Goal: Book appointment/travel/reservation

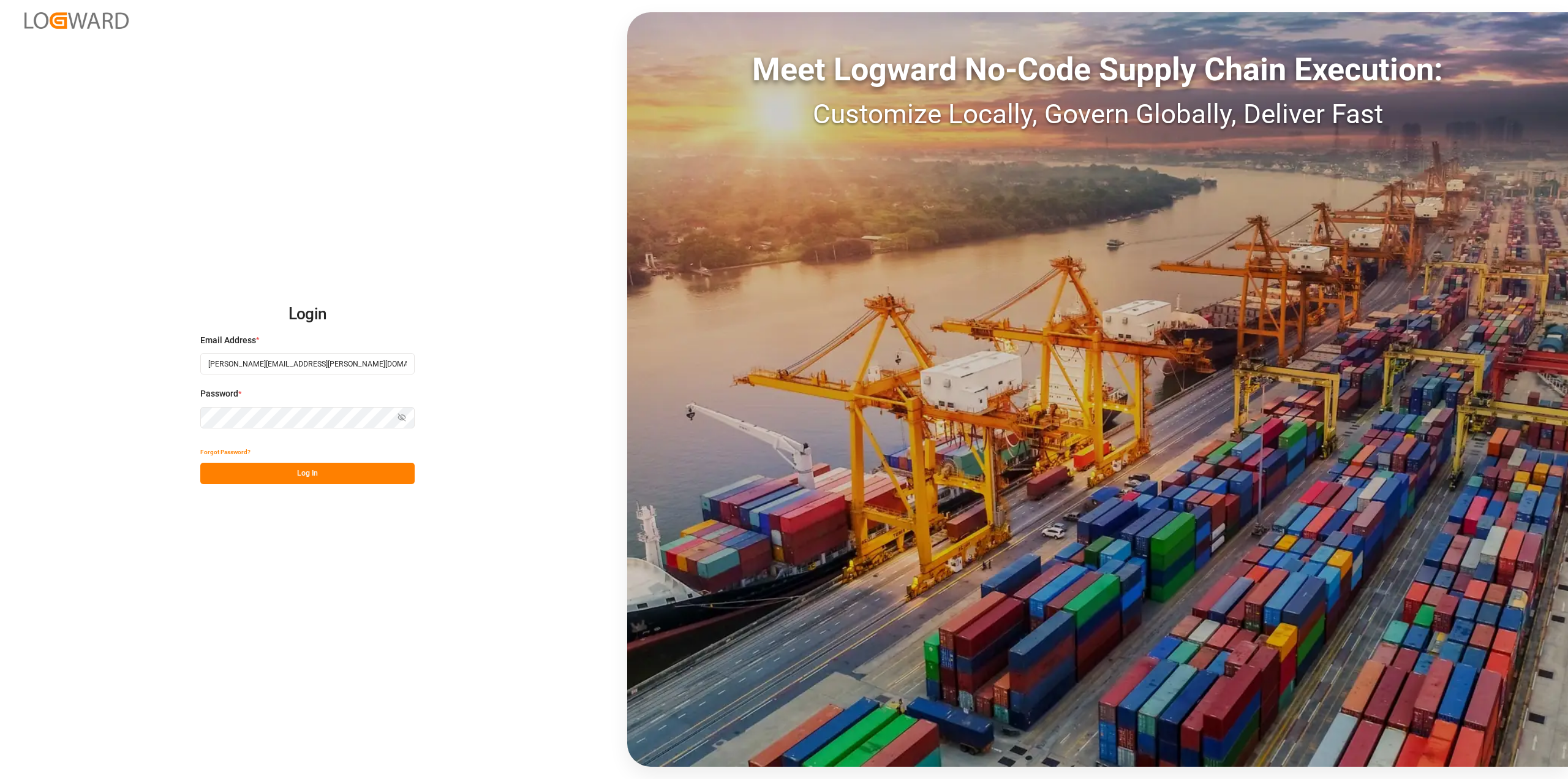
type input "Michael.ziegler@compo-expert.com"
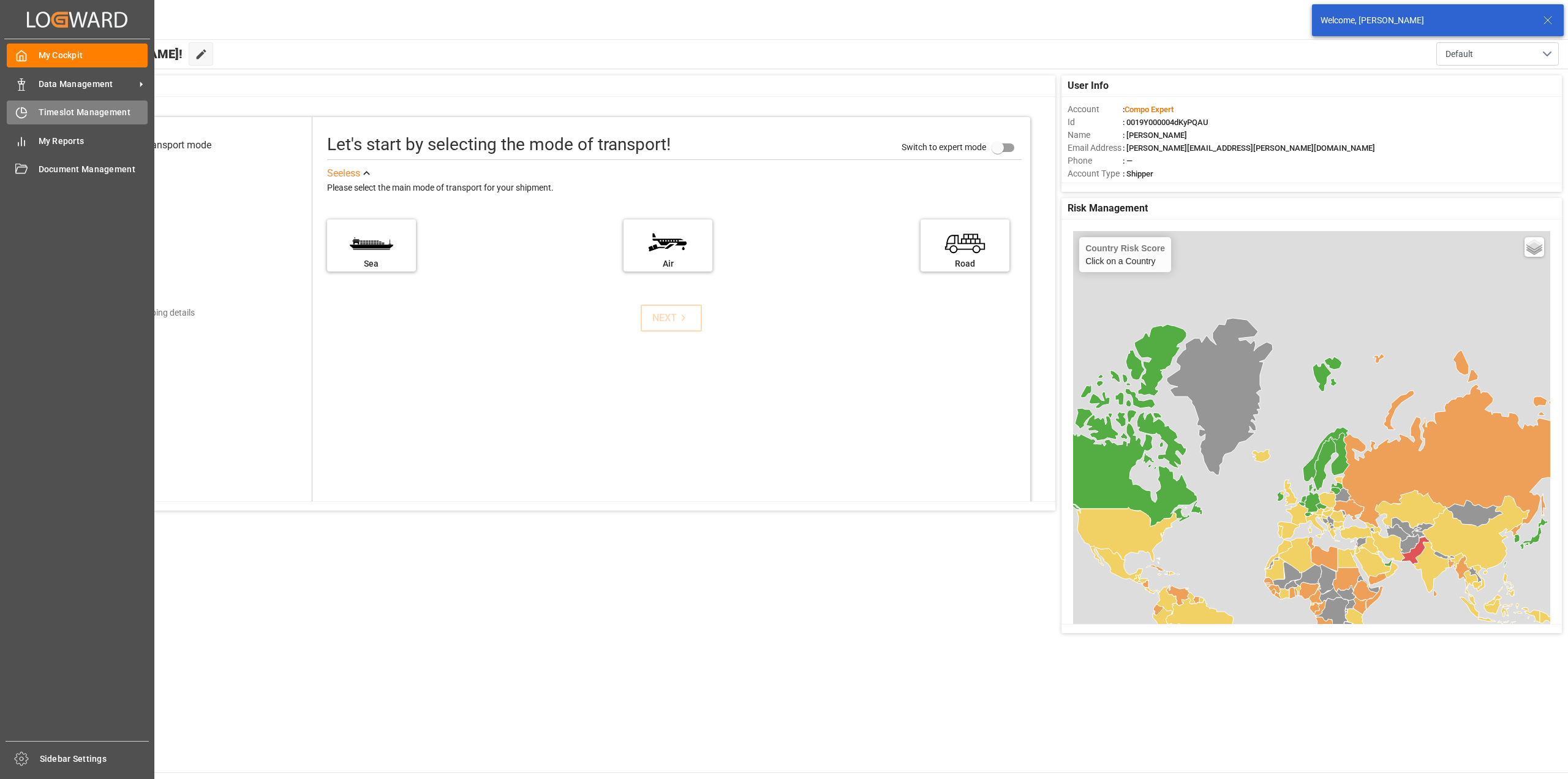
click at [28, 117] on div "Timeslot Management Timeslot Management" at bounding box center [77, 112] width 141 height 24
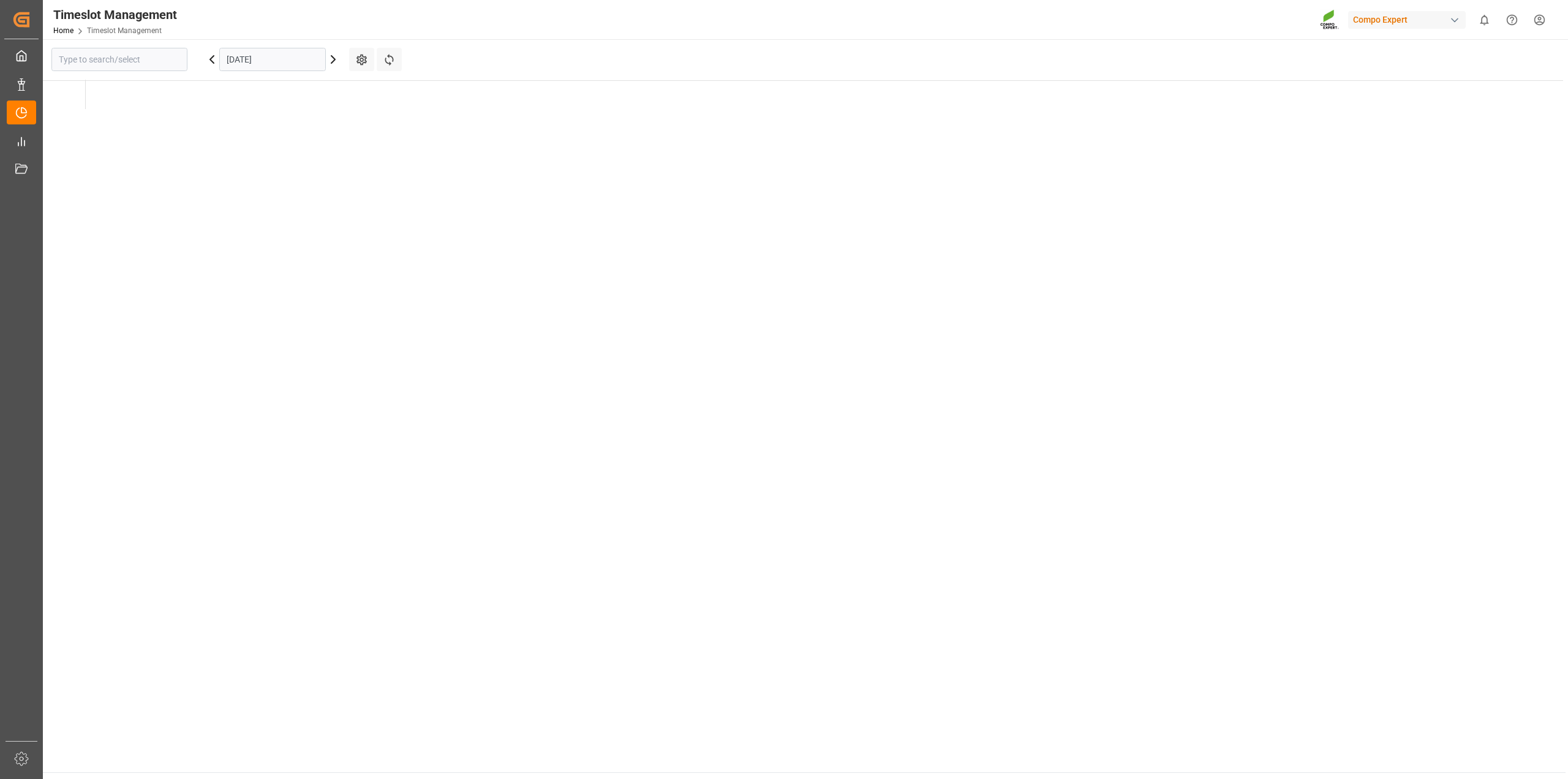
type input "Krefeld"
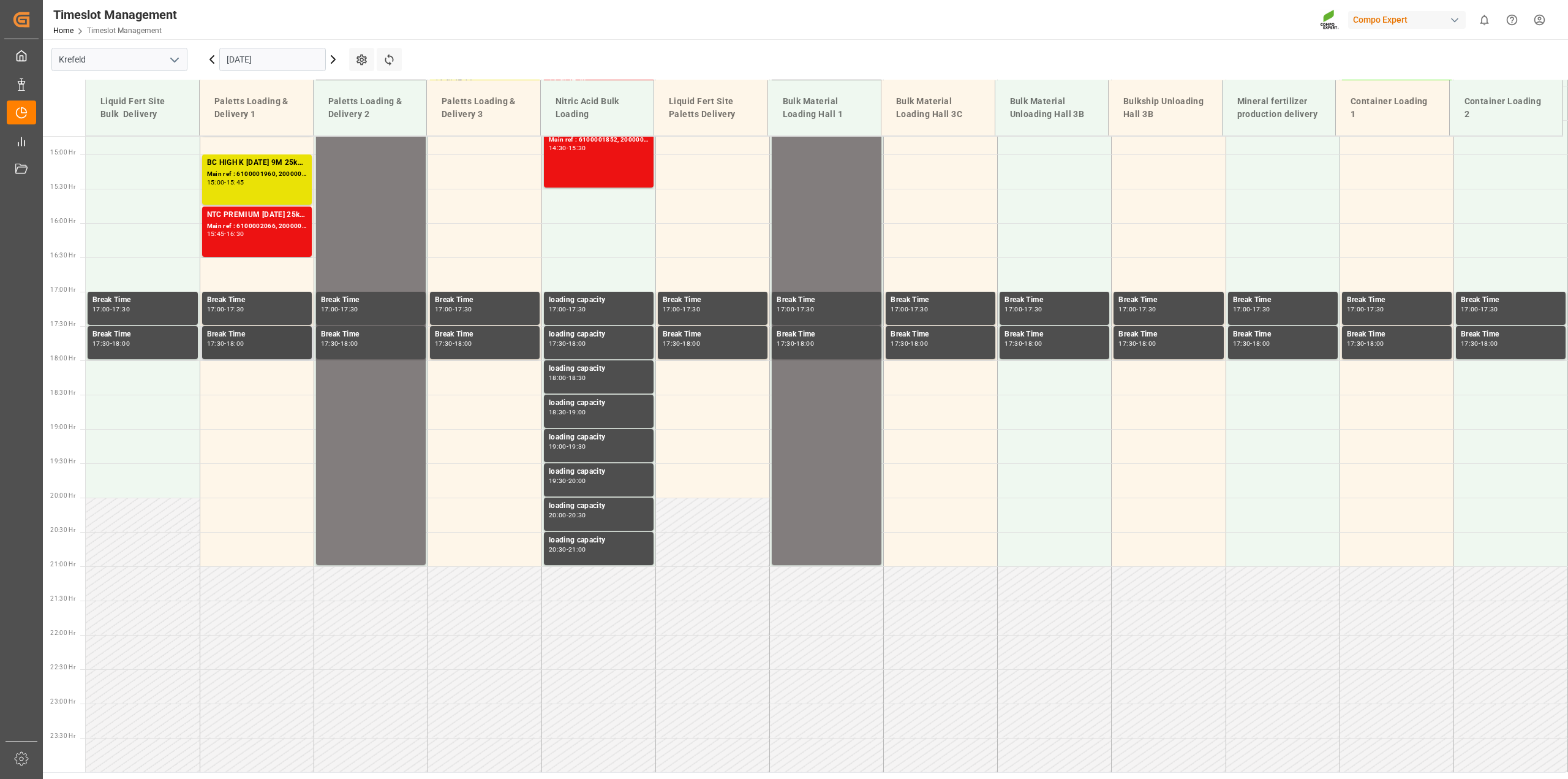
scroll to position [552, 0]
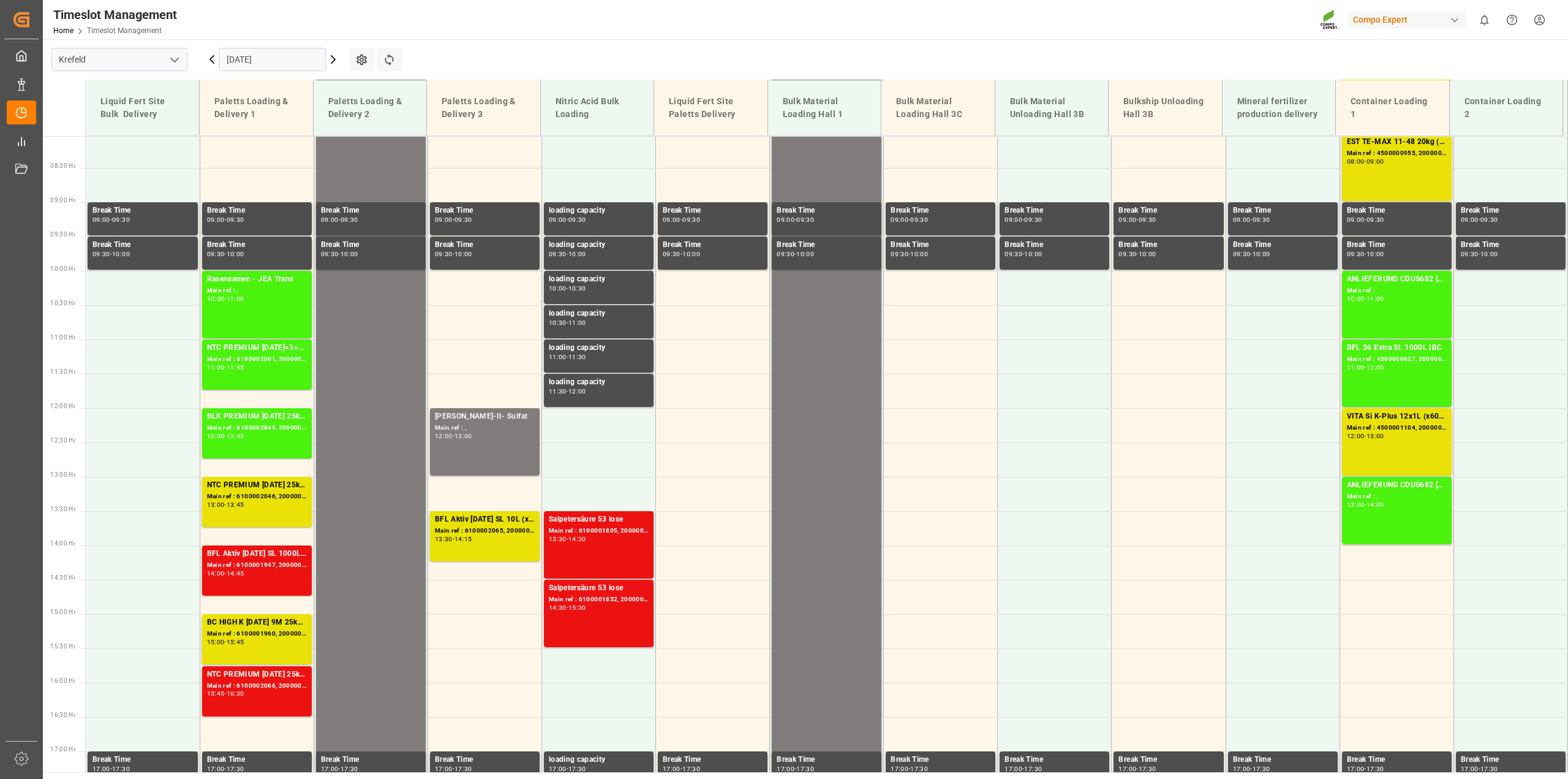
click at [337, 64] on icon at bounding box center [333, 59] width 15 height 15
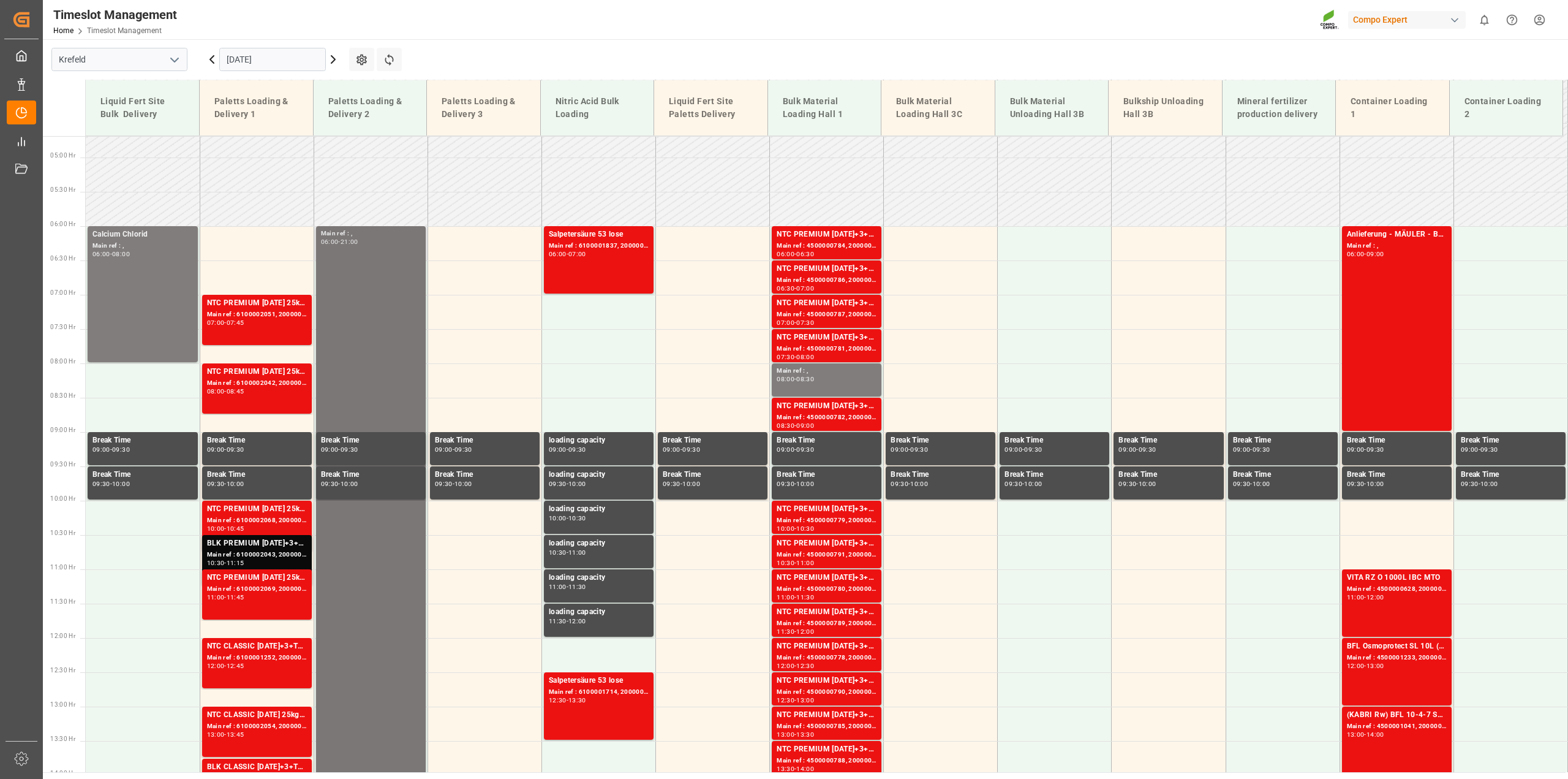
scroll to position [475, 0]
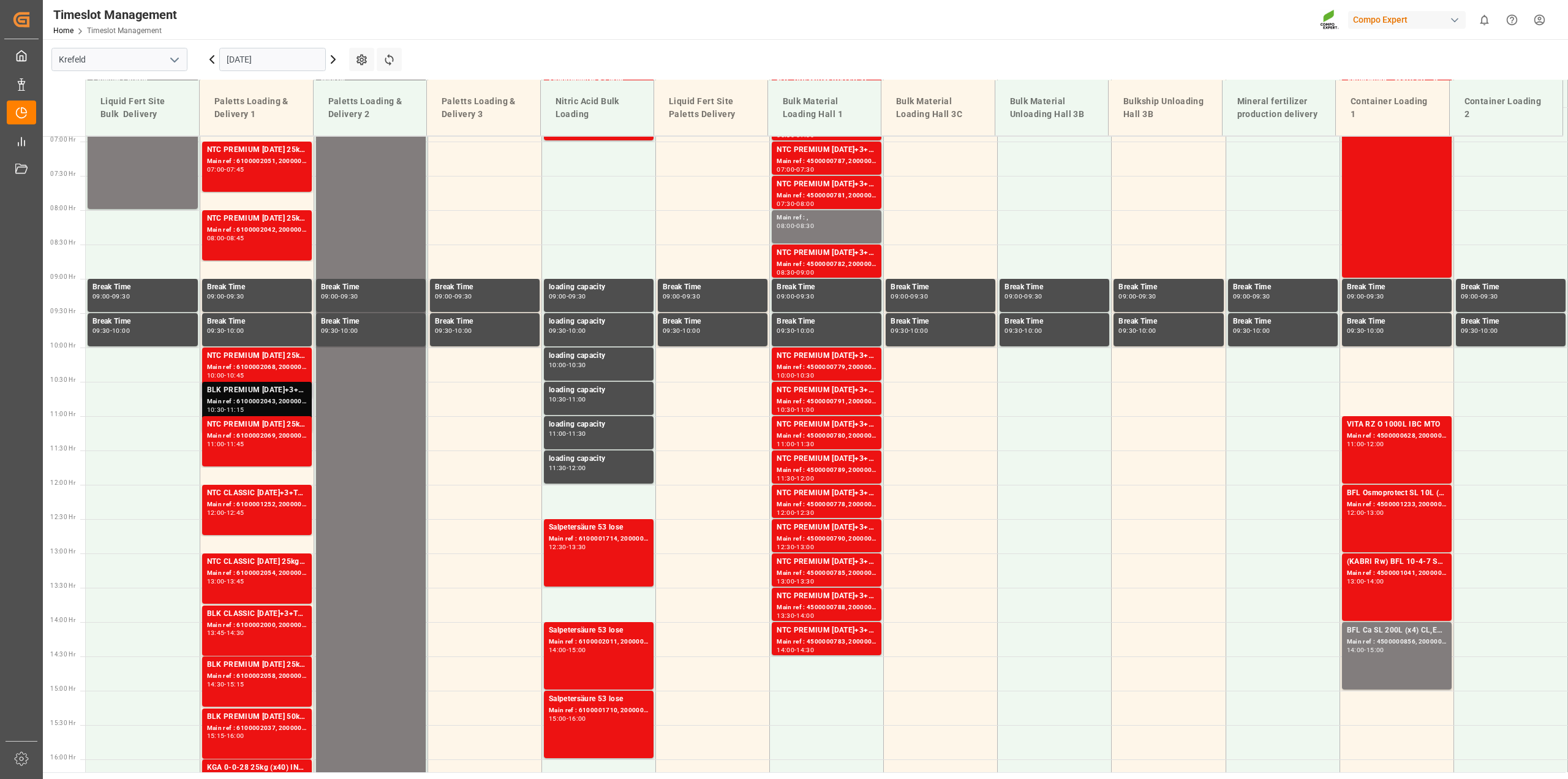
click at [250, 390] on div "BLK PREMIUM 15-3-20+3+TE 600kg BBFLO T PERM 16-7-15 25kg (x40) INTBLK PREMIUM 1…" at bounding box center [257, 390] width 100 height 12
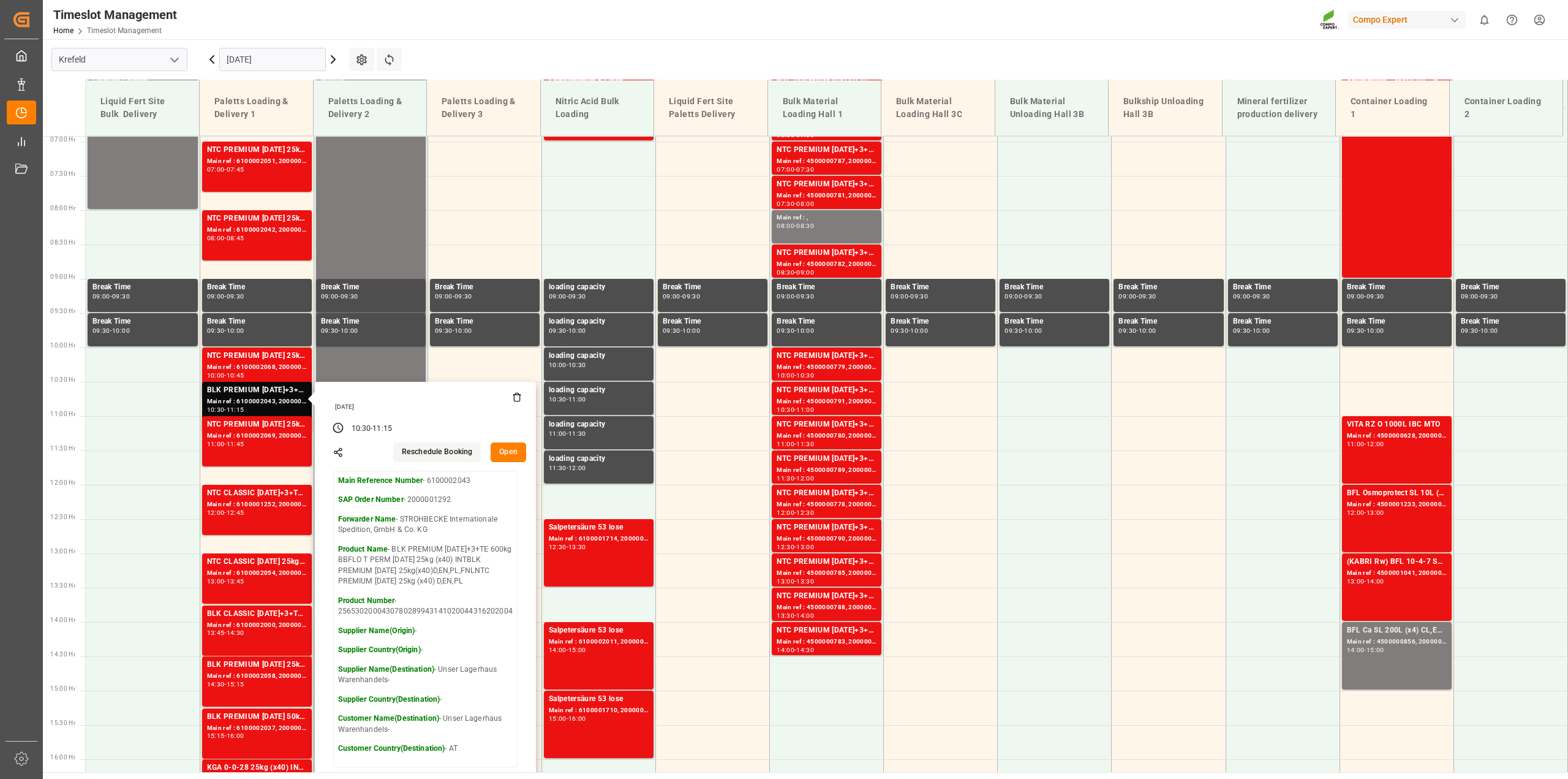
click at [482, 44] on main "Krefeld 17.09.2025 Settings Refresh Time Slots Liquid Fert Site Bulk Delivery P…" at bounding box center [804, 406] width 1523 height 733
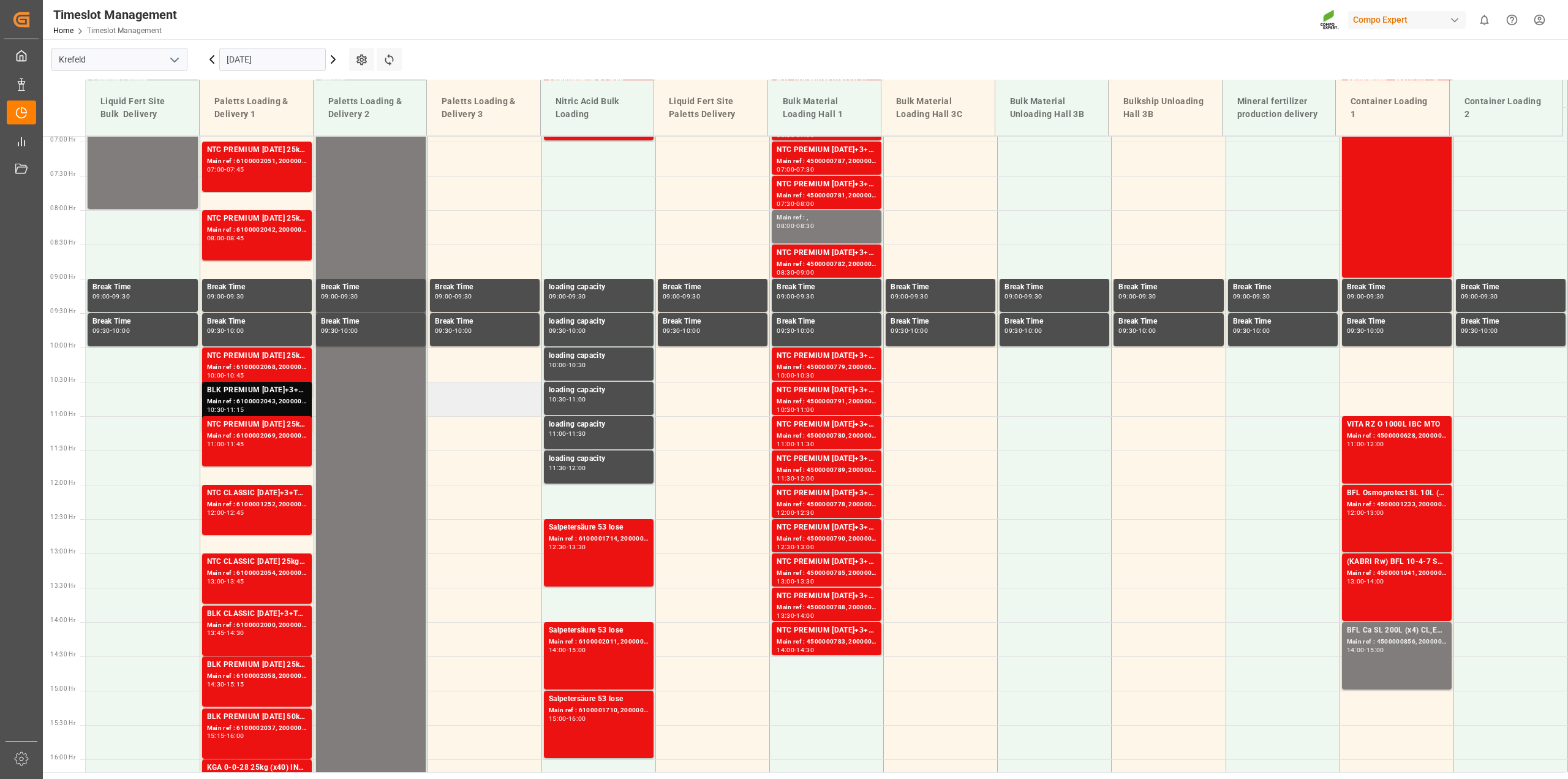
click at [472, 403] on td at bounding box center [484, 399] width 114 height 34
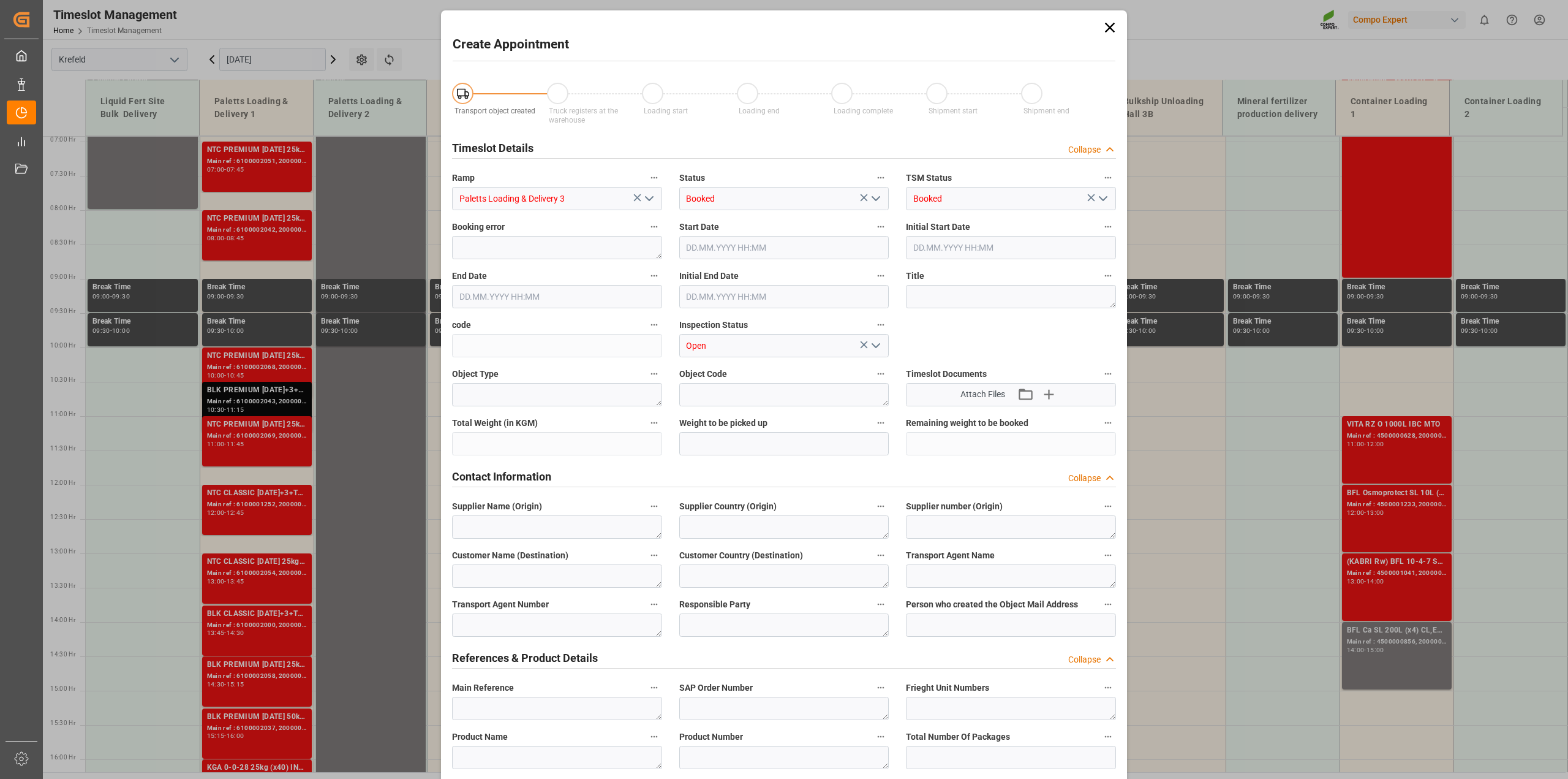
type input "17.09.2025 10:30"
type input "17.09.2025 11:00"
click at [718, 451] on input "text" at bounding box center [784, 444] width 210 height 23
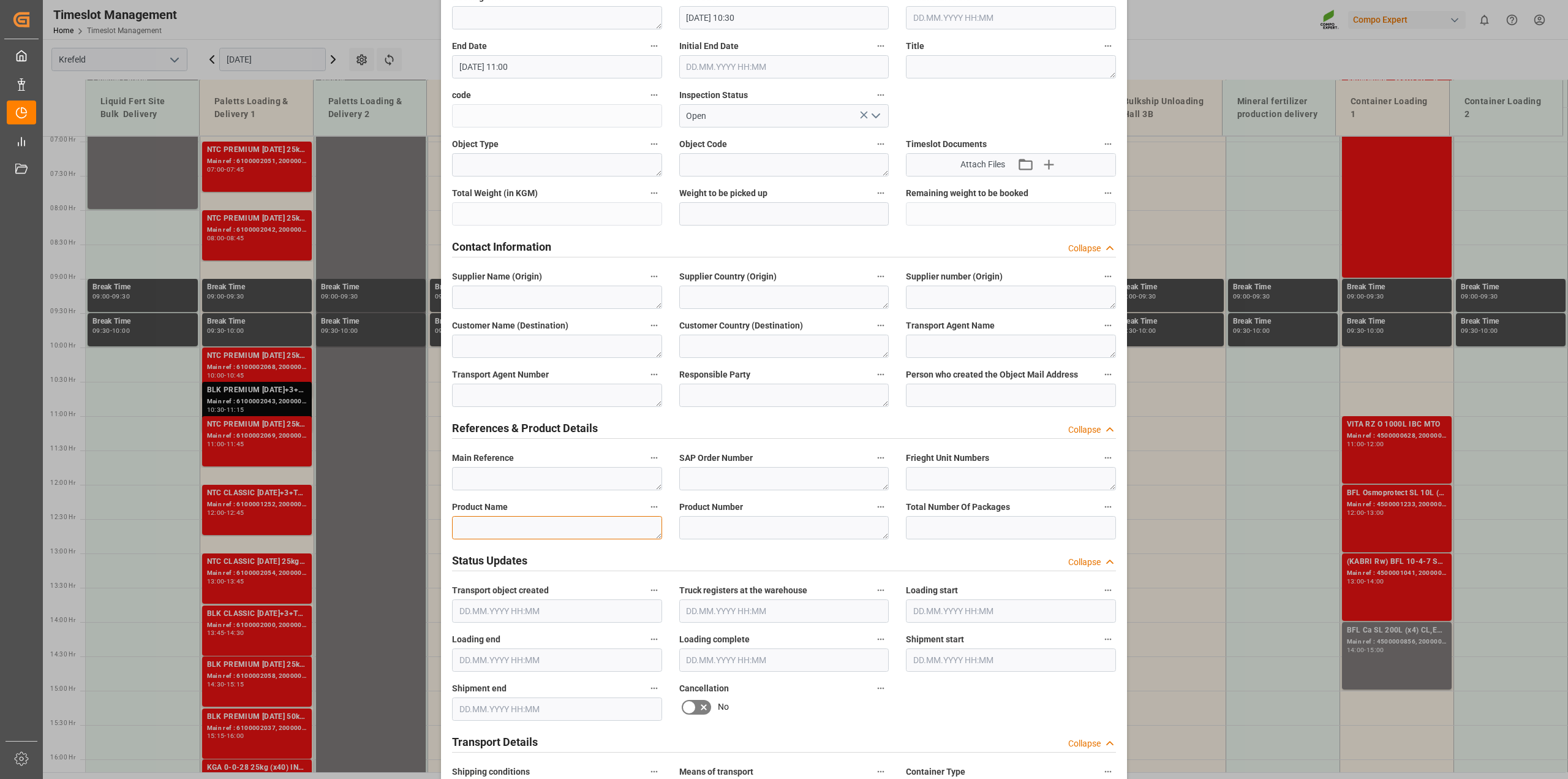
click at [506, 526] on textarea at bounding box center [557, 528] width 210 height 23
click at [717, 527] on textarea at bounding box center [784, 528] width 210 height 23
drag, startPoint x: 773, startPoint y: 532, endPoint x: 537, endPoint y: 531, distance: 236.0
click at [537, 531] on div "Transport object created Truck registers at the warehouse Loading start Loading…" at bounding box center [784, 627] width 681 height 1574
type textarea "4432302000"
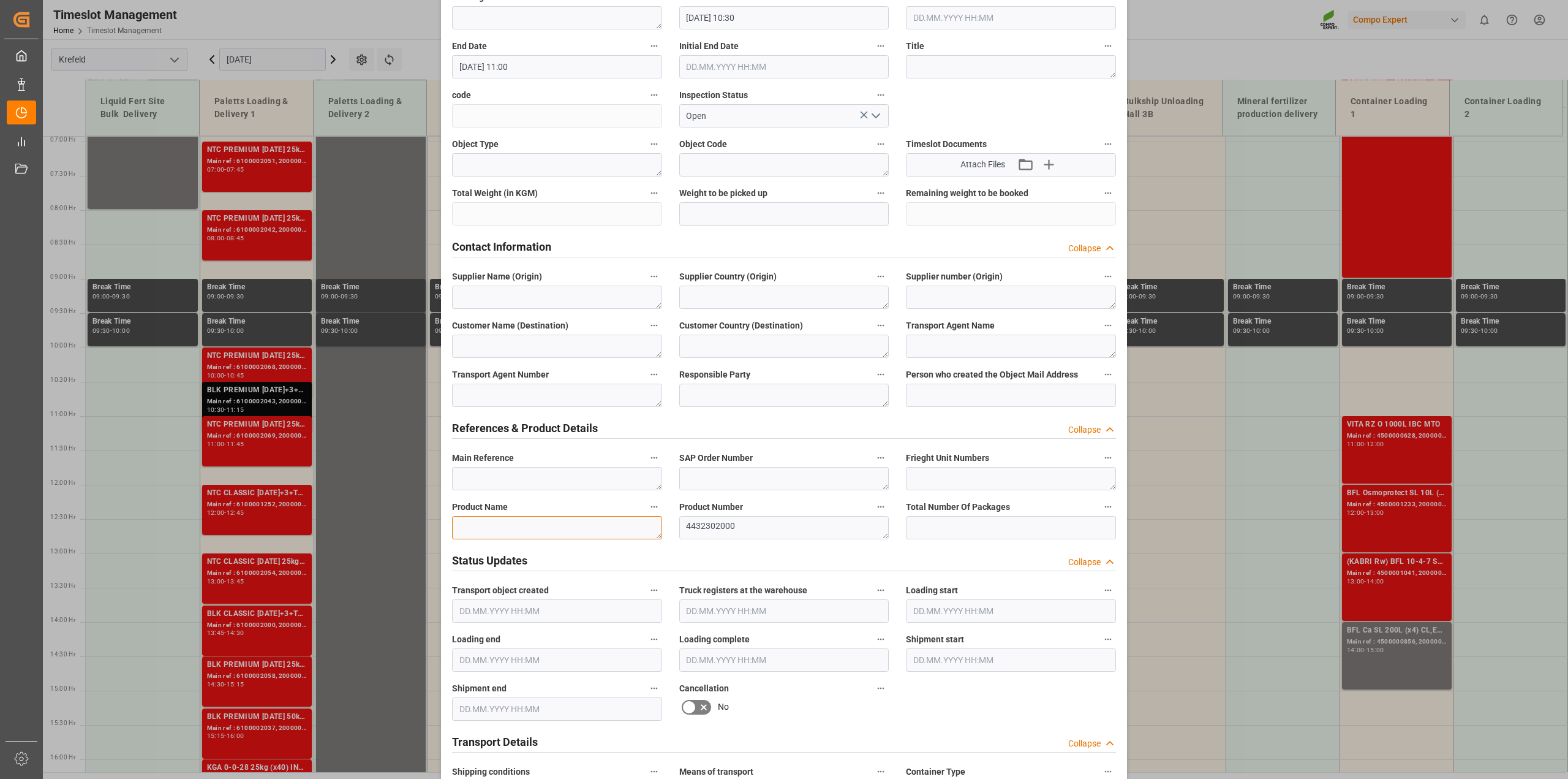
click at [492, 526] on textarea at bounding box center [557, 528] width 210 height 23
paste textarea "CDUS682 16-8-12 (JCAM) BigBag 900KG"
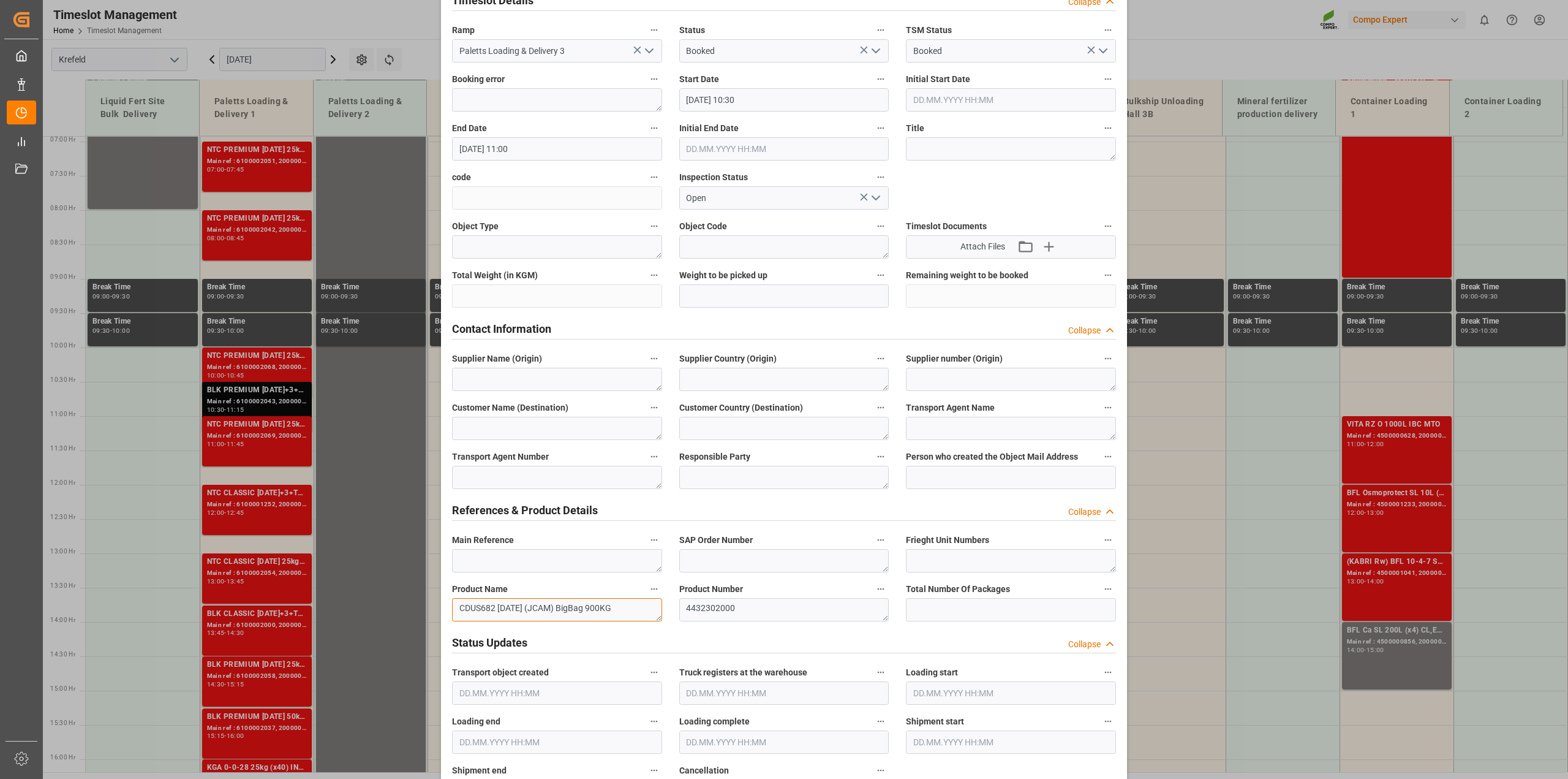
scroll to position [0, 0]
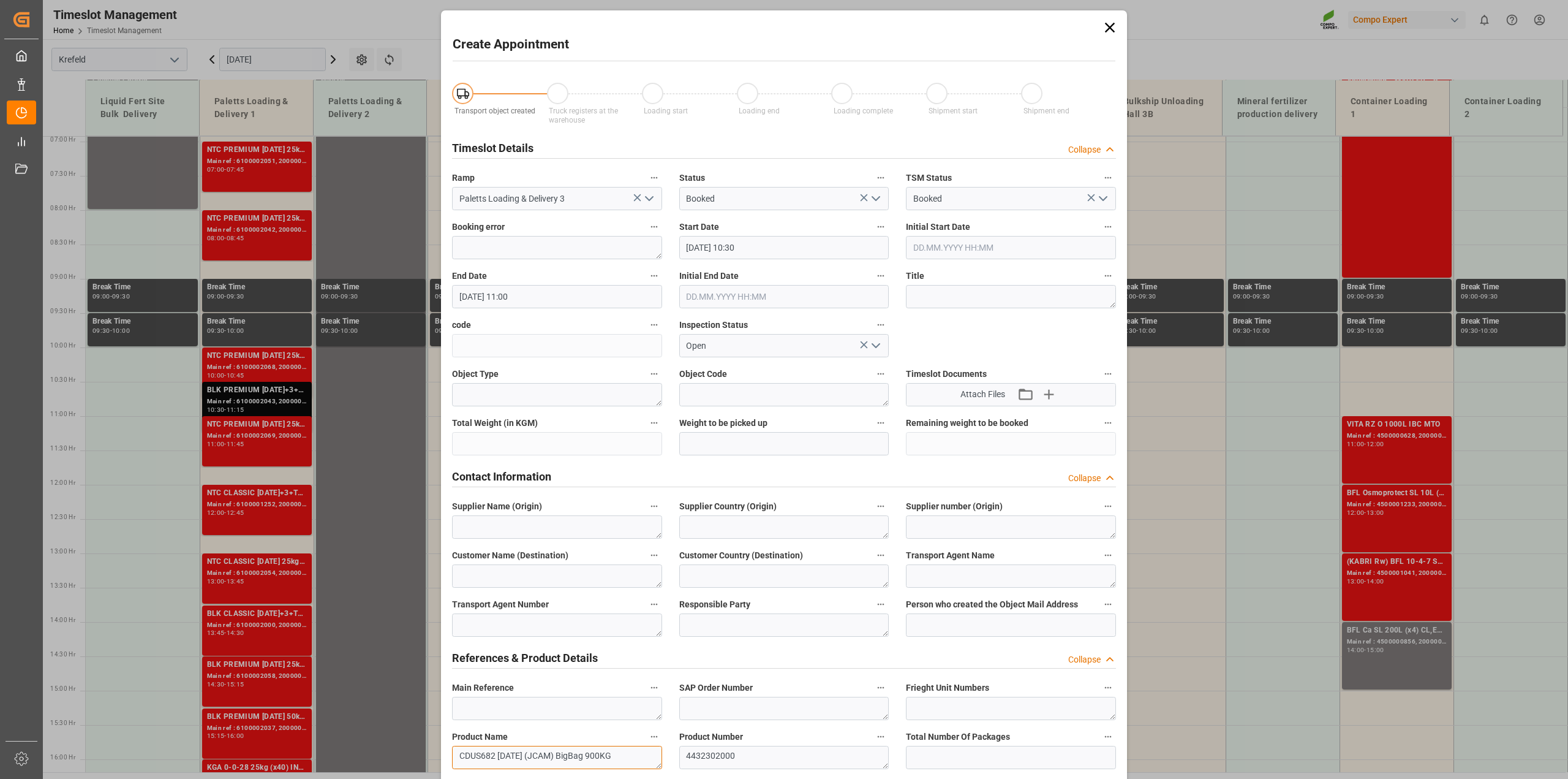
type textarea "CDUS682 16-8-12 (JCAM) BigBag 900KG"
click at [533, 296] on input "17.09.2025 11:00" at bounding box center [557, 296] width 210 height 23
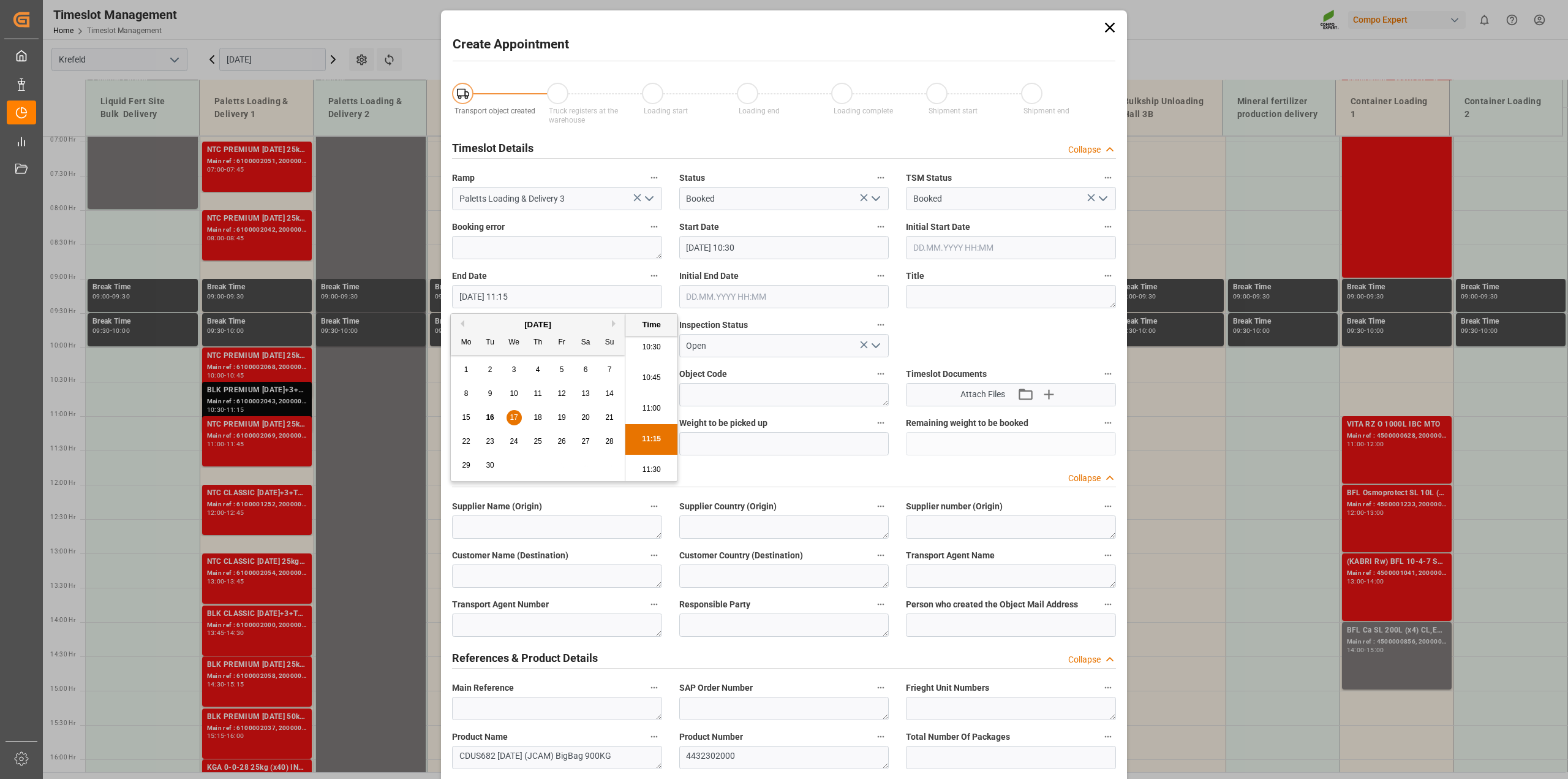
type input "17.09.2025 11:15"
click at [965, 292] on textarea at bounding box center [1011, 296] width 210 height 23
paste textarea "CDUS682 16-8-12 (JCAM) BigBag 900KG"
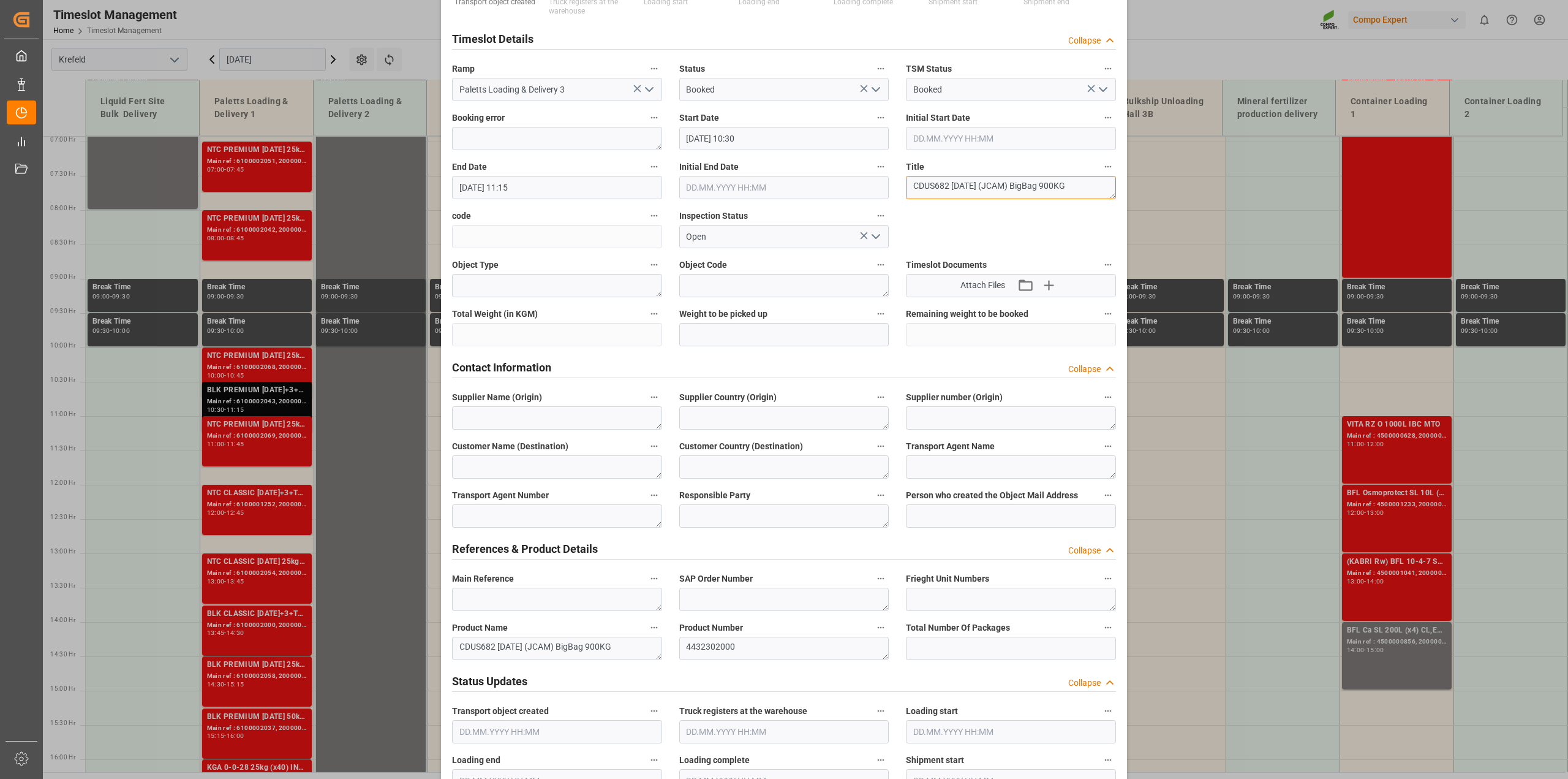
scroll to position [0, 0]
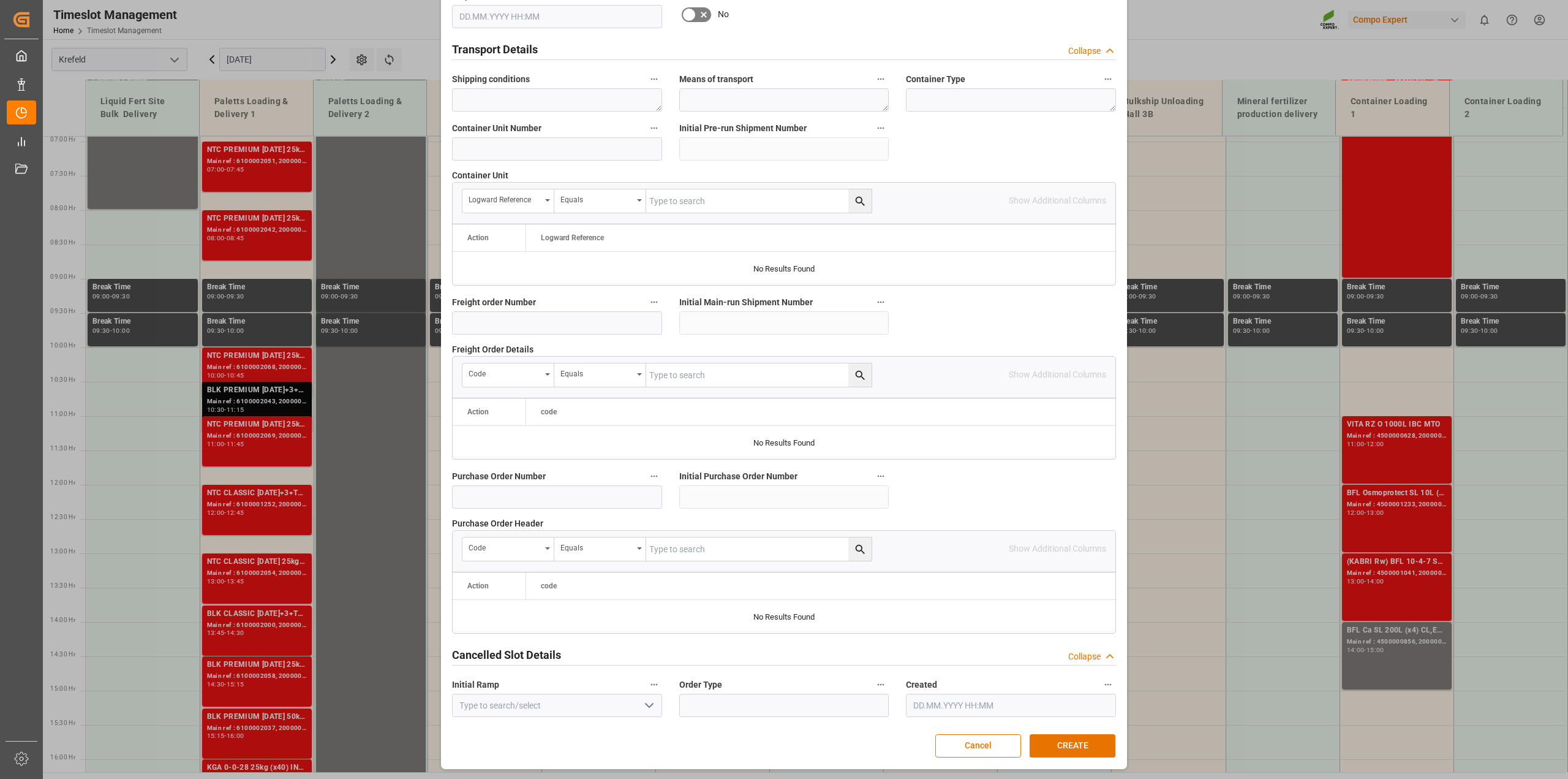
scroll to position [924, 0]
type textarea "Umlagerung von Pegels"
click at [1064, 743] on button "CREATE" at bounding box center [1073, 745] width 86 height 23
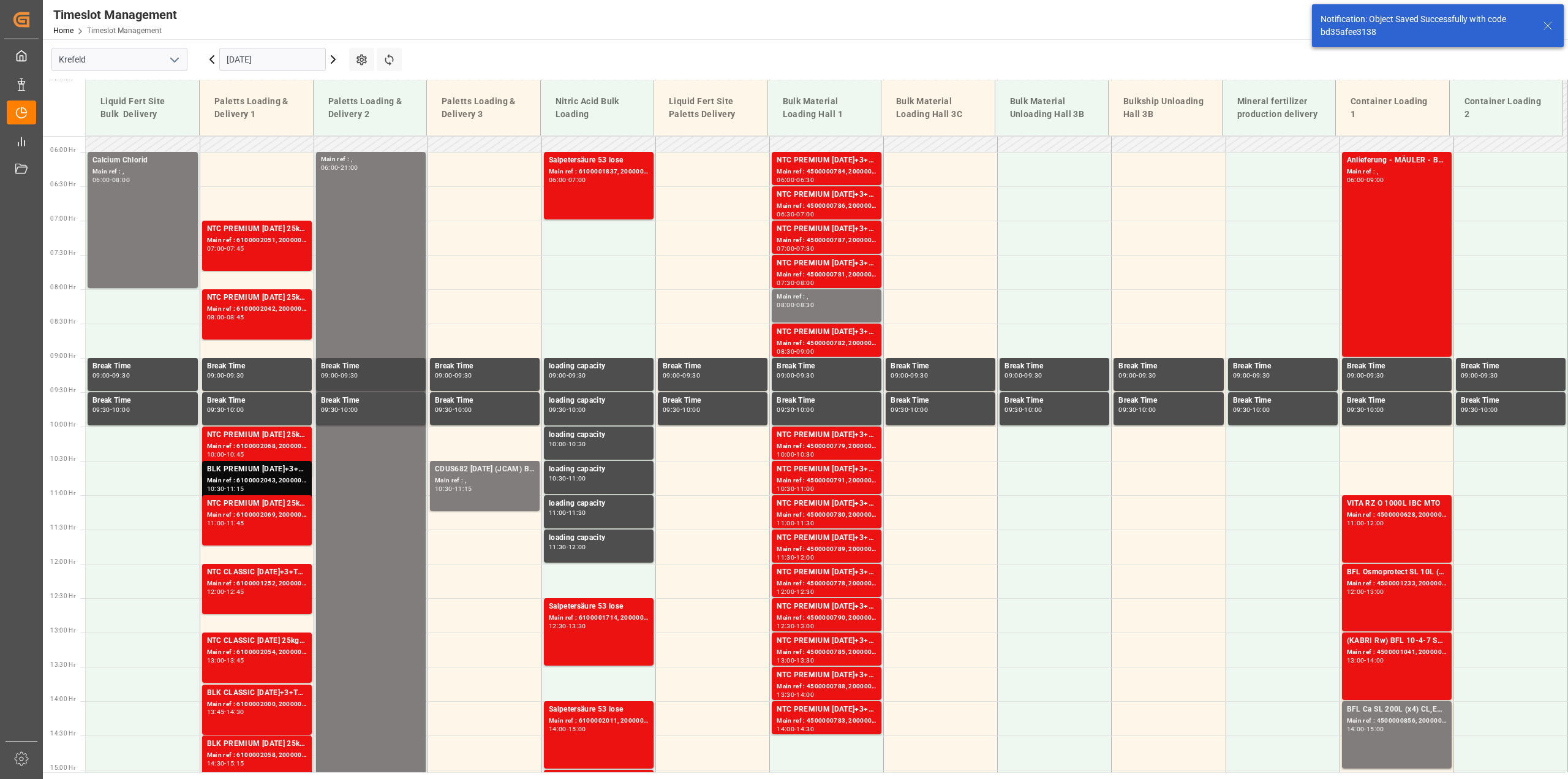
scroll to position [393, 0]
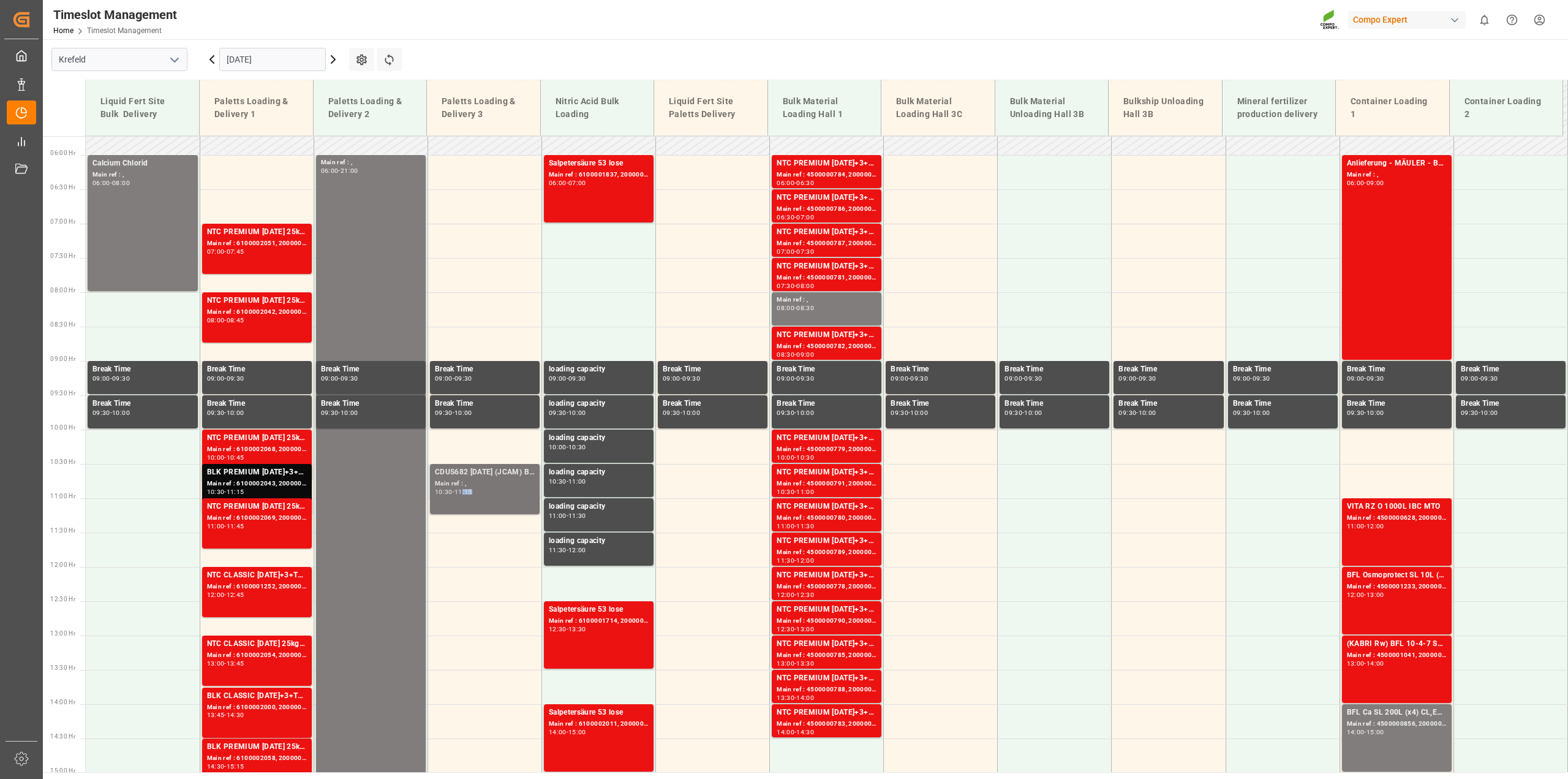
click at [466, 494] on div "10:30 - 11:15" at bounding box center [484, 492] width 100 height 7
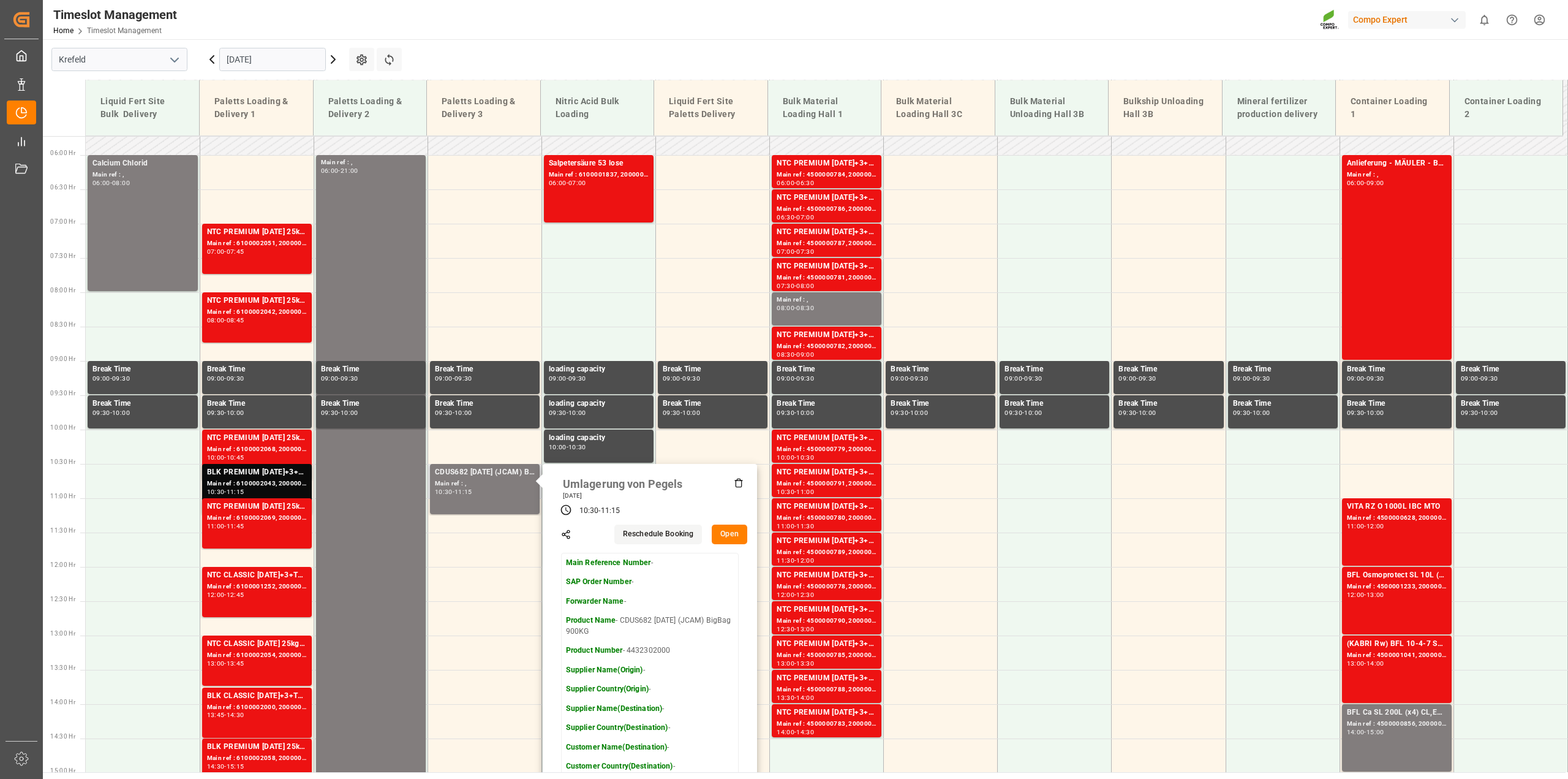
click at [722, 534] on button "Open" at bounding box center [730, 534] width 36 height 20
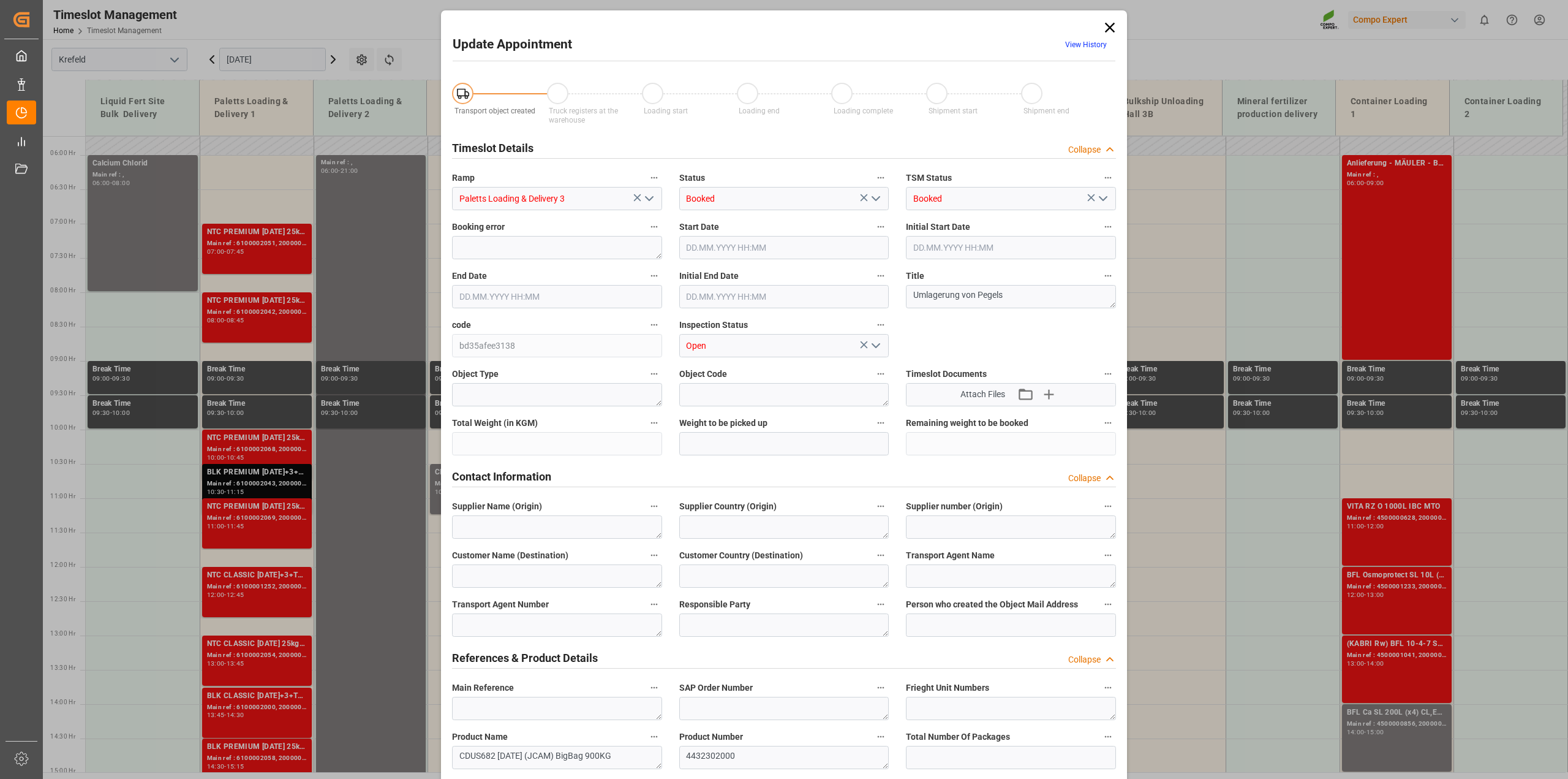
type input "17.09.2025 10:30"
type input "17.09.2025 11:15"
type input "16.09.2025 13:51"
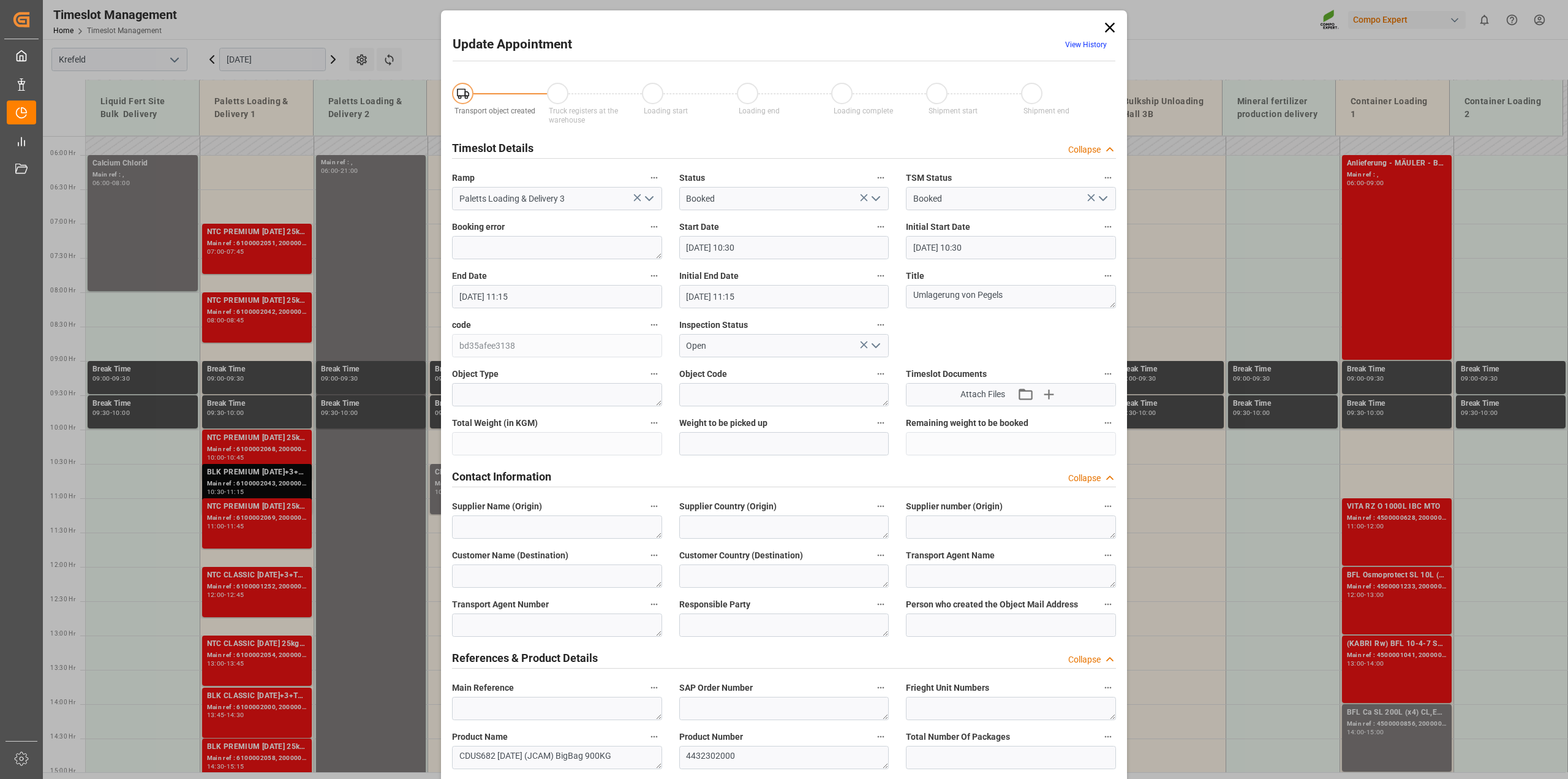
click at [877, 201] on icon "open menu" at bounding box center [876, 199] width 15 height 15
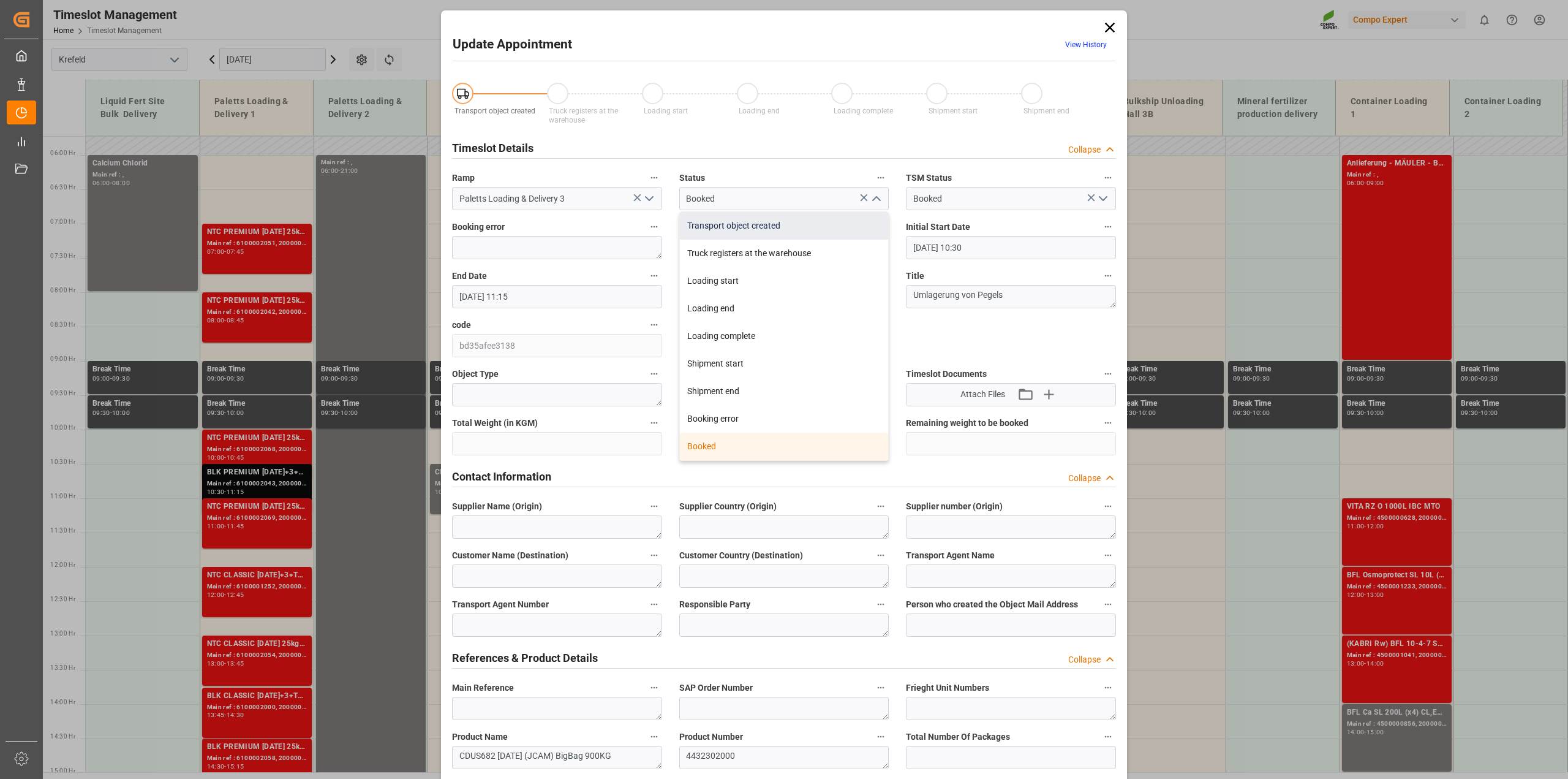
click at [747, 226] on div "Transport object created" at bounding box center [784, 226] width 209 height 28
type input "Transport object created"
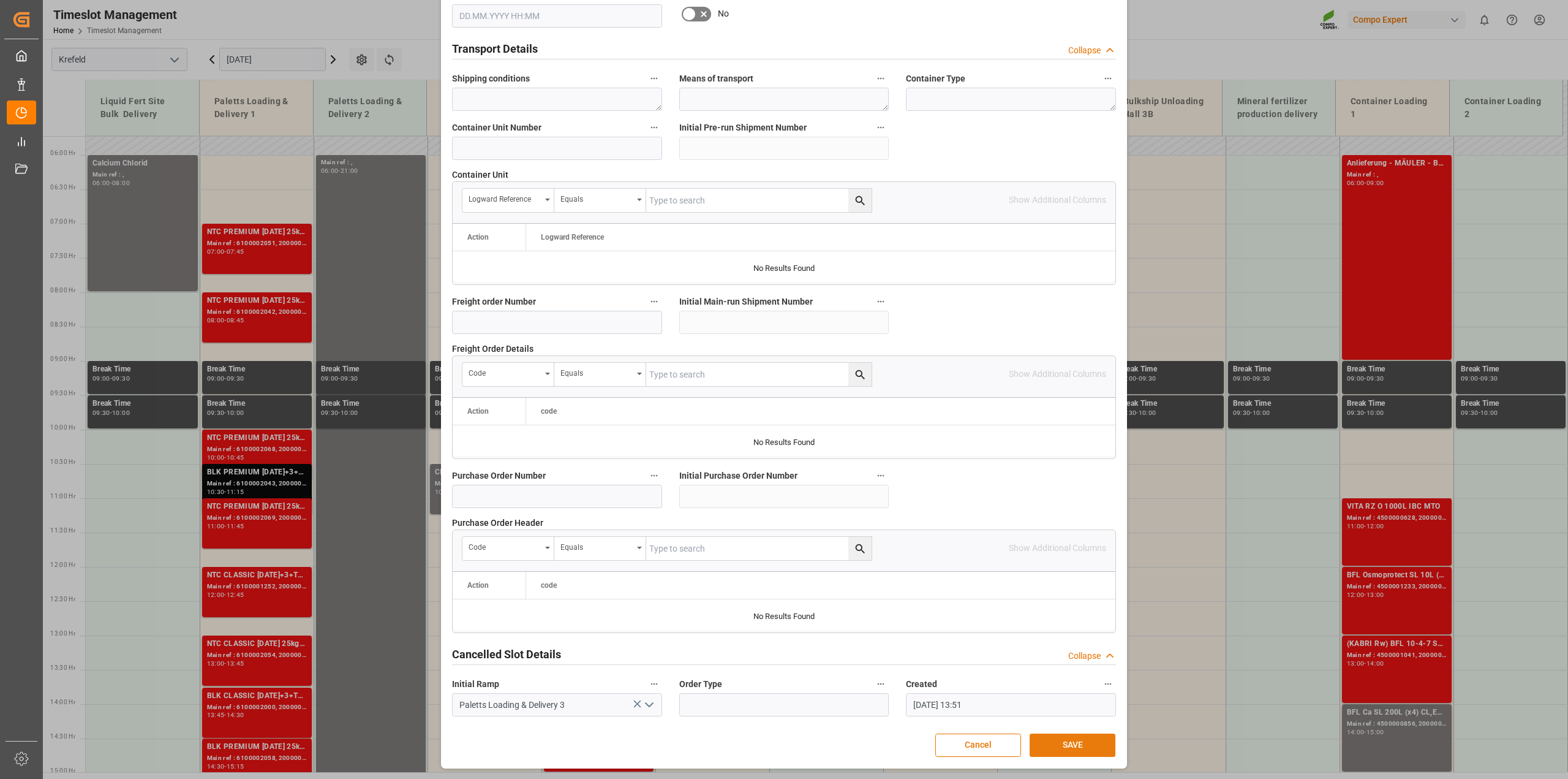
scroll to position [924, 0]
click at [1083, 740] on button "SAVE" at bounding box center [1073, 745] width 86 height 23
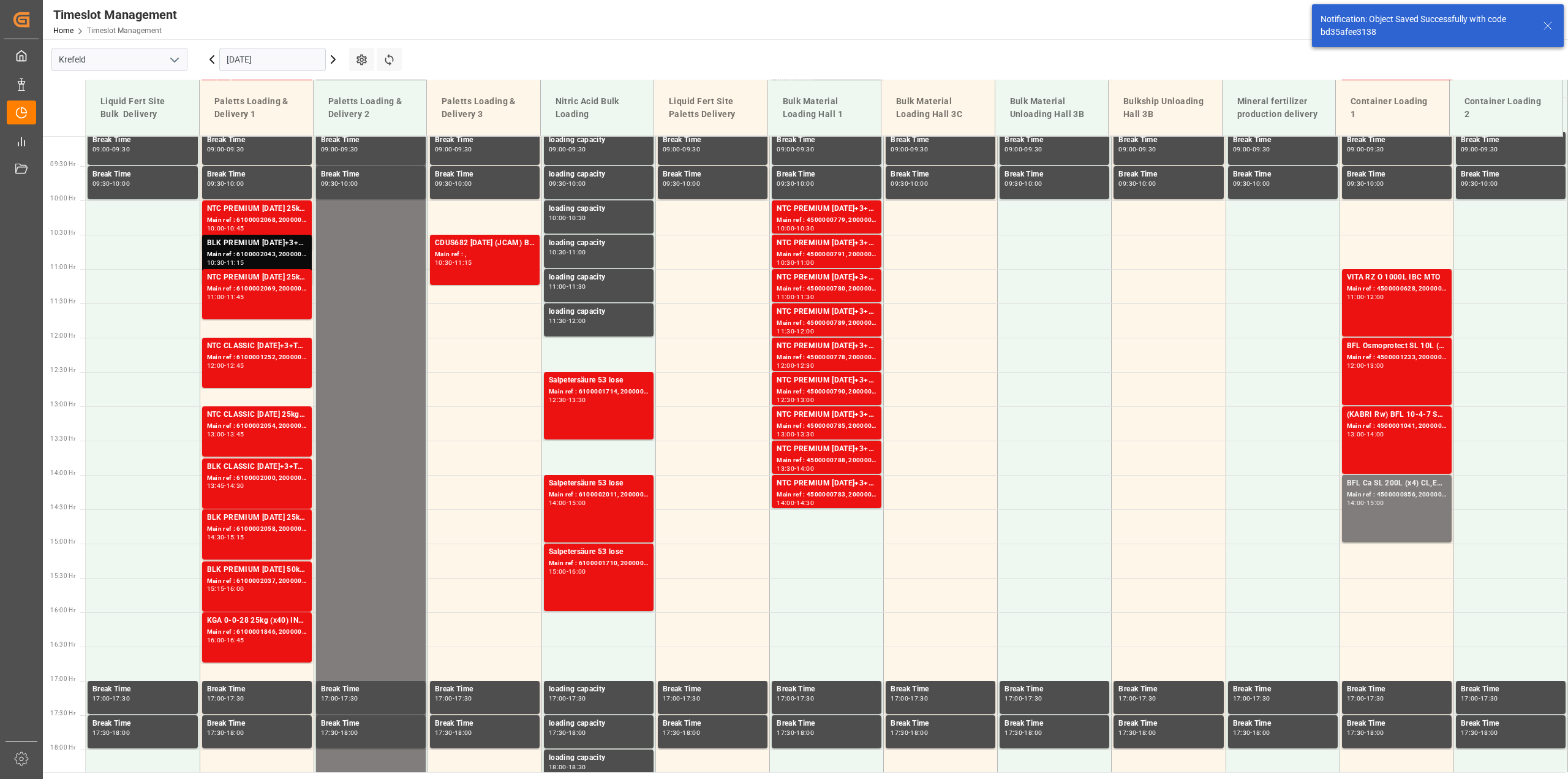
scroll to position [623, 0]
click at [331, 56] on icon at bounding box center [333, 59] width 15 height 15
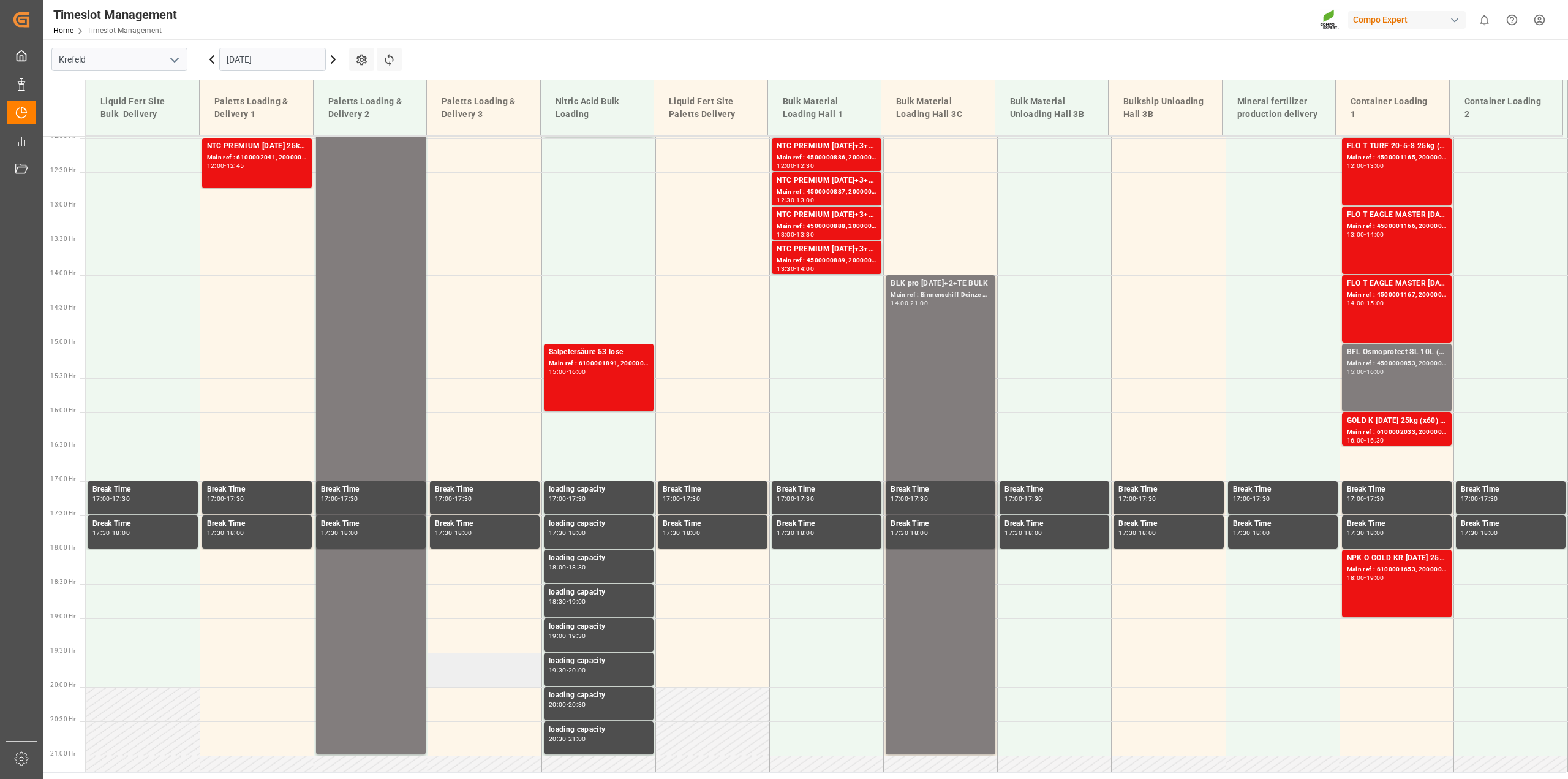
scroll to position [552, 0]
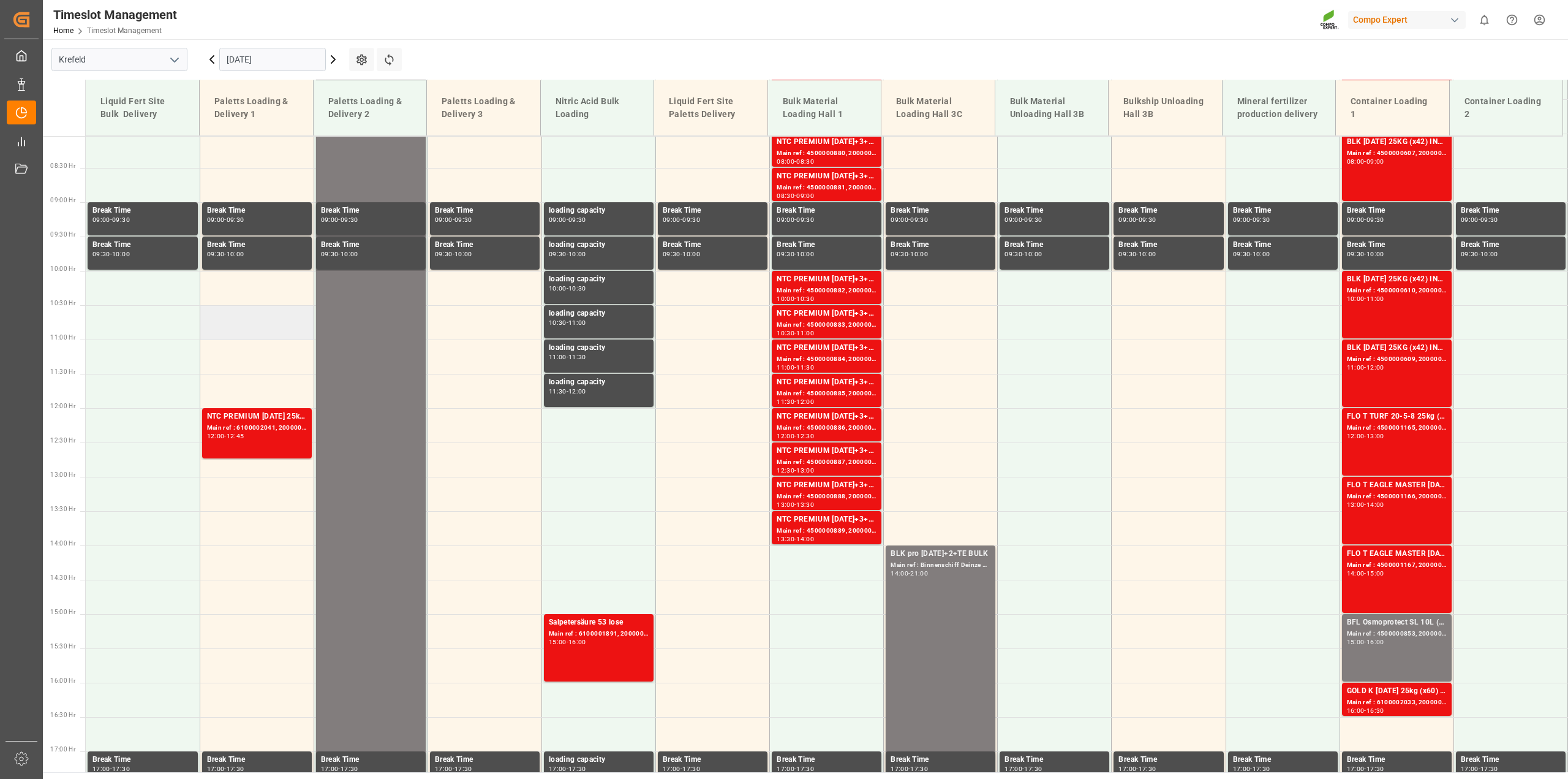
click at [250, 312] on td at bounding box center [257, 322] width 114 height 34
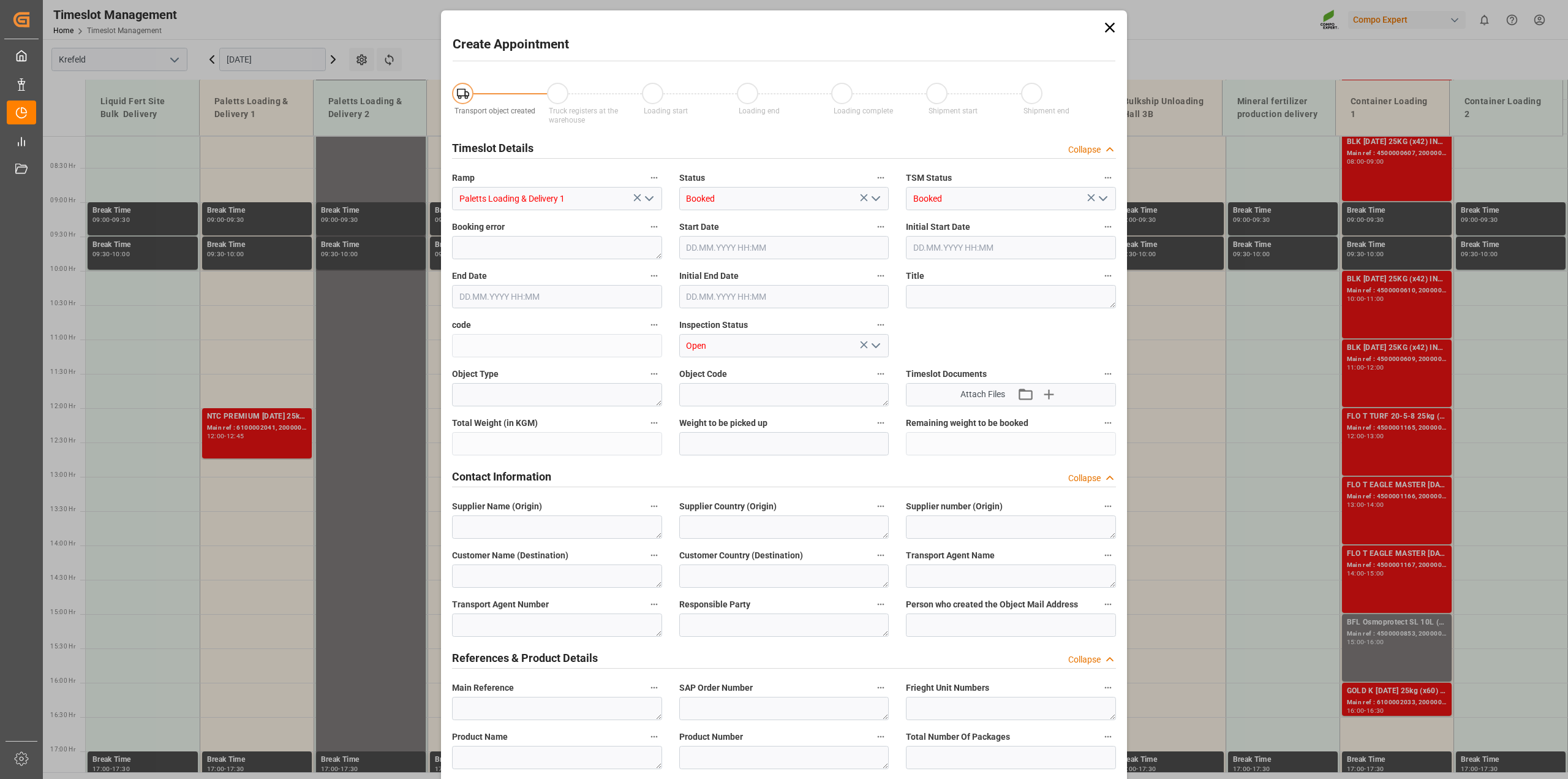
type input "18.09.2025 10:30"
type input "18.09.2025 11:00"
click at [964, 299] on textarea at bounding box center [1011, 296] width 210 height 23
paste textarea "CDUS682 16-8-12 (JCAM) BigBag 900KG"
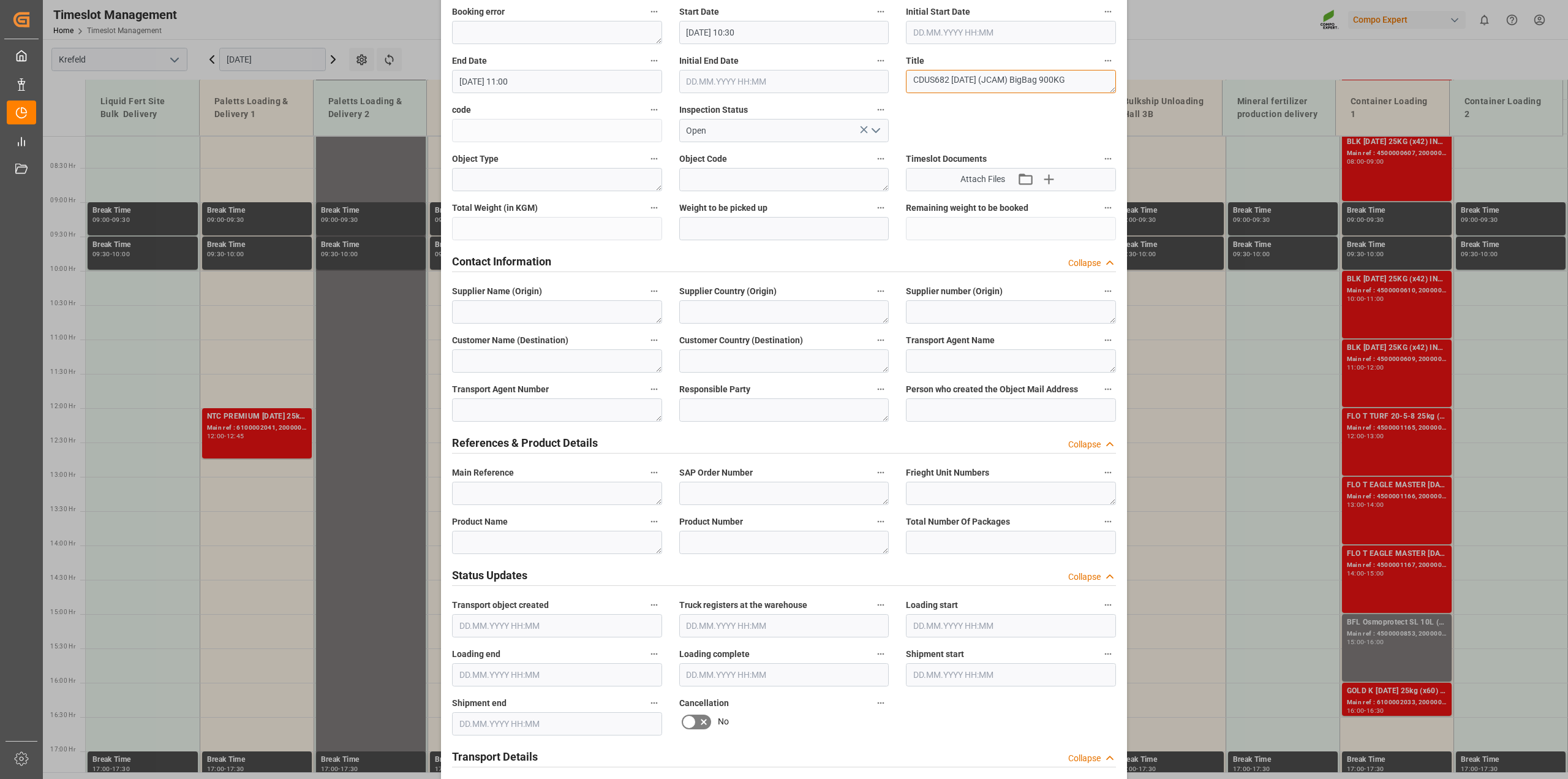
scroll to position [230, 0]
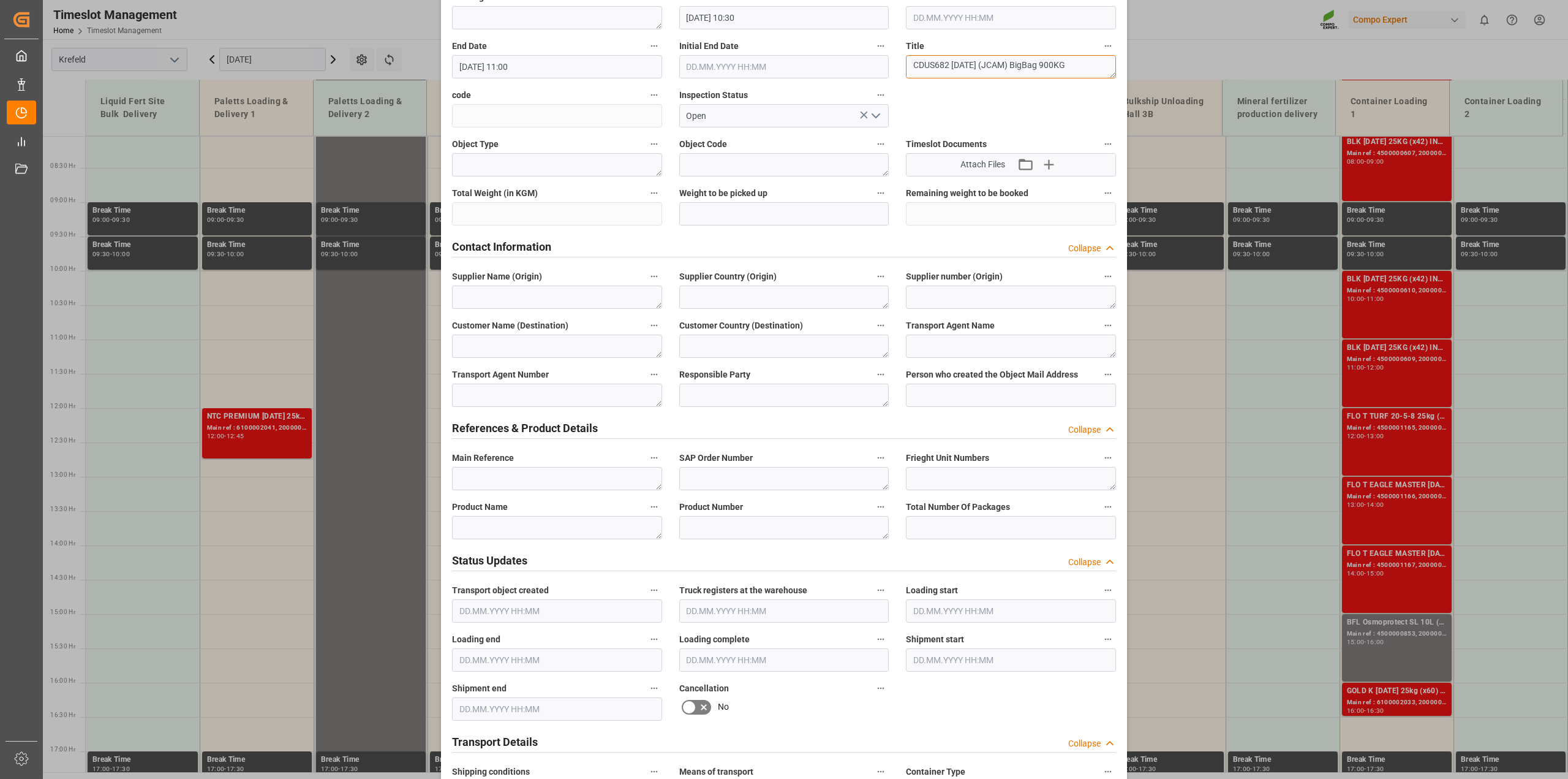
type textarea "CDUS682 16-8-12 (JCAM) BigBag 900KG"
click at [481, 522] on textarea at bounding box center [557, 528] width 210 height 23
paste textarea "CDUS682 16-8-12 (JCAM) BigBag 900KG"
type textarea "CDUS682 16-8-12 (JCAM) BigBag 900KG"
click at [729, 526] on textarea at bounding box center [784, 528] width 210 height 23
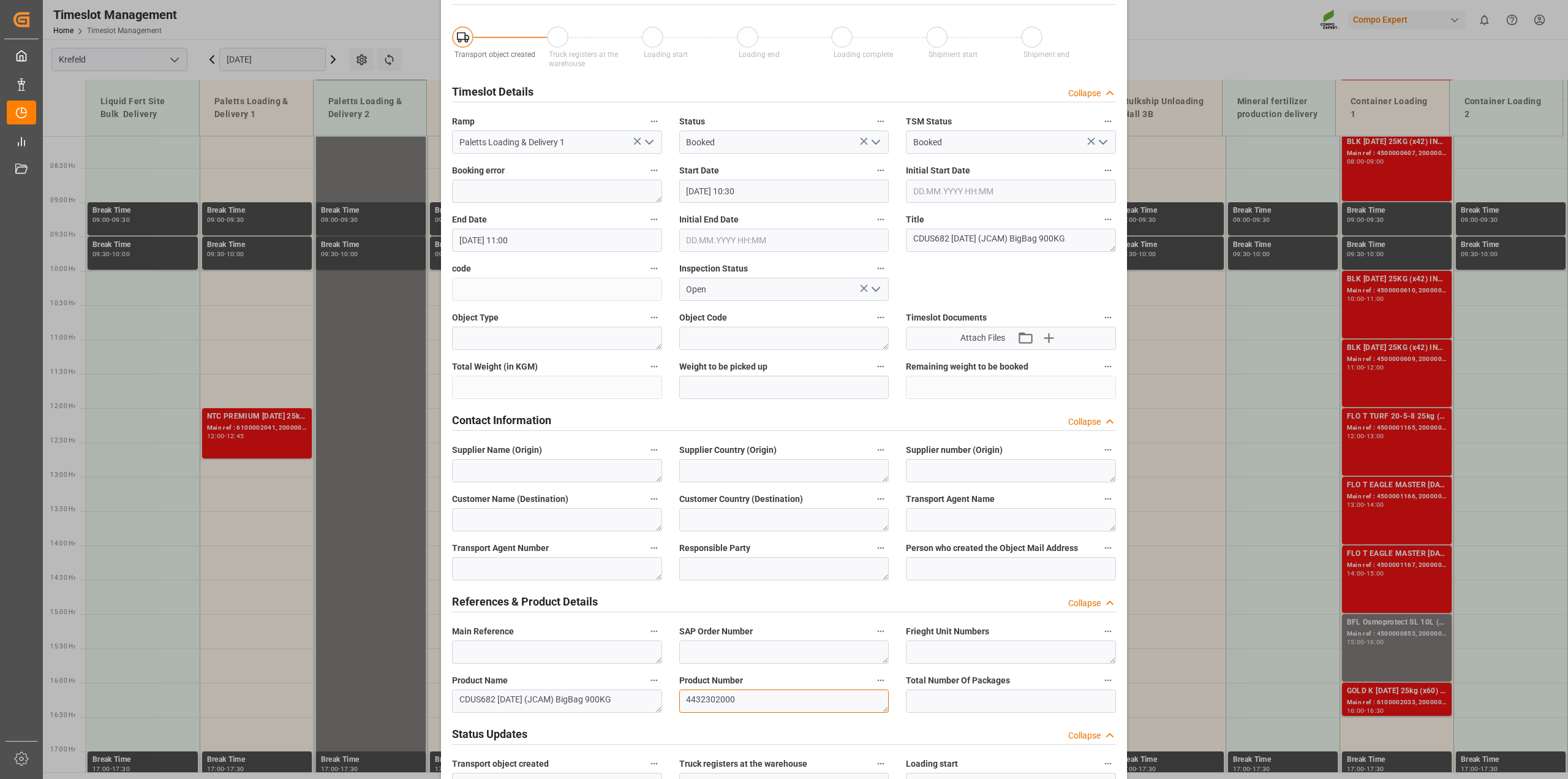
scroll to position [0, 0]
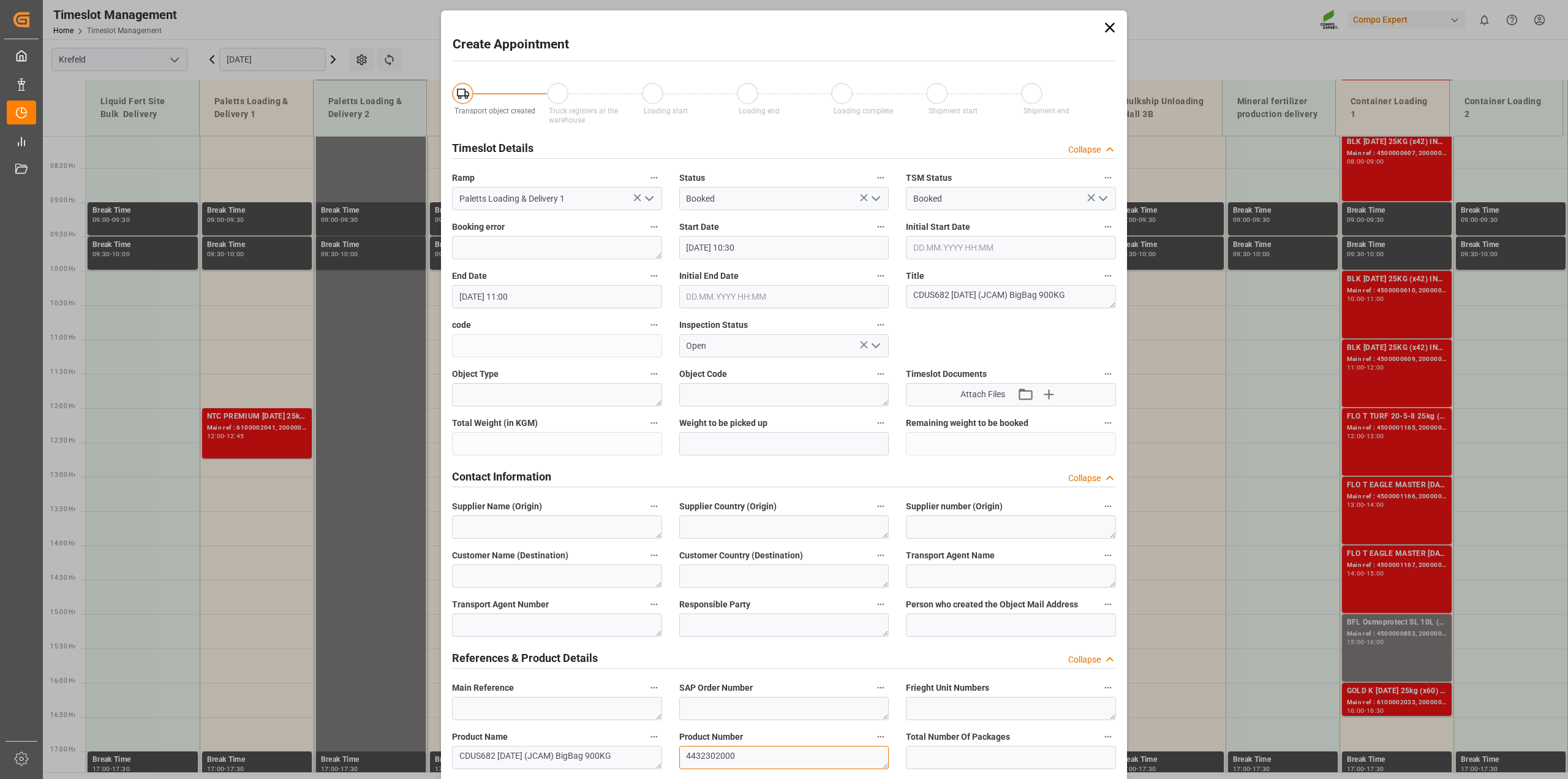
type textarea "4432302000"
click at [530, 298] on input "18.09.2025 11:00" at bounding box center [557, 296] width 210 height 23
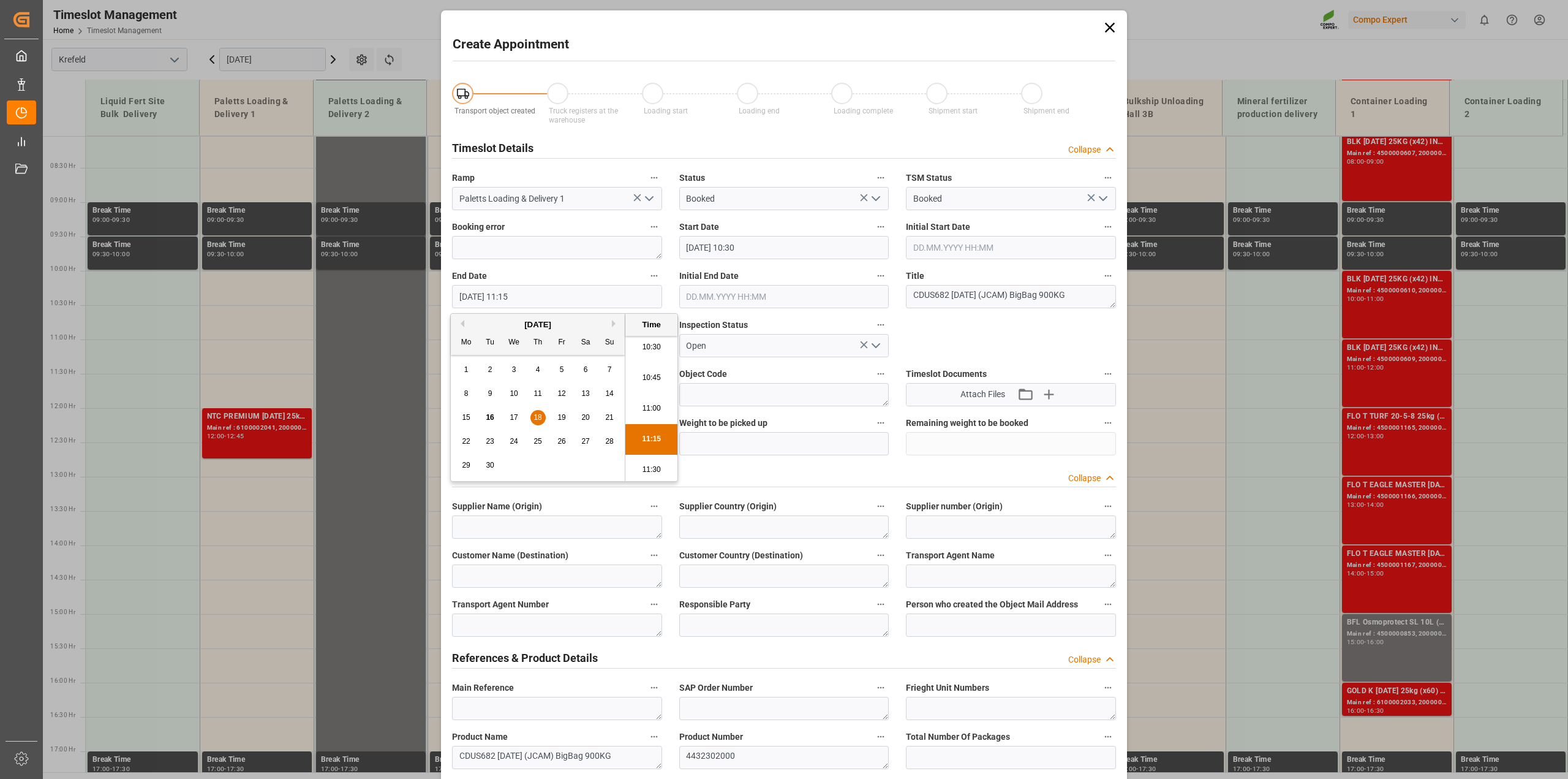
type input "18.09.2025 11:15"
click at [782, 386] on textarea at bounding box center [784, 395] width 210 height 23
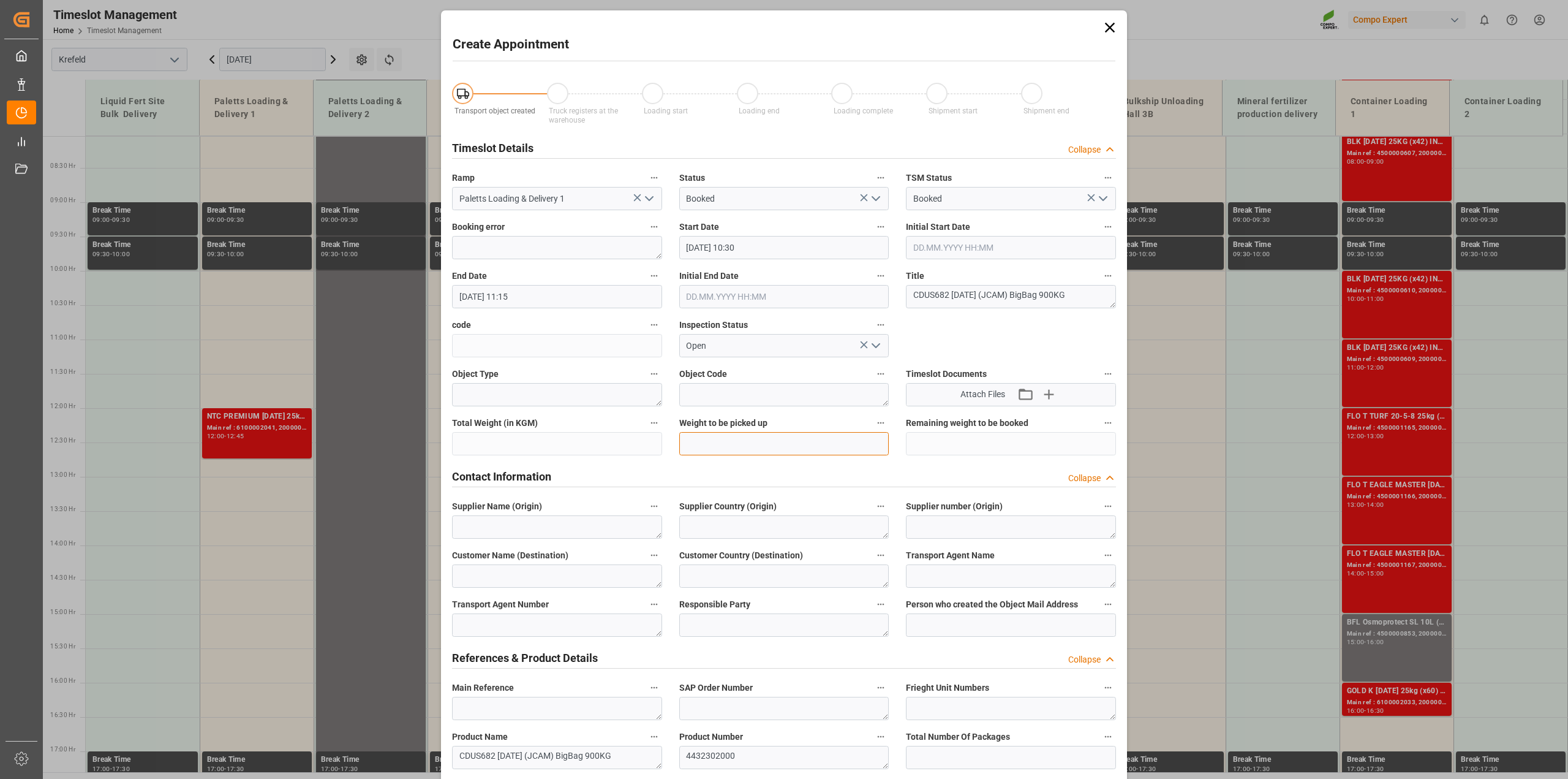
click at [739, 448] on input "text" at bounding box center [784, 444] width 210 height 23
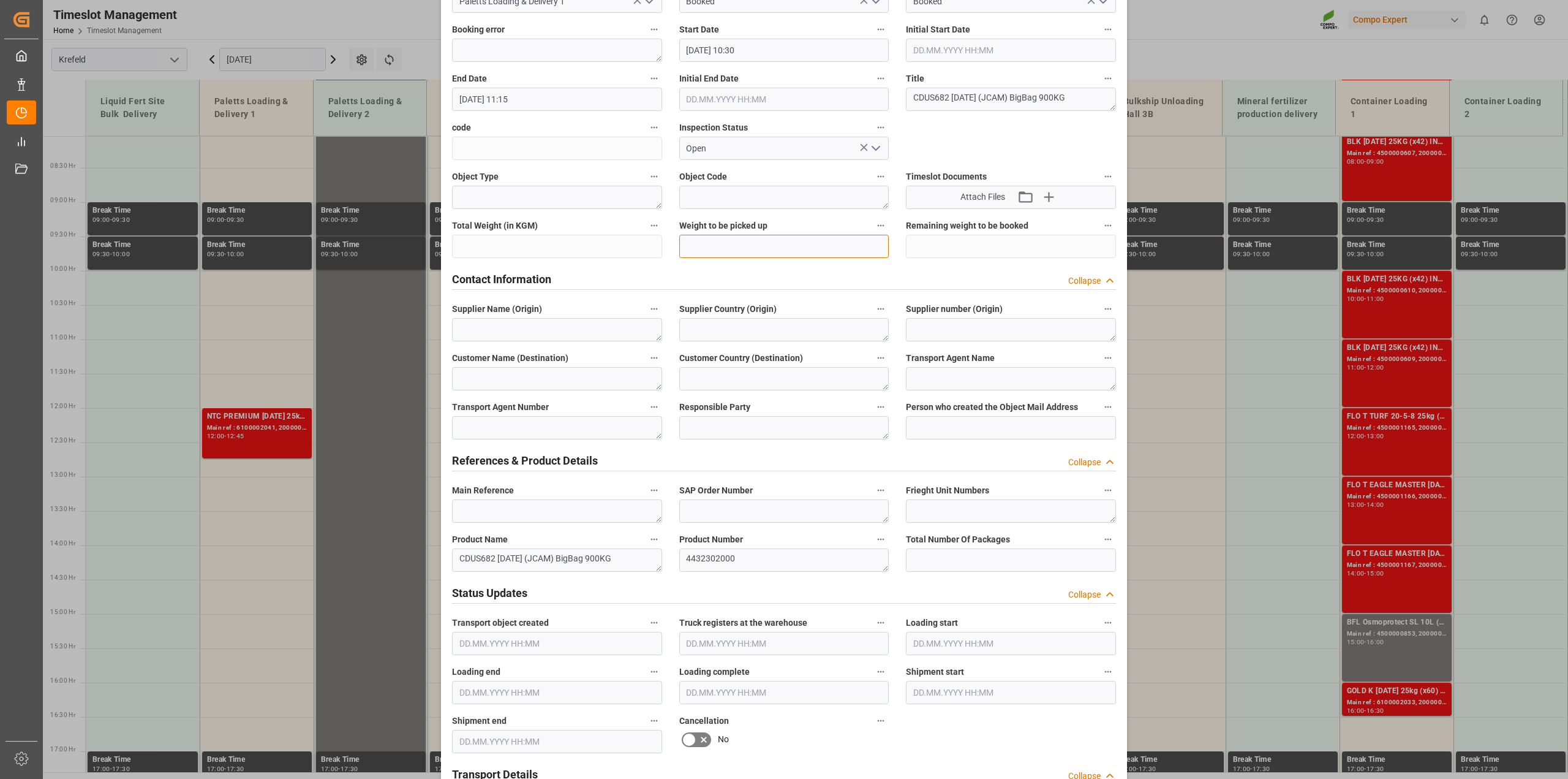
scroll to position [307, 0]
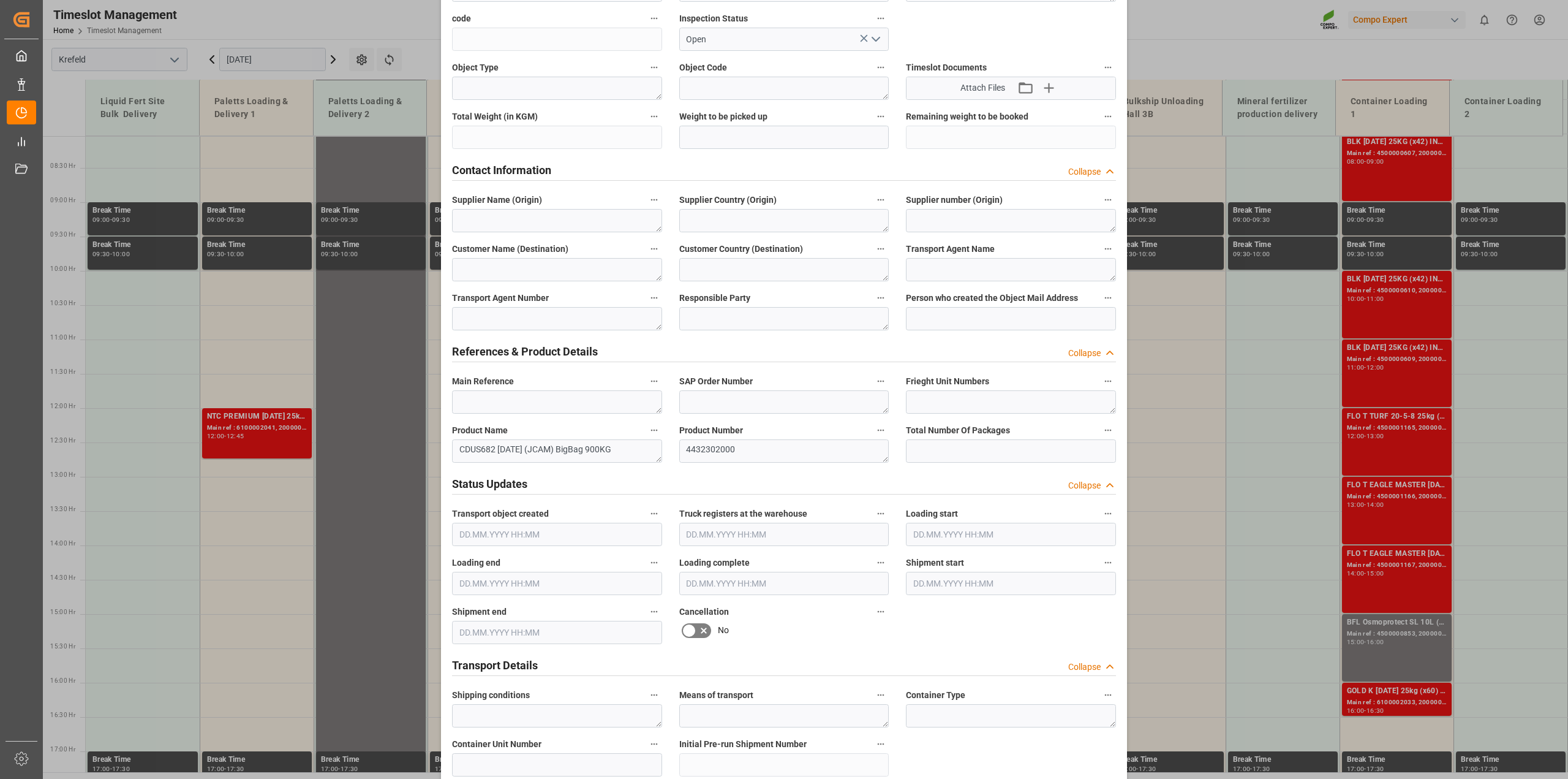
click at [497, 388] on label "Main Reference" at bounding box center [557, 382] width 210 height 18
click at [646, 388] on button "Main Reference" at bounding box center [654, 381] width 16 height 16
click at [494, 403] on div at bounding box center [784, 389] width 1568 height 779
click at [732, 403] on textarea at bounding box center [784, 402] width 210 height 23
click at [460, 449] on textarea "CDUS682 16-8-12 (JCAM) BigBag 900KG" at bounding box center [557, 451] width 210 height 23
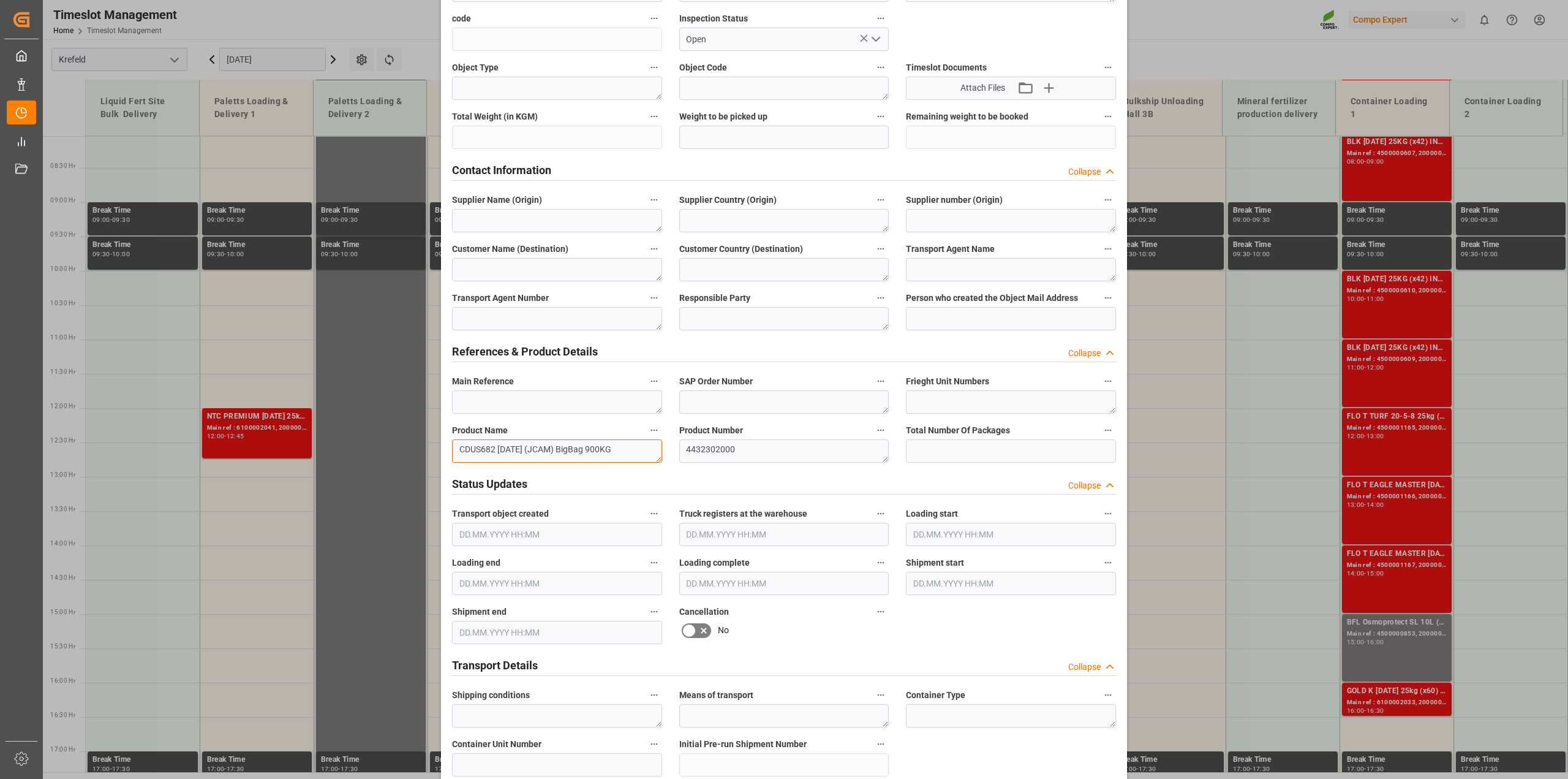
scroll to position [0, 0]
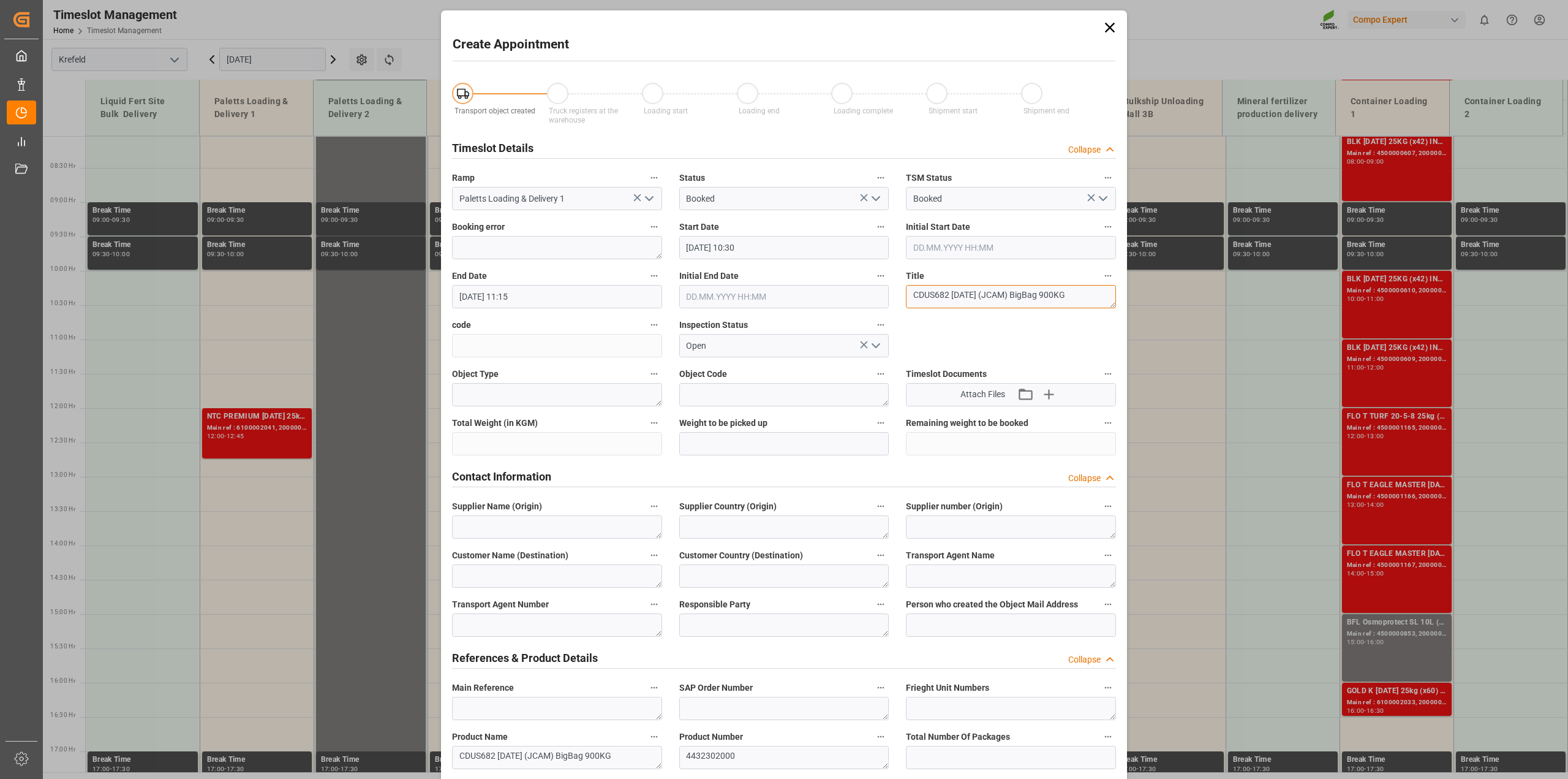
type textarea "Umlagerung von Pegels"
click at [876, 199] on icon "open menu" at bounding box center [876, 199] width 15 height 15
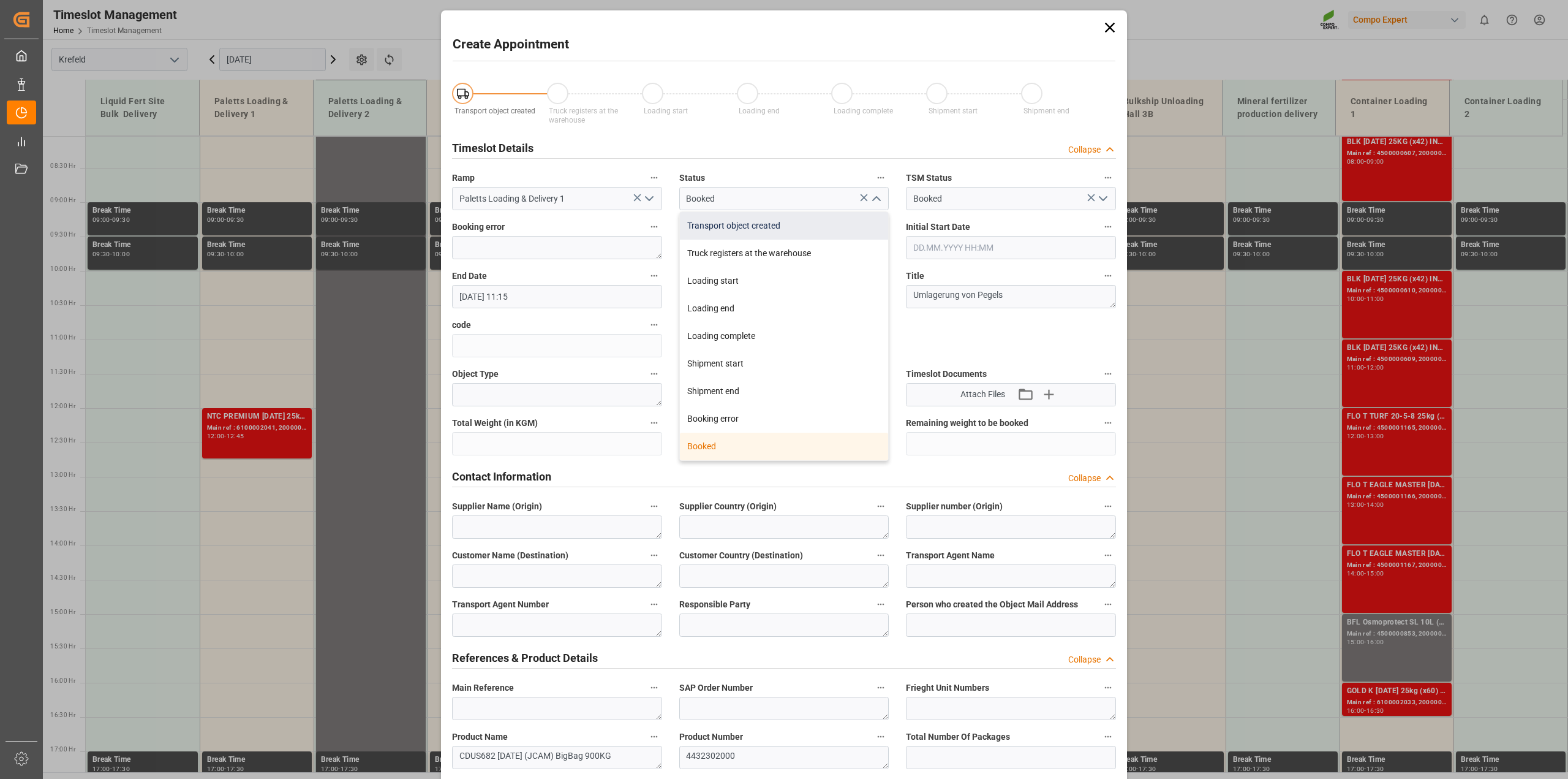
click at [780, 230] on div "Transport object created" at bounding box center [784, 226] width 209 height 28
type input "Transport object created"
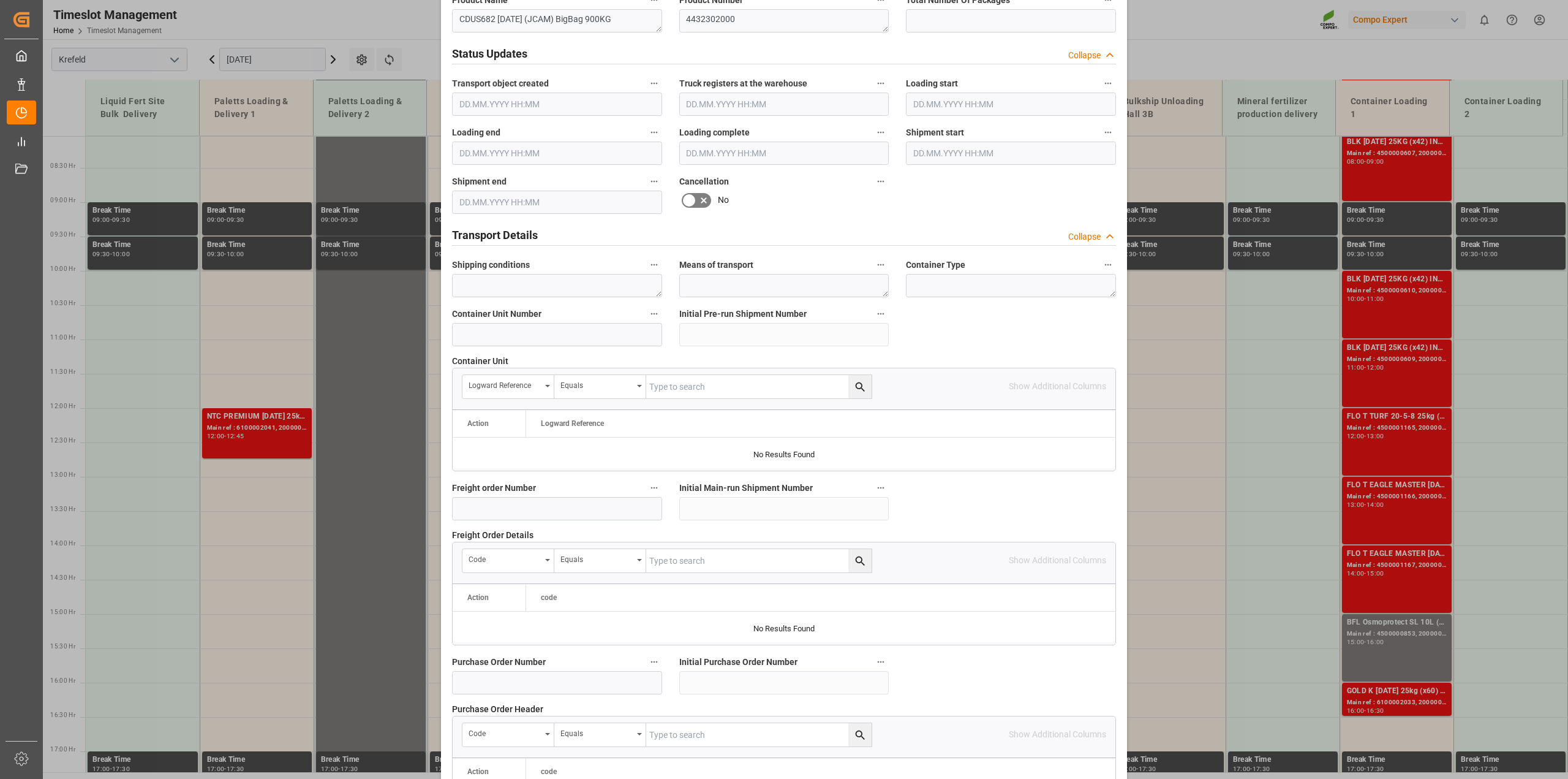
scroll to position [924, 0]
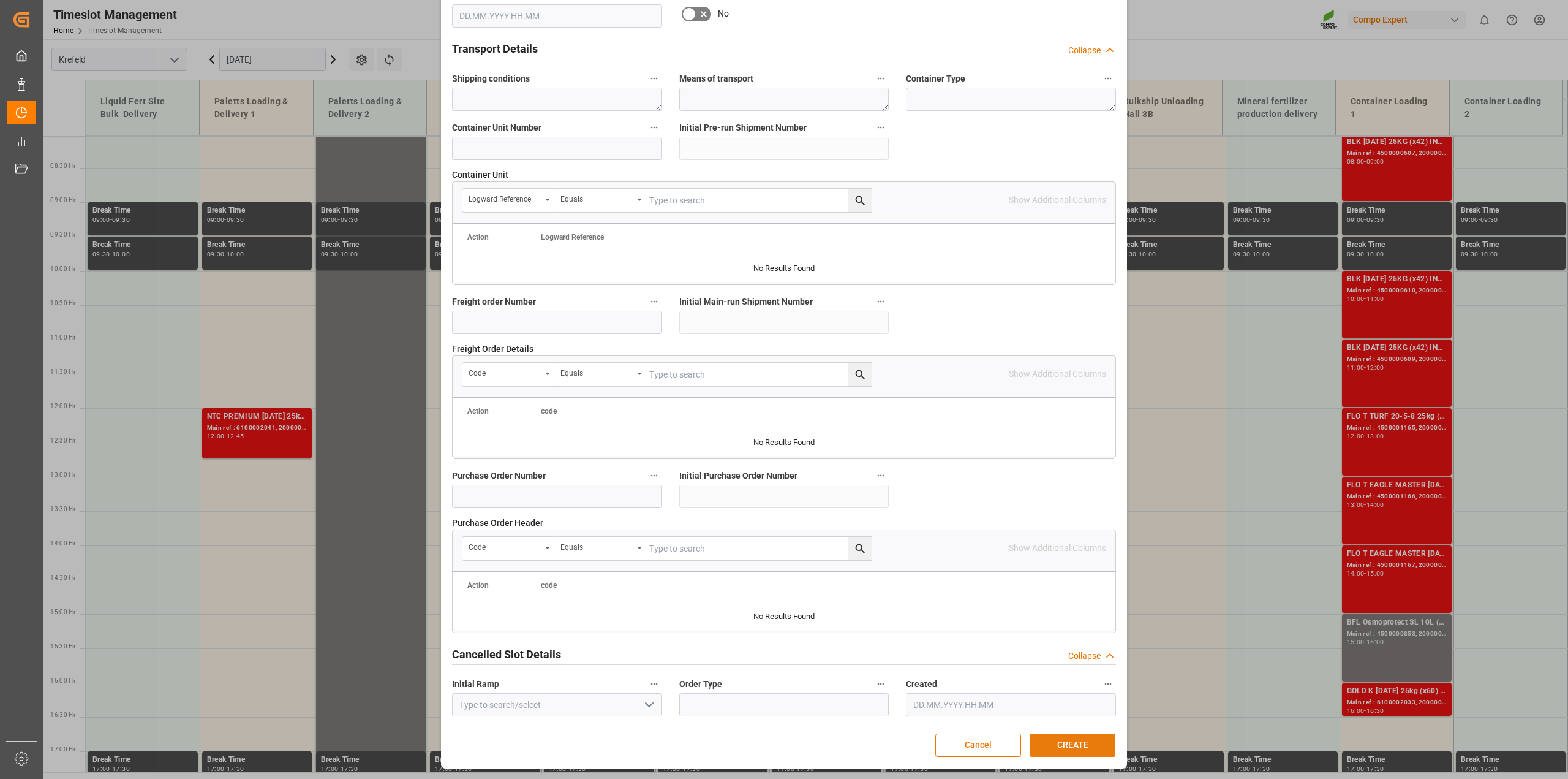
click at [1067, 740] on button "CREATE" at bounding box center [1073, 745] width 86 height 23
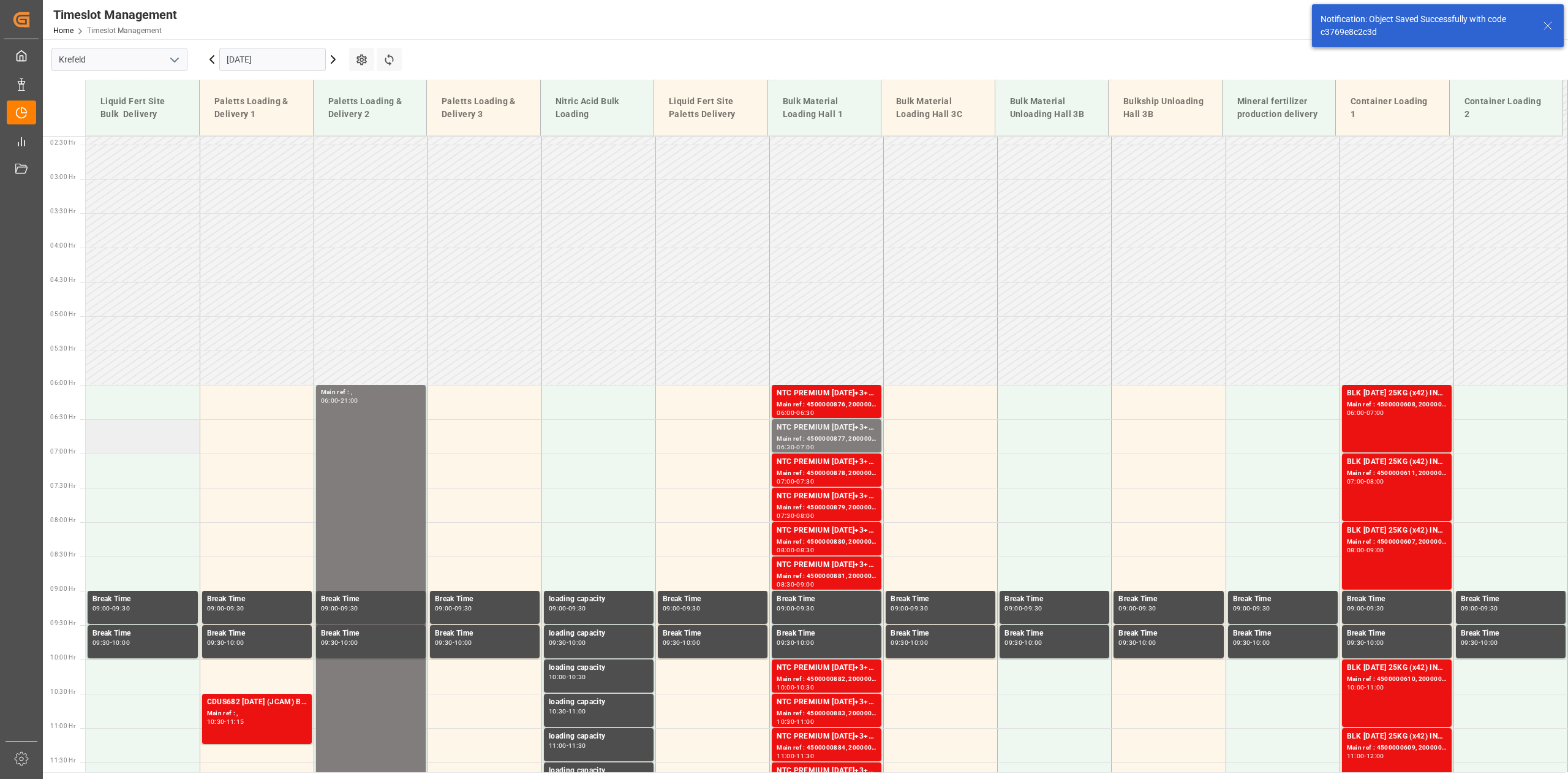
scroll to position [469, 0]
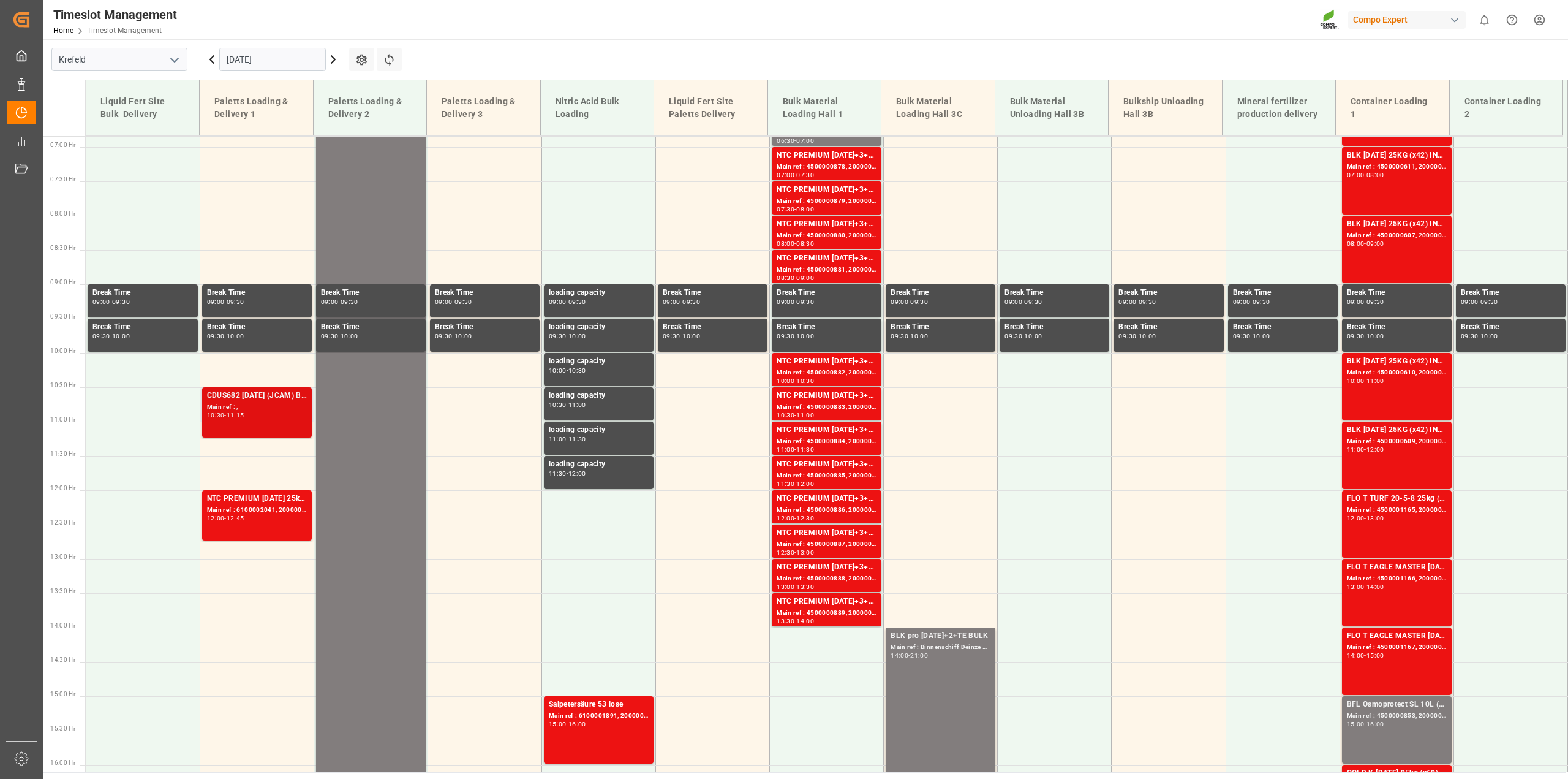
click at [280, 414] on div "10:30 - 11:15" at bounding box center [257, 415] width 100 height 7
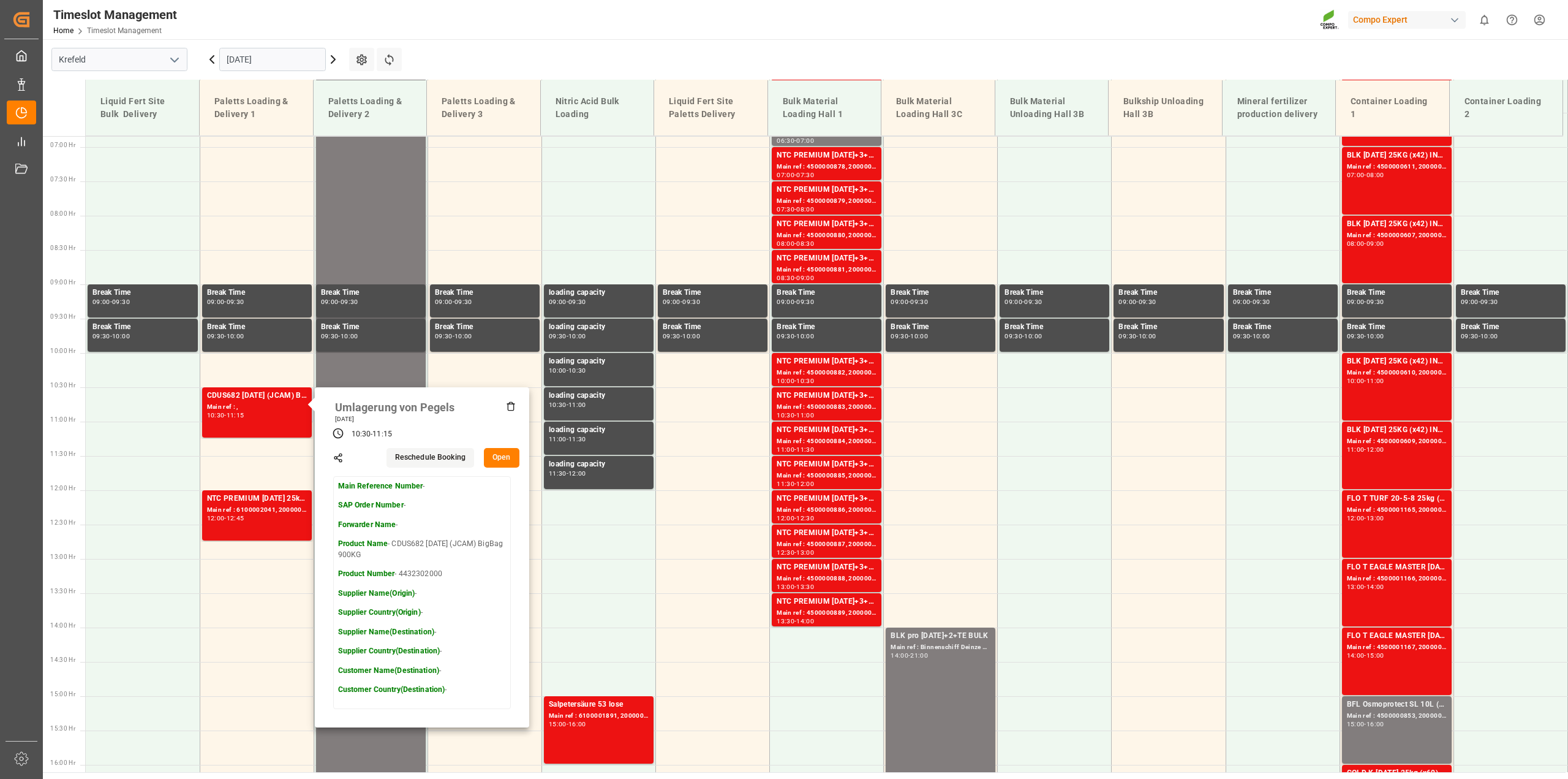
click at [498, 458] on button "Open" at bounding box center [501, 458] width 36 height 20
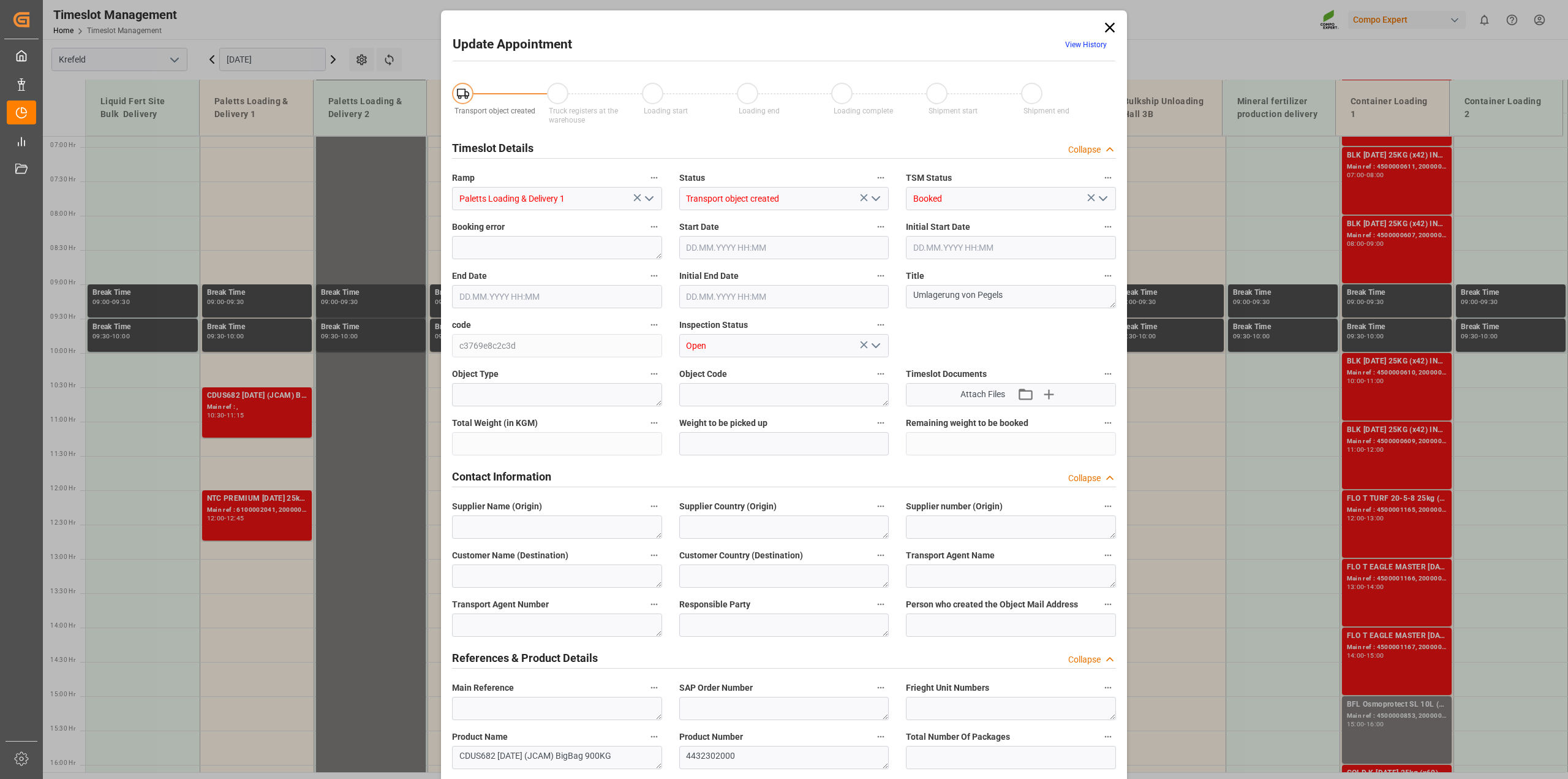
type input "18.09.2025 10:30"
type input "18.09.2025 11:15"
type input "16.09.2025 13:53"
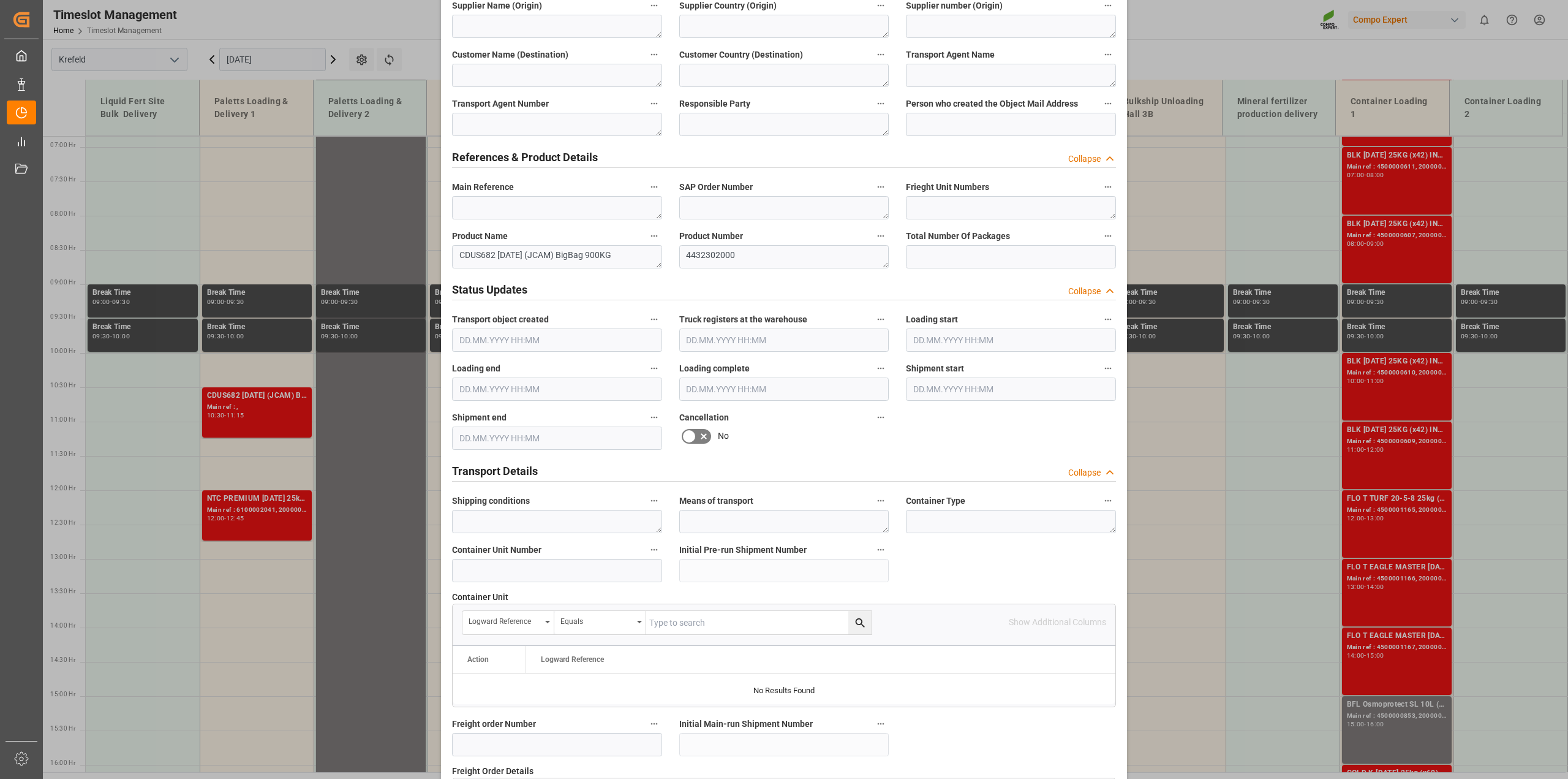
scroll to position [464, 0]
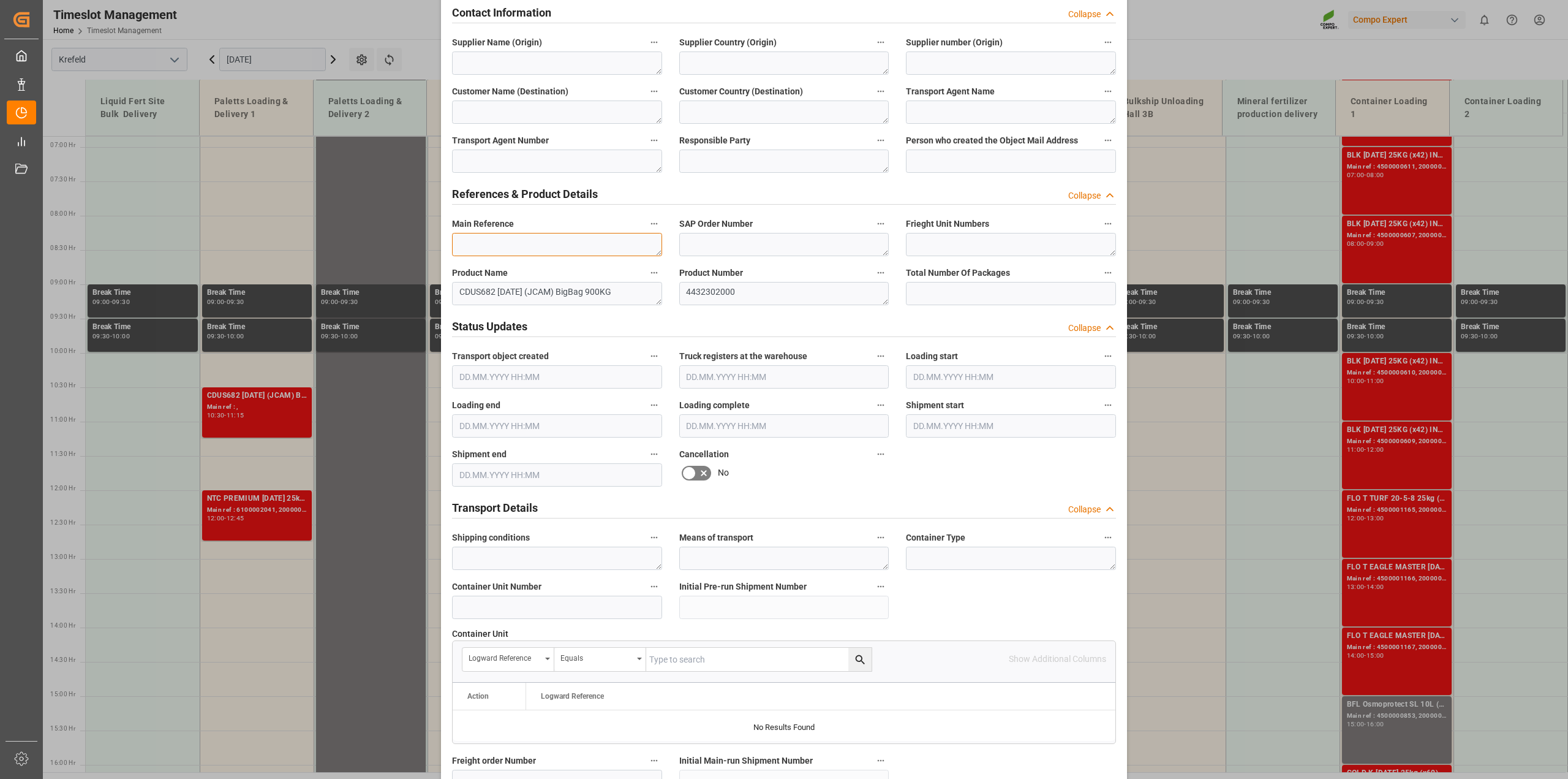
click at [506, 247] on textarea at bounding box center [557, 245] width 210 height 23
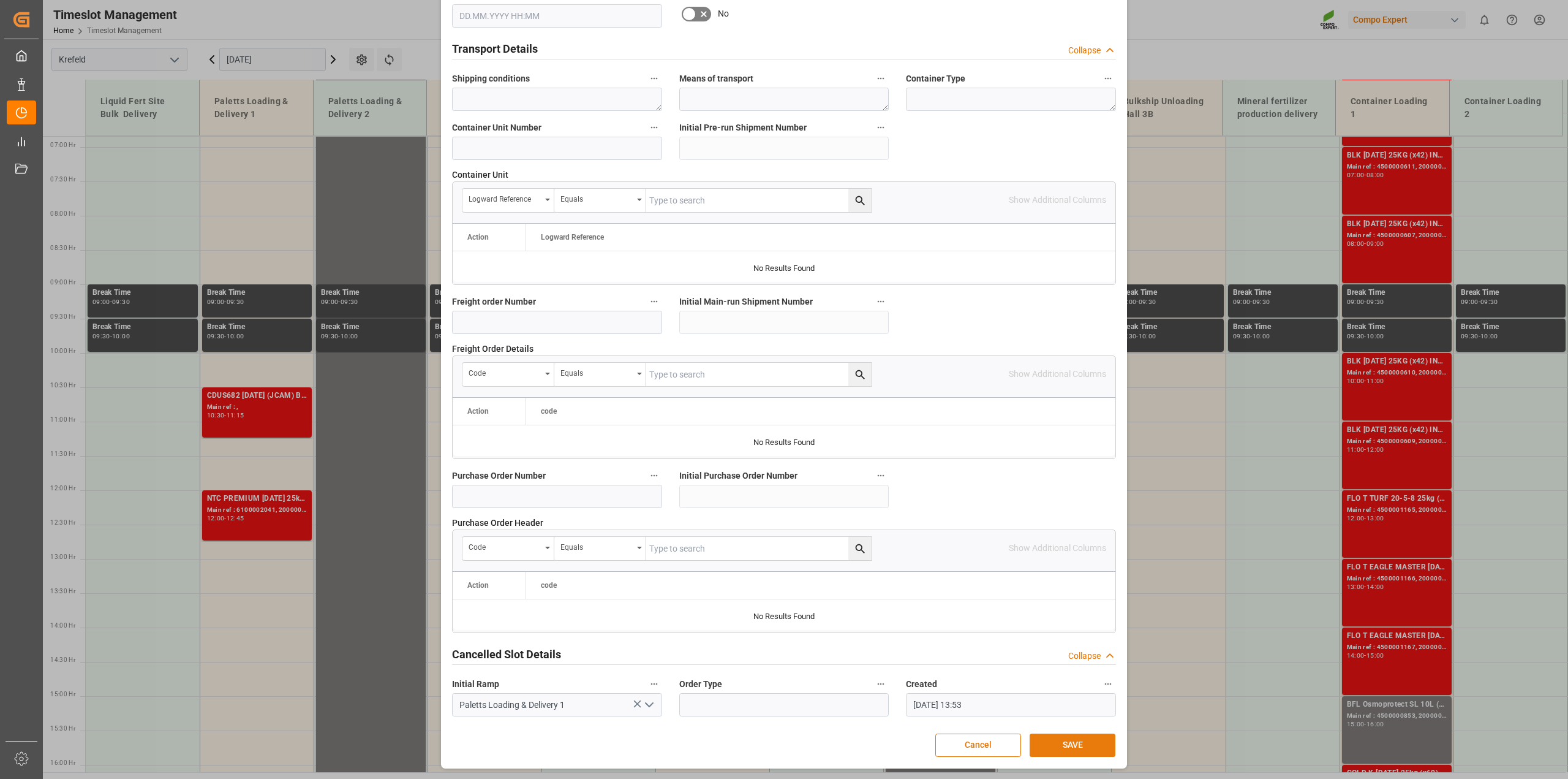
type textarea "Umlagerung Pegels"
click at [1066, 745] on button "SAVE" at bounding box center [1073, 745] width 86 height 23
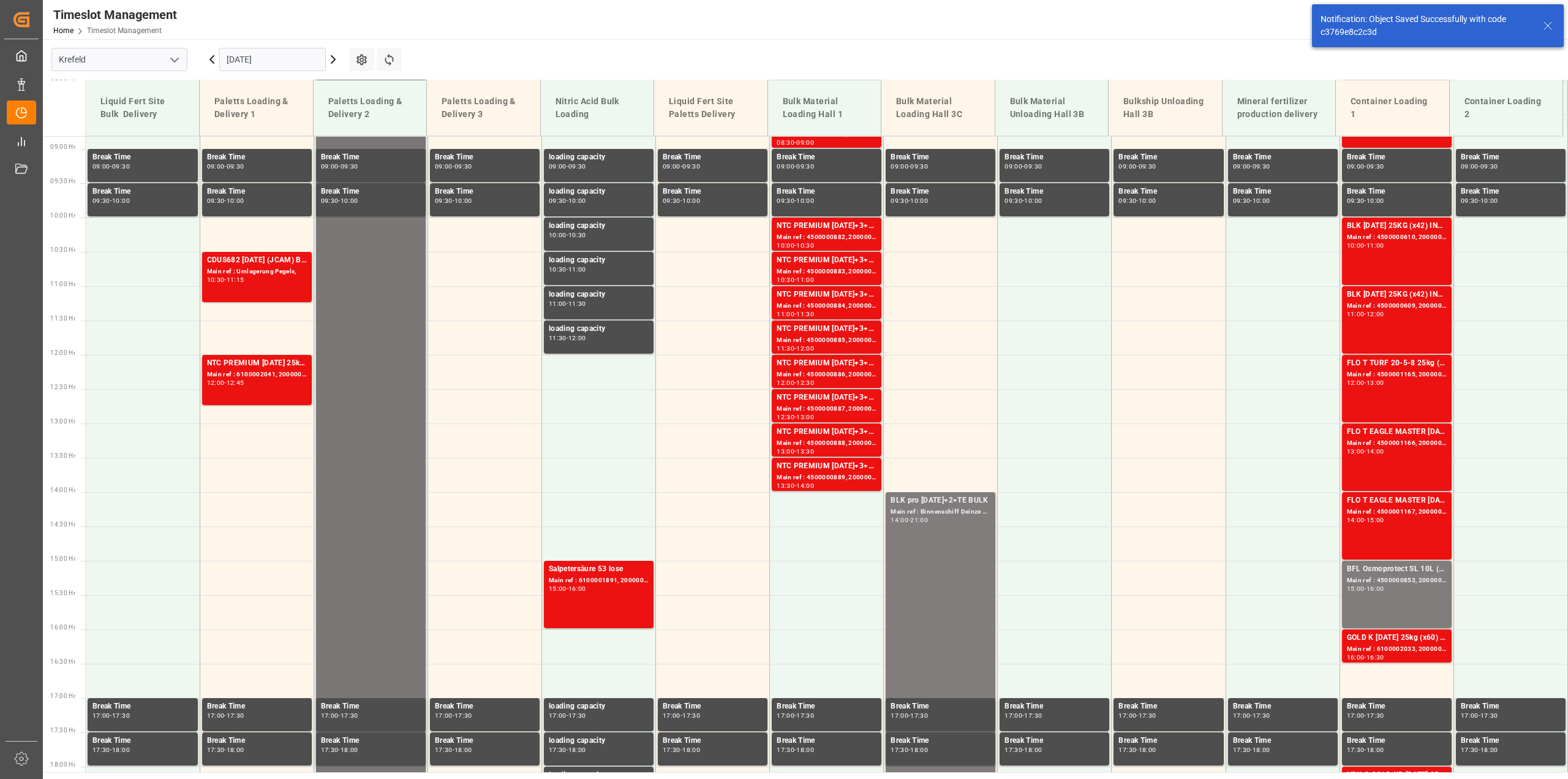
scroll to position [623, 0]
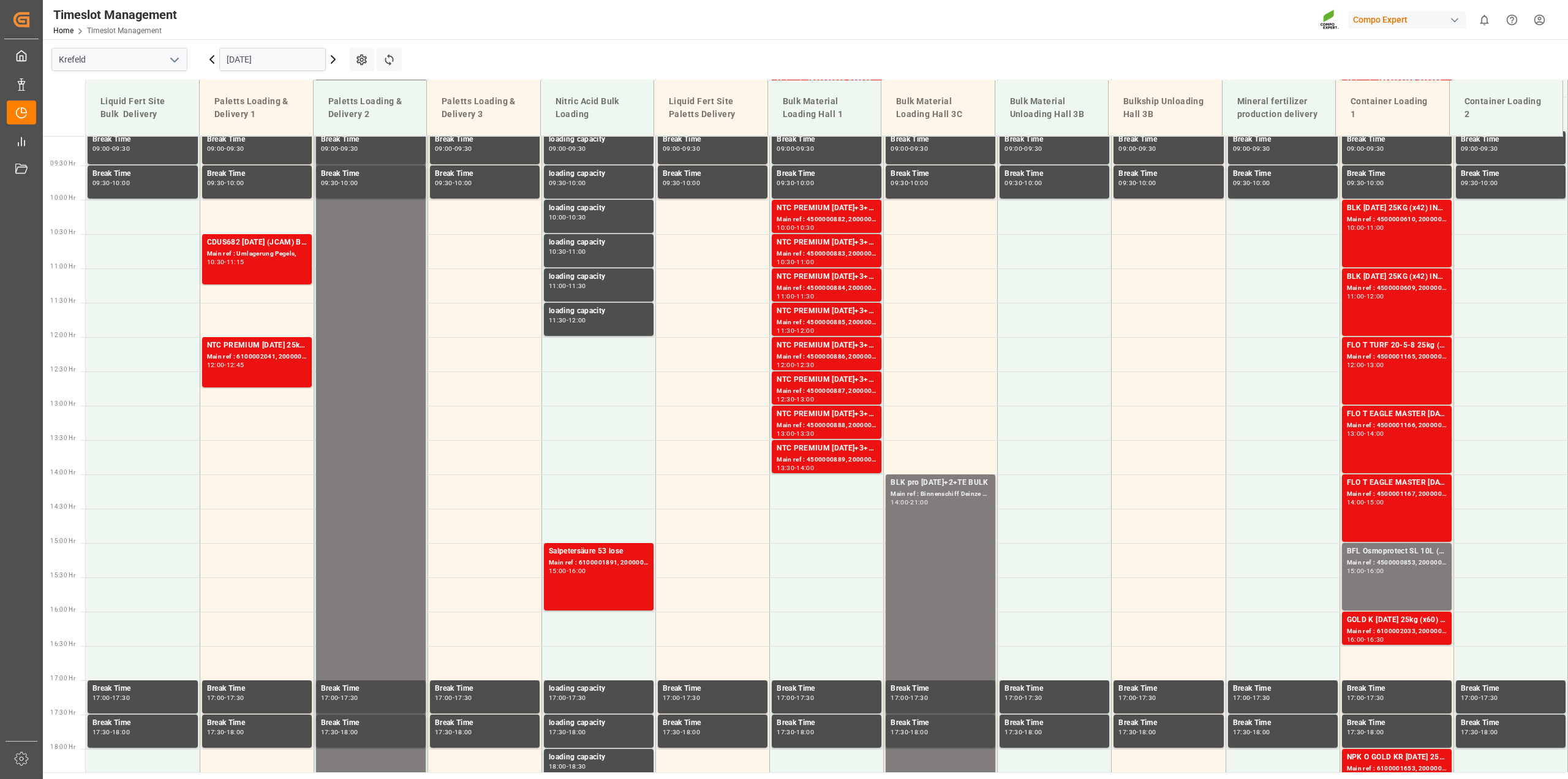
click at [215, 58] on icon at bounding box center [212, 59] width 15 height 15
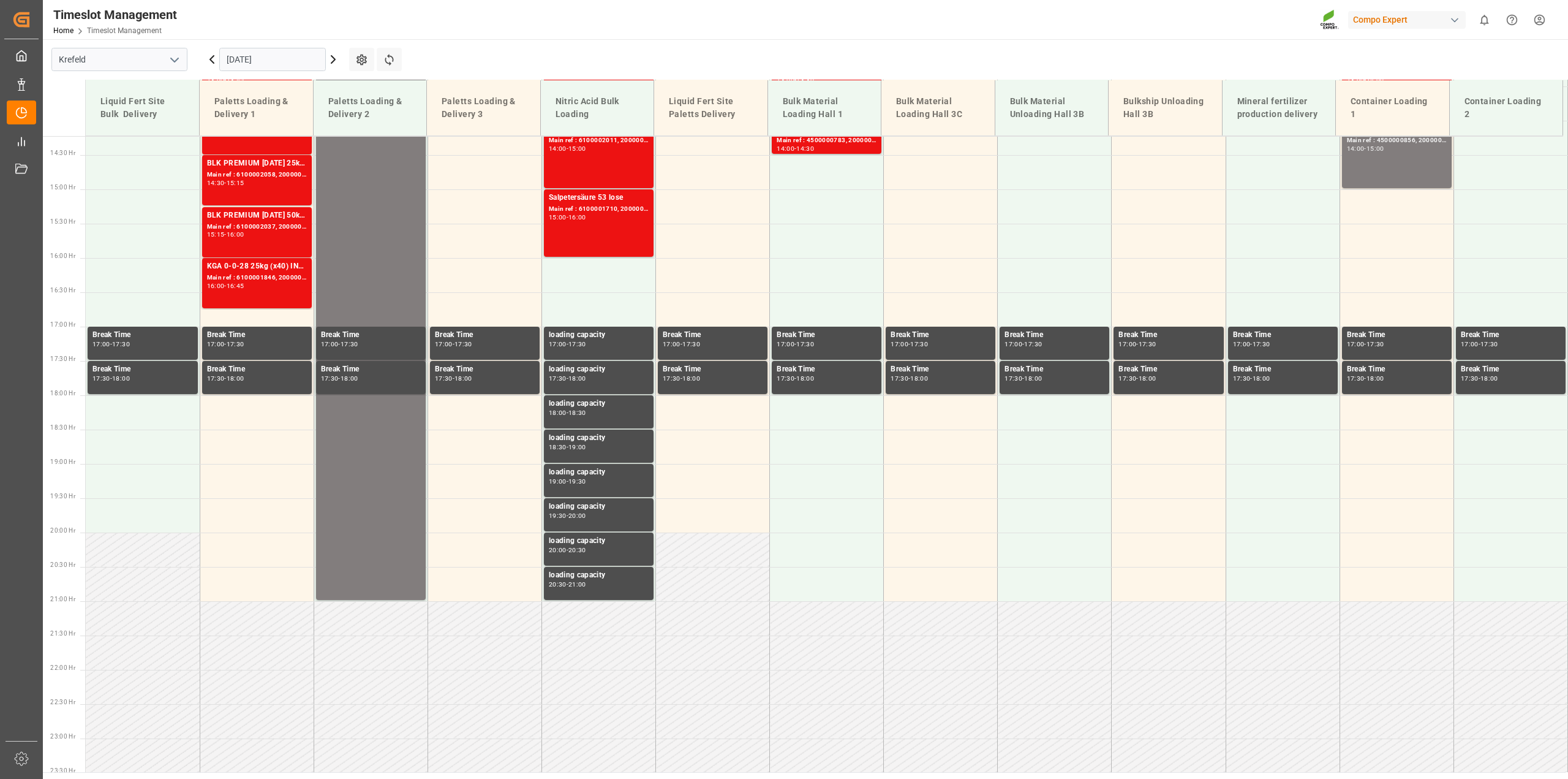
scroll to position [1008, 0]
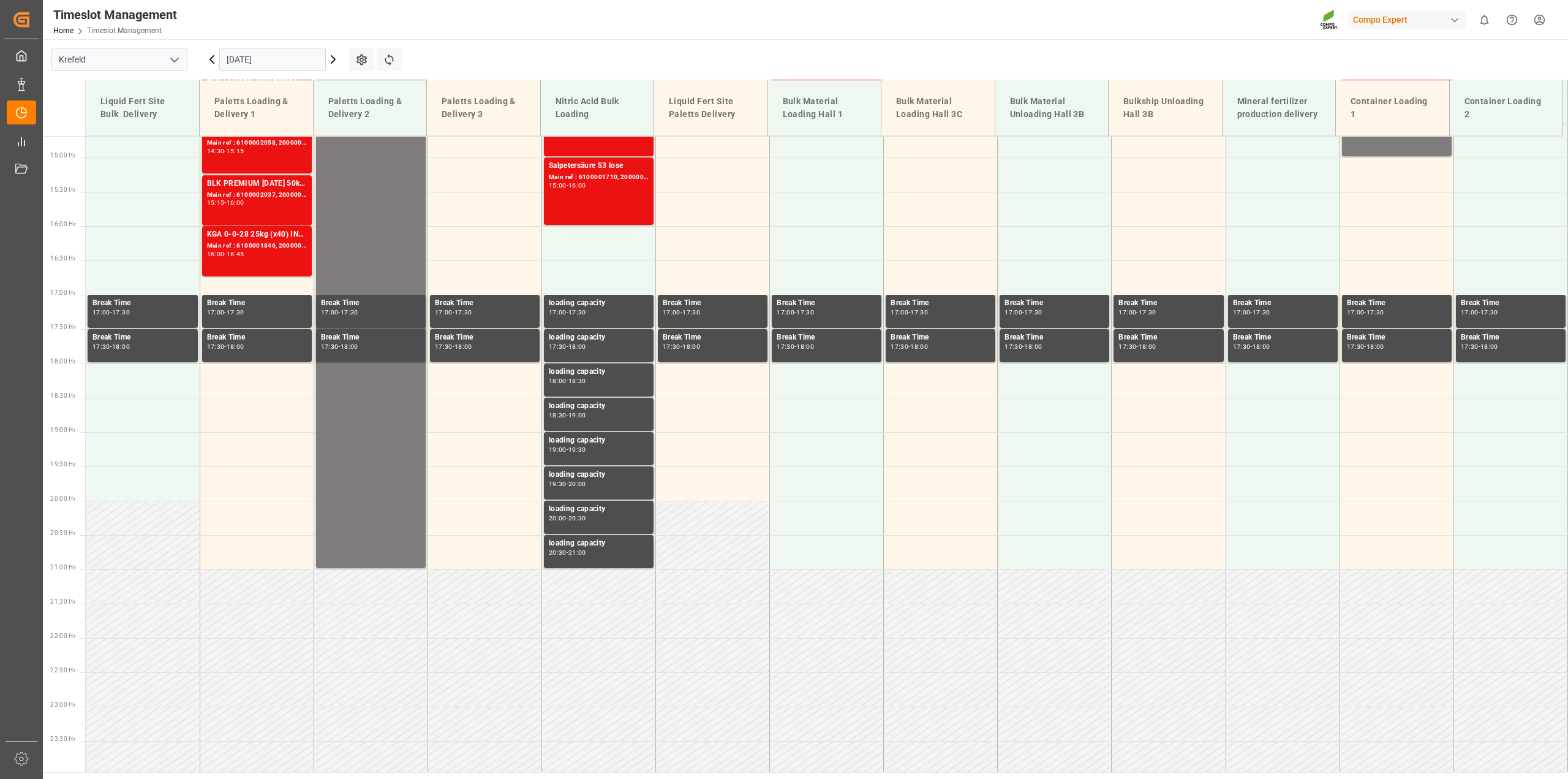
click at [212, 58] on icon at bounding box center [212, 59] width 4 height 7
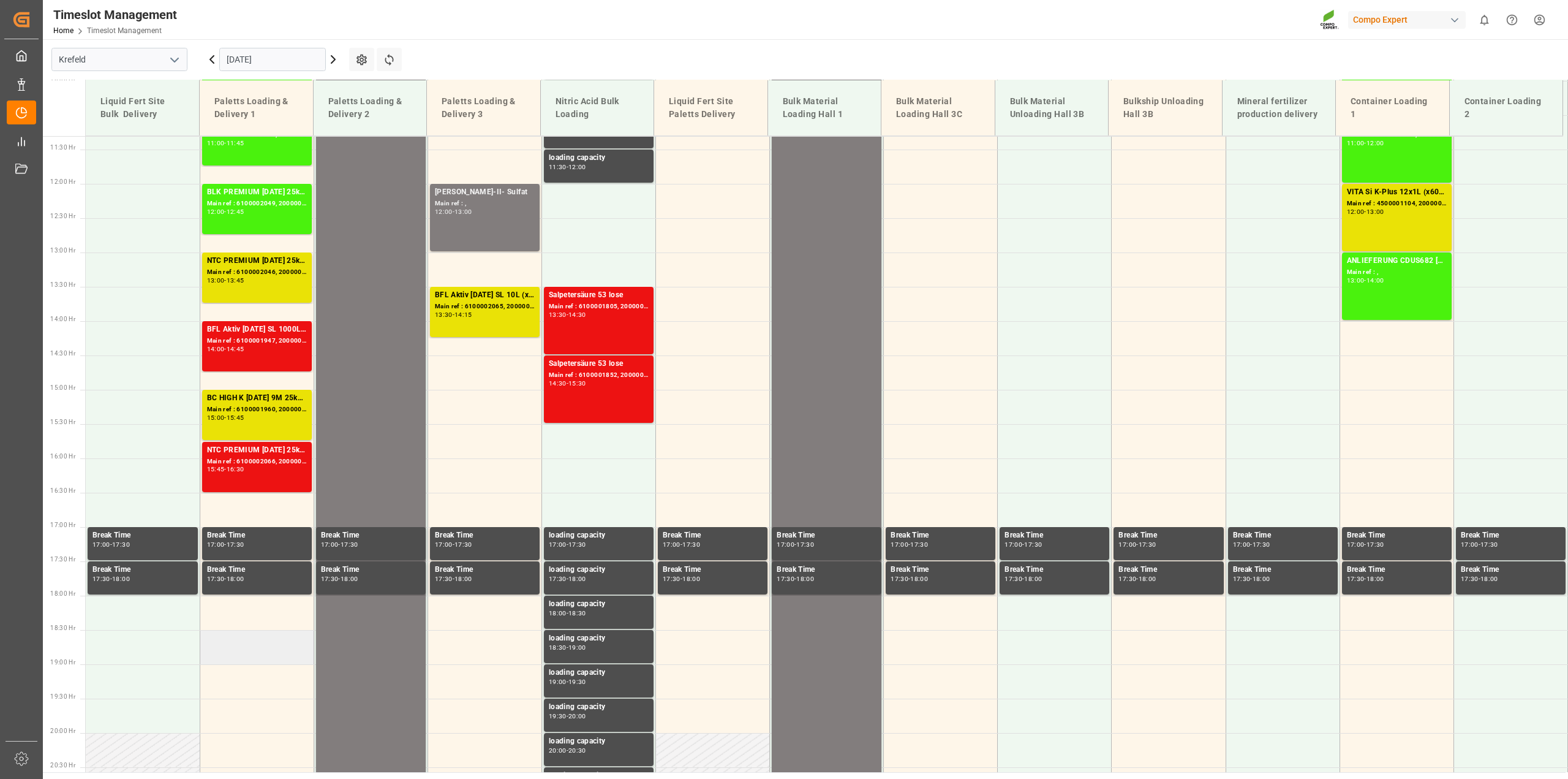
scroll to position [552, 0]
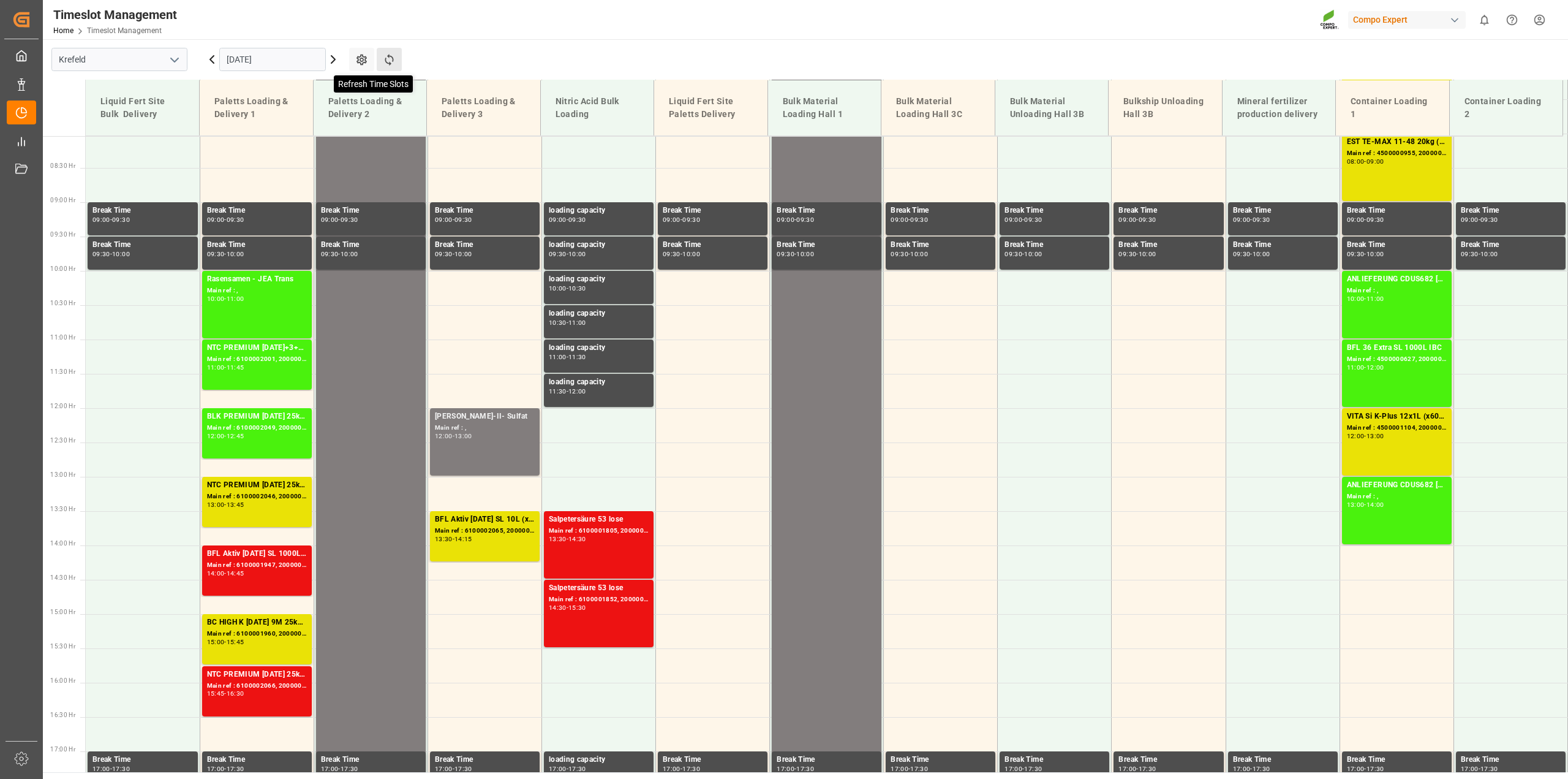
click at [385, 55] on icon at bounding box center [390, 60] width 13 height 13
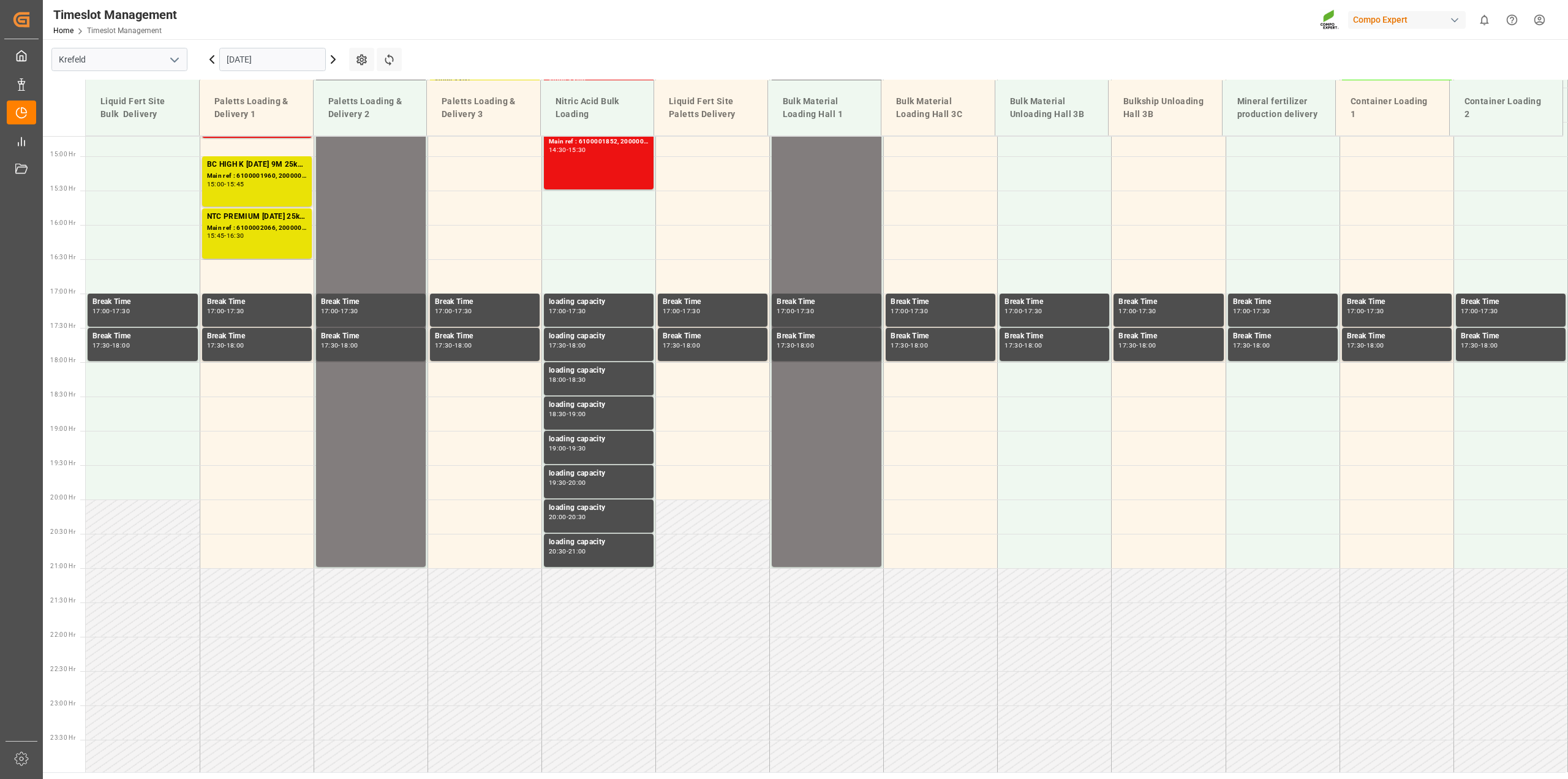
scroll to position [1011, 0]
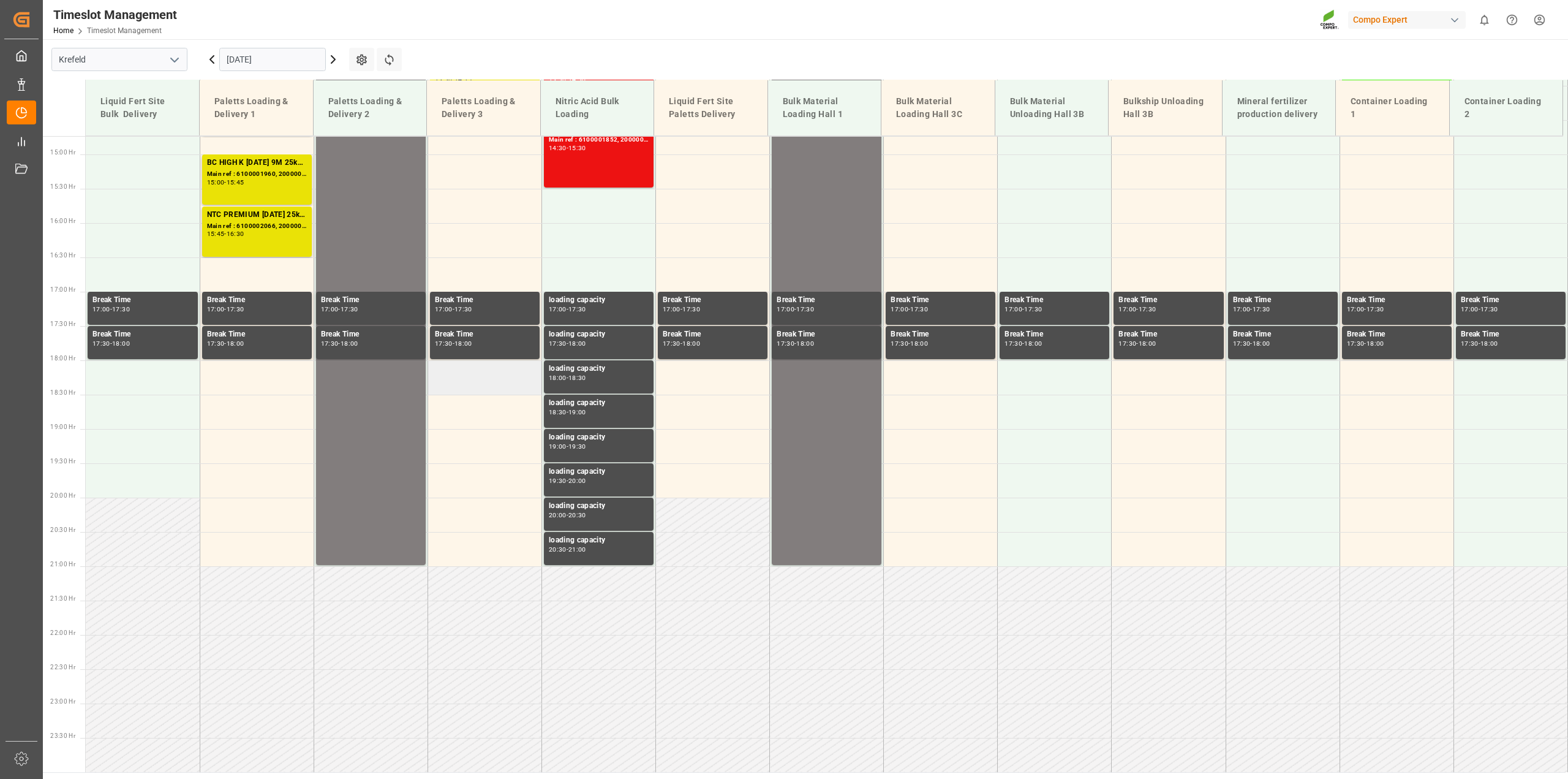
click at [492, 369] on td at bounding box center [484, 377] width 114 height 34
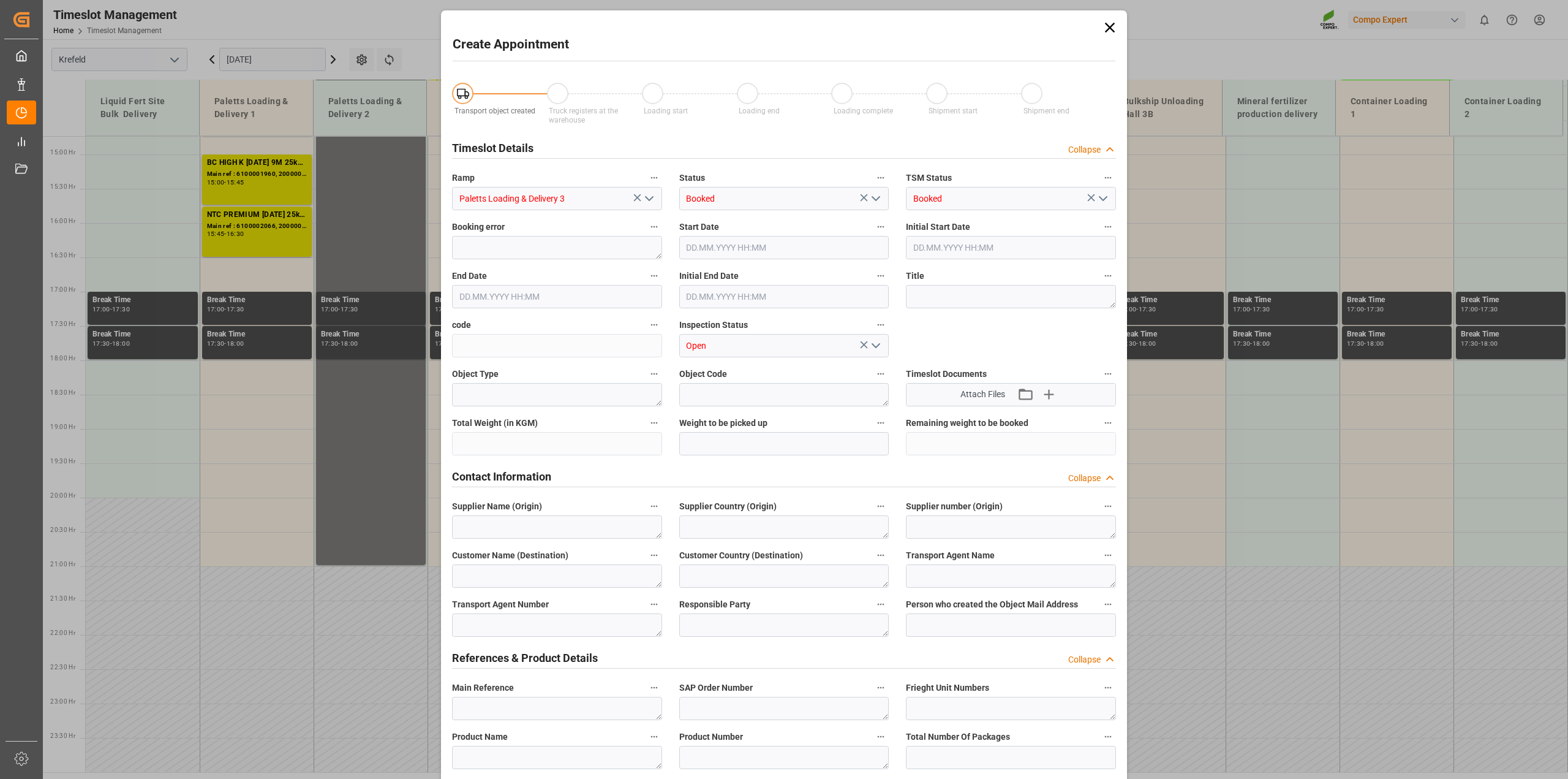
type input "16.09.2025 18:00"
type input "16.09.2025 18:30"
click at [1108, 28] on icon at bounding box center [1110, 27] width 9 height 9
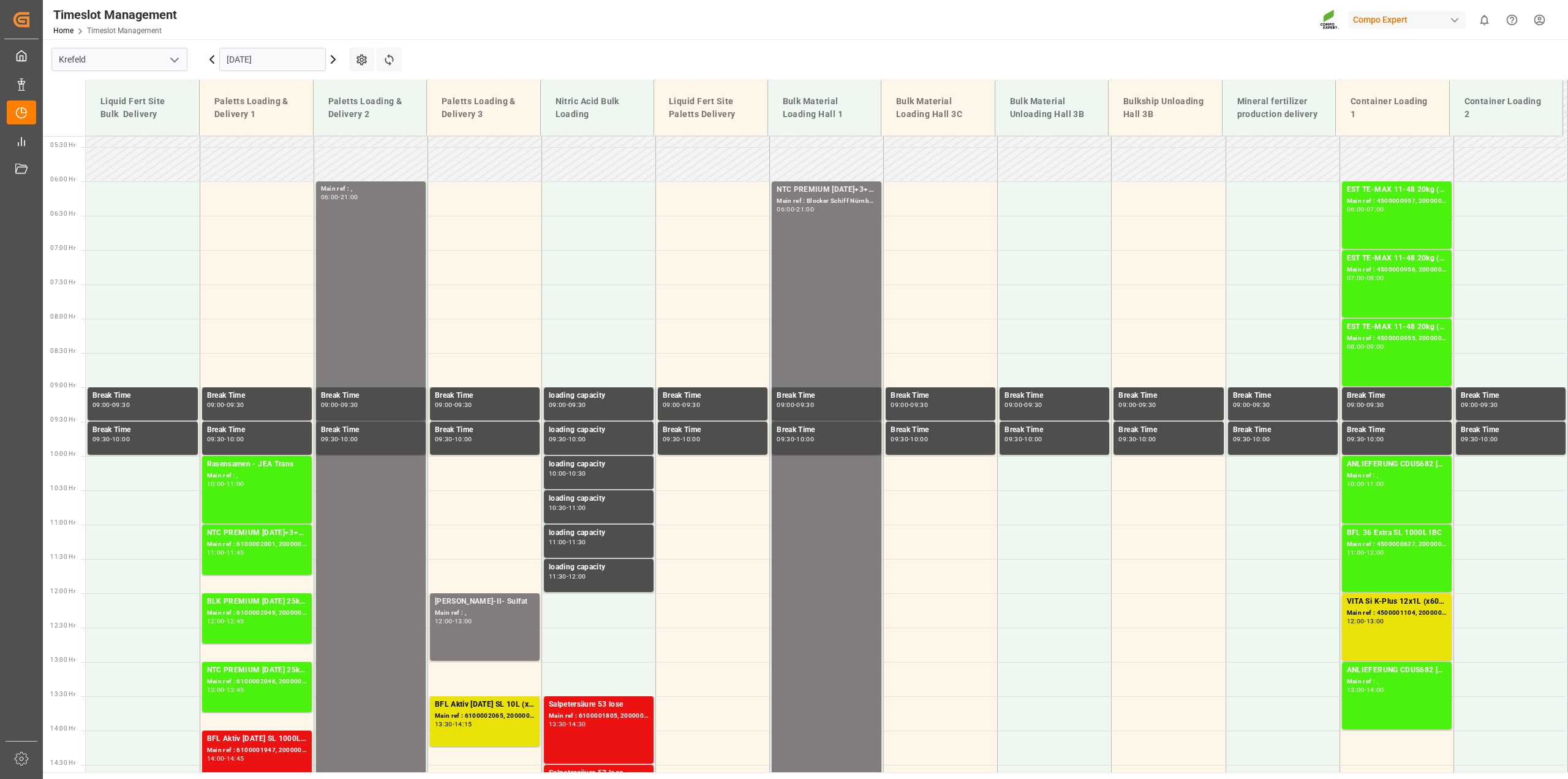
scroll to position [613, 0]
